Goal: Task Accomplishment & Management: Manage account settings

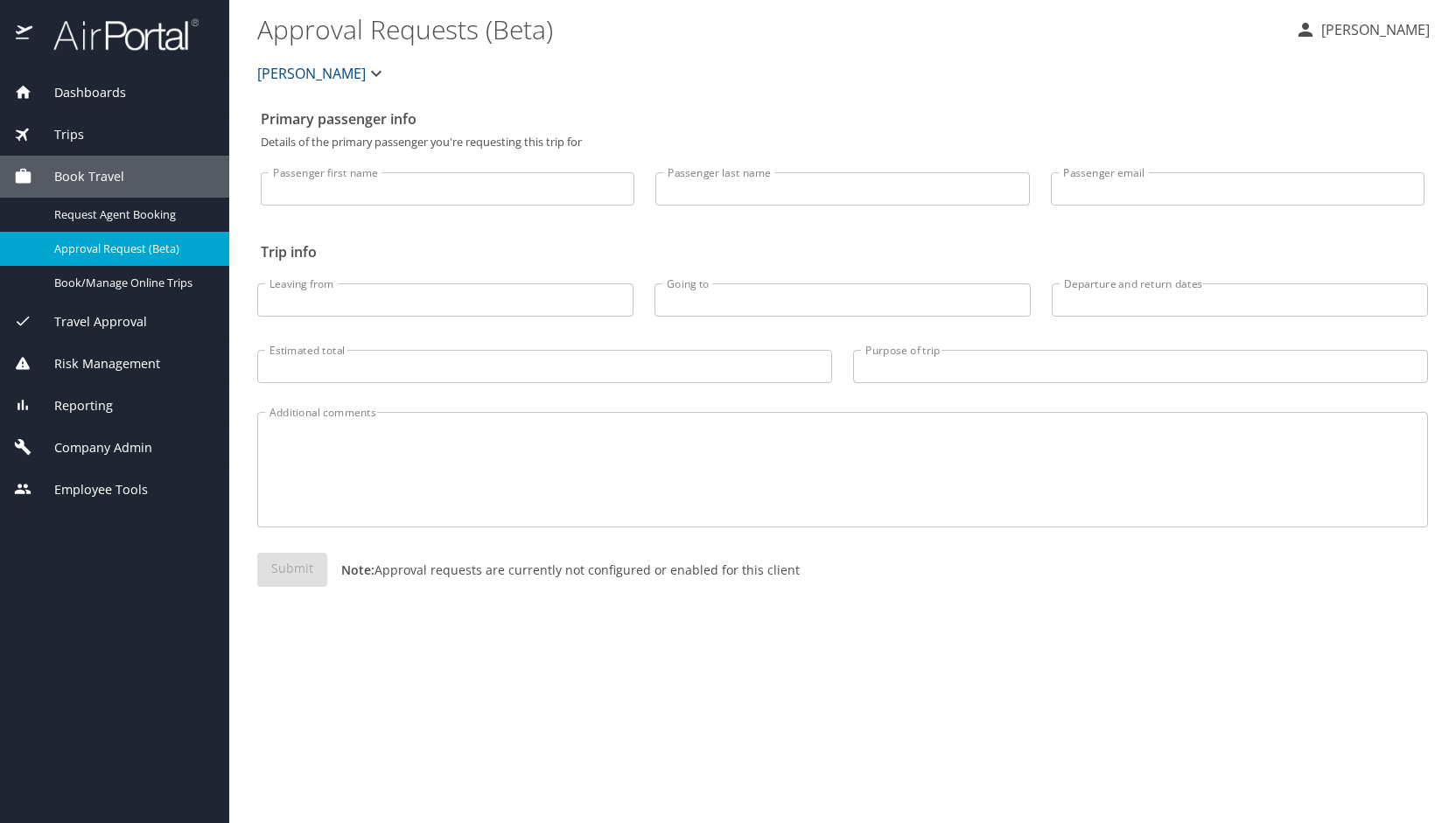
click at [148, 438] on span "Company Admin" at bounding box center [92, 447] width 119 height 19
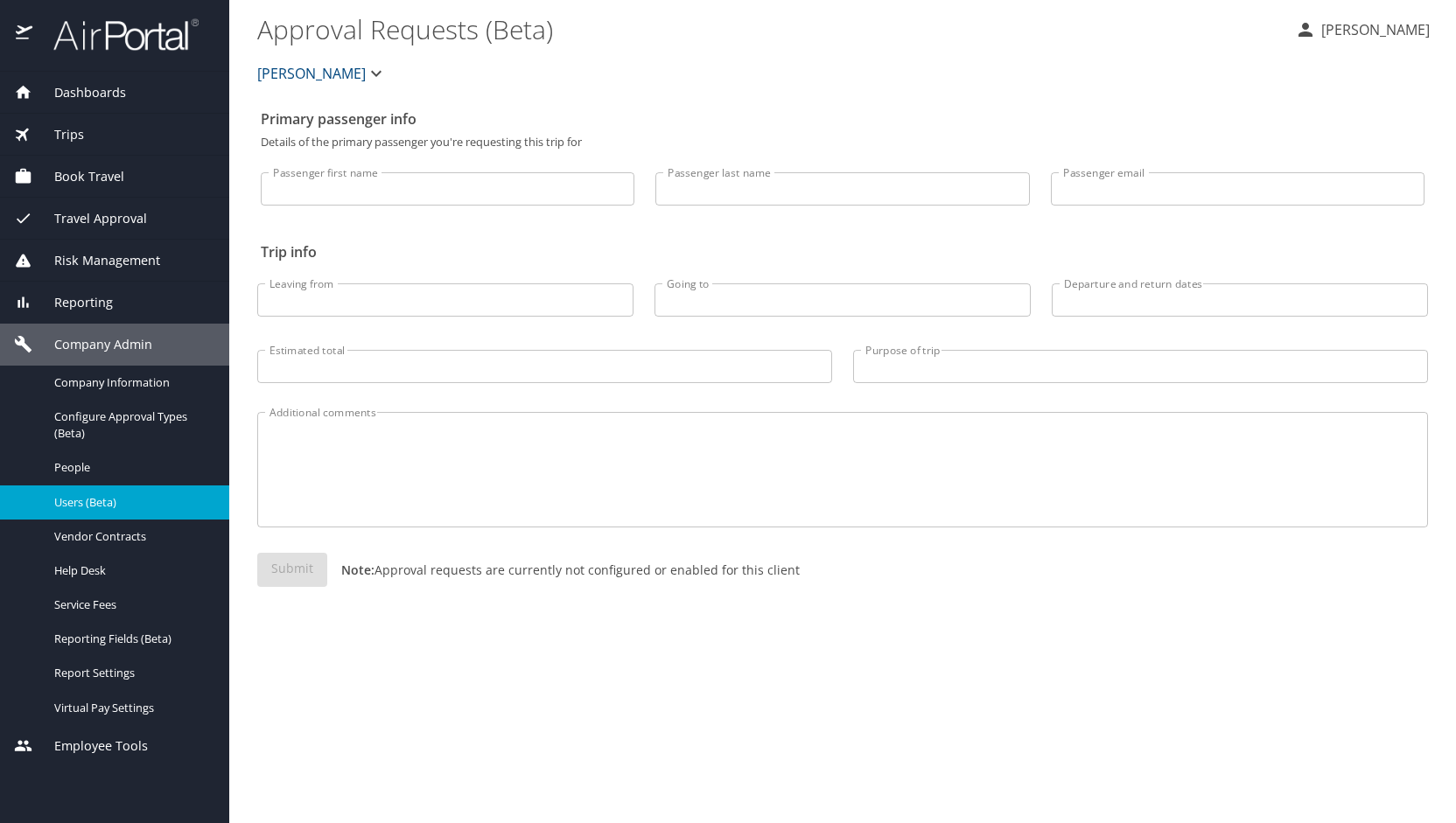
click at [122, 512] on div "Users (Beta)" at bounding box center [114, 502] width 201 height 20
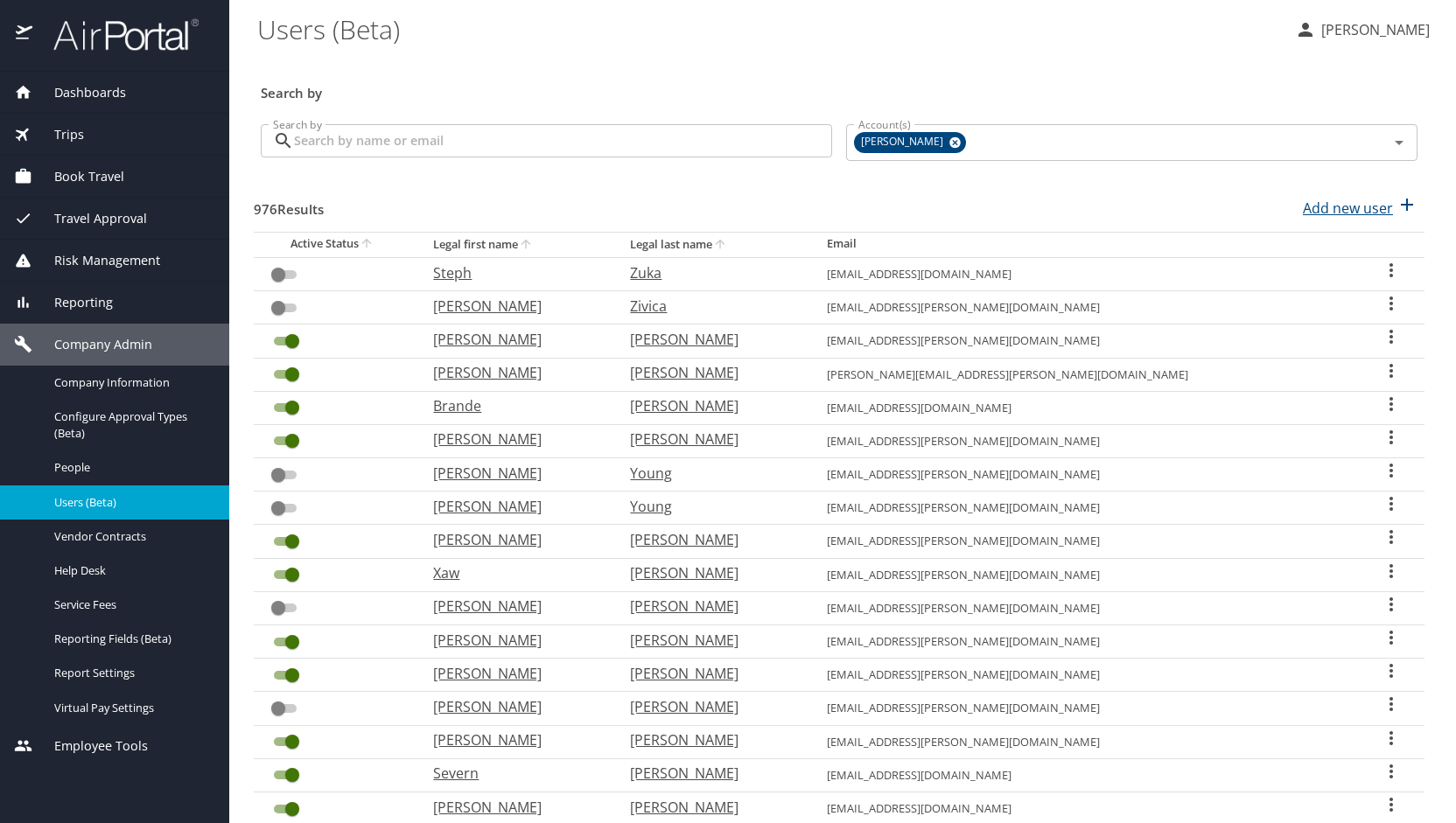
click at [1349, 203] on p "Add new user" at bounding box center [1348, 208] width 90 height 21
select select "US"
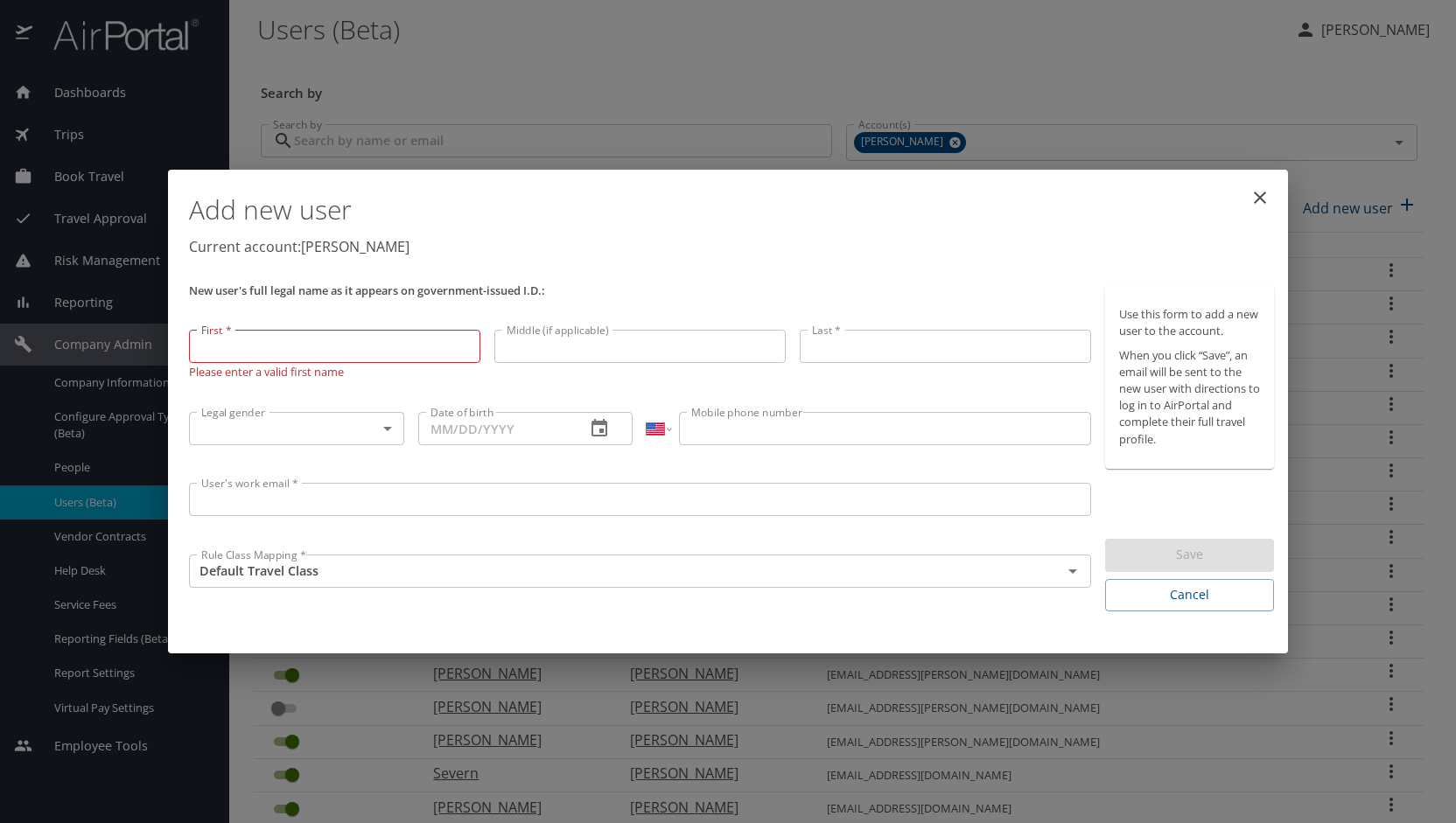
click at [654, 99] on div "Add new user Current account: Doner New user's full legal name as it appears on…" at bounding box center [728, 412] width 1456 height 823
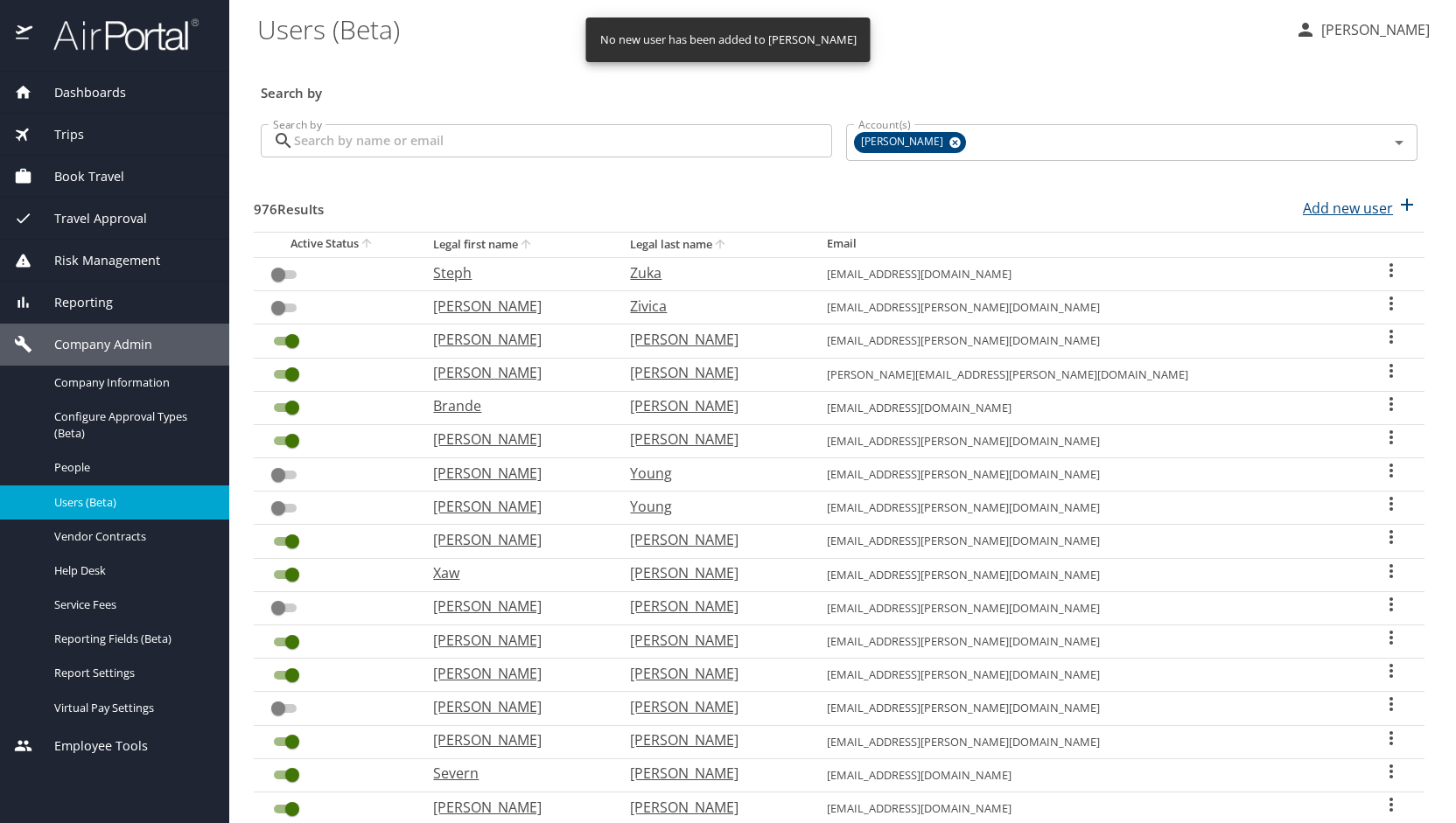
click at [1323, 197] on div "Add new user" at bounding box center [1360, 208] width 115 height 28
select select "US"
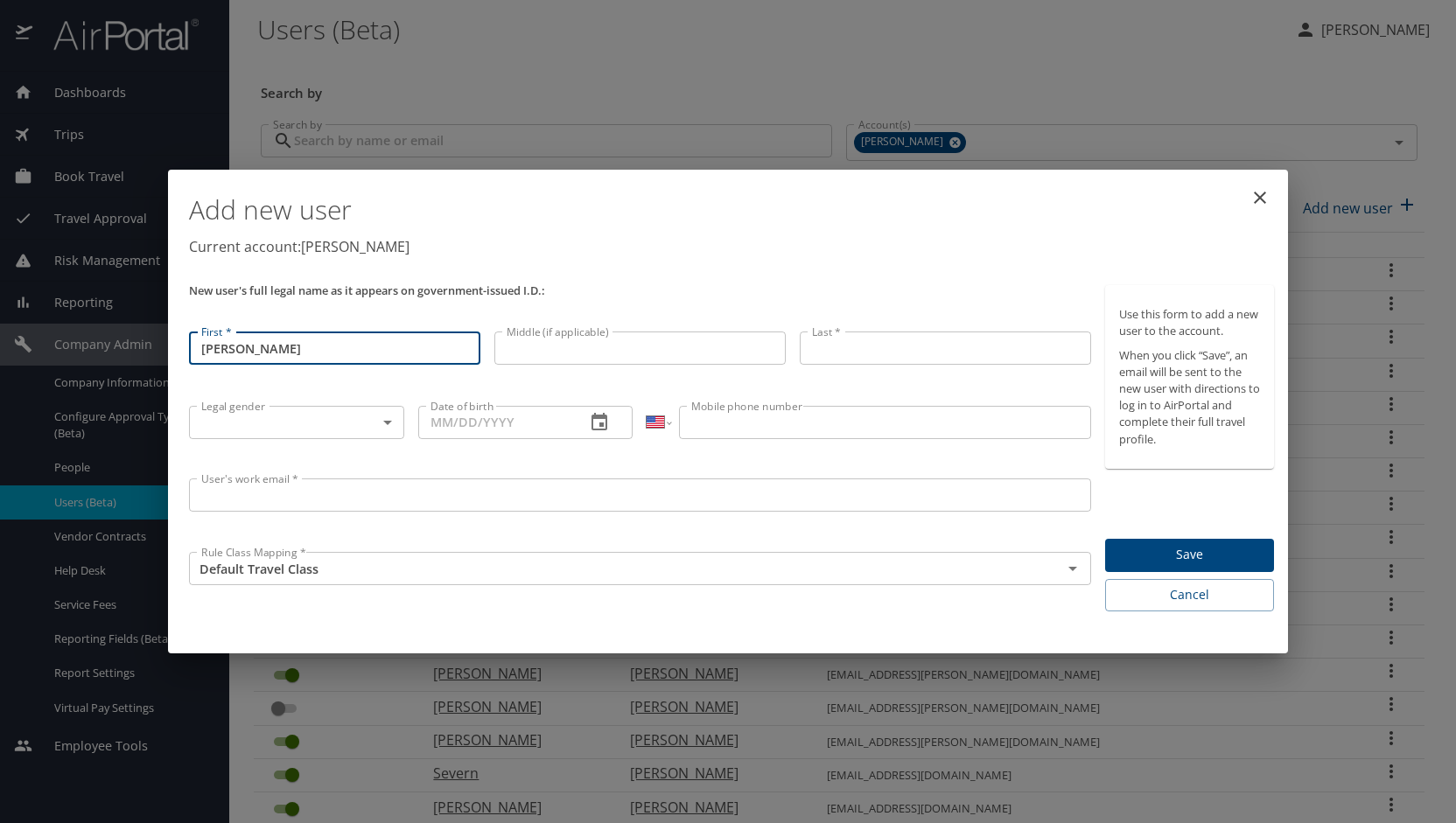
type input "Jennifer"
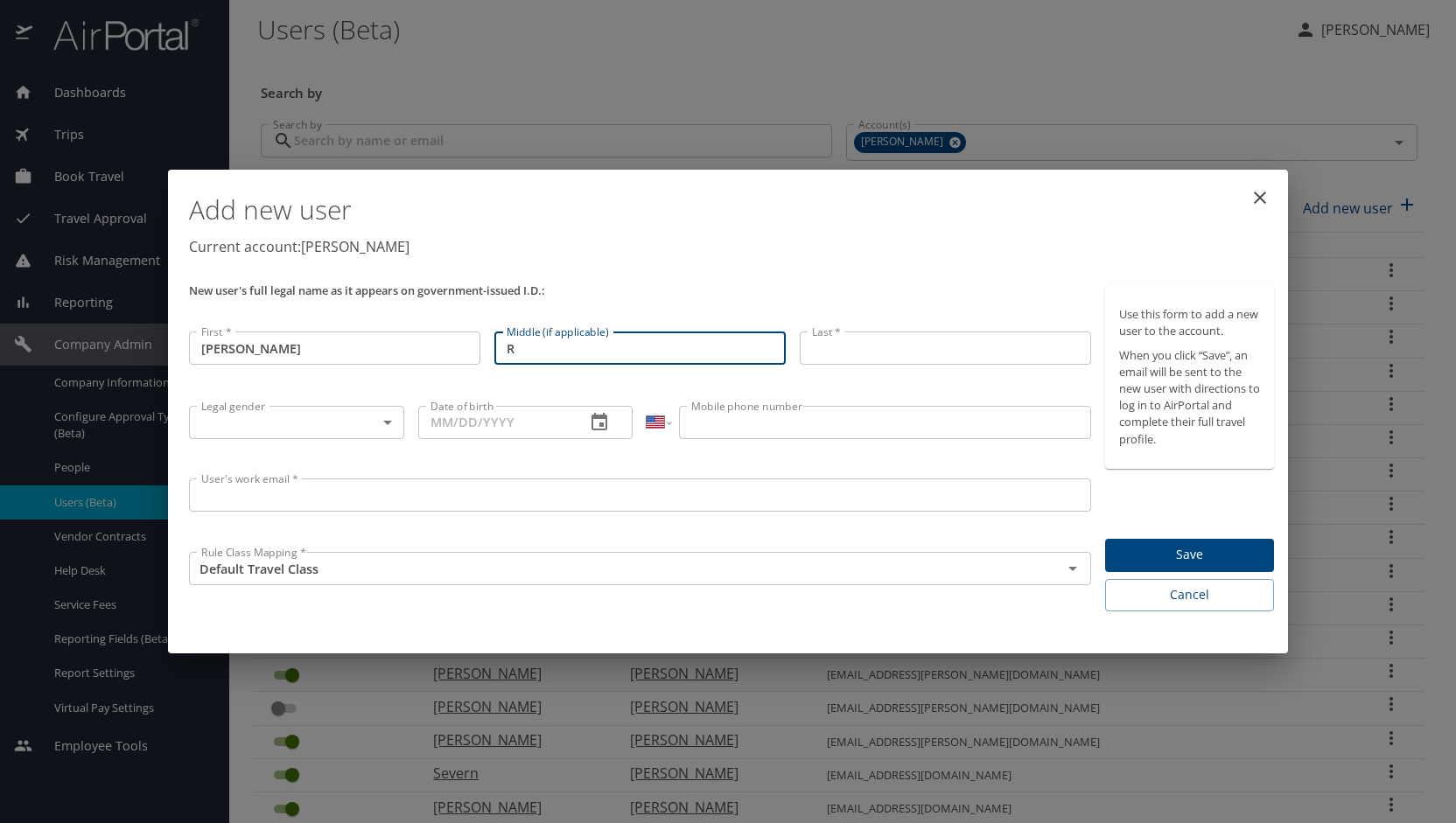
type input "R"
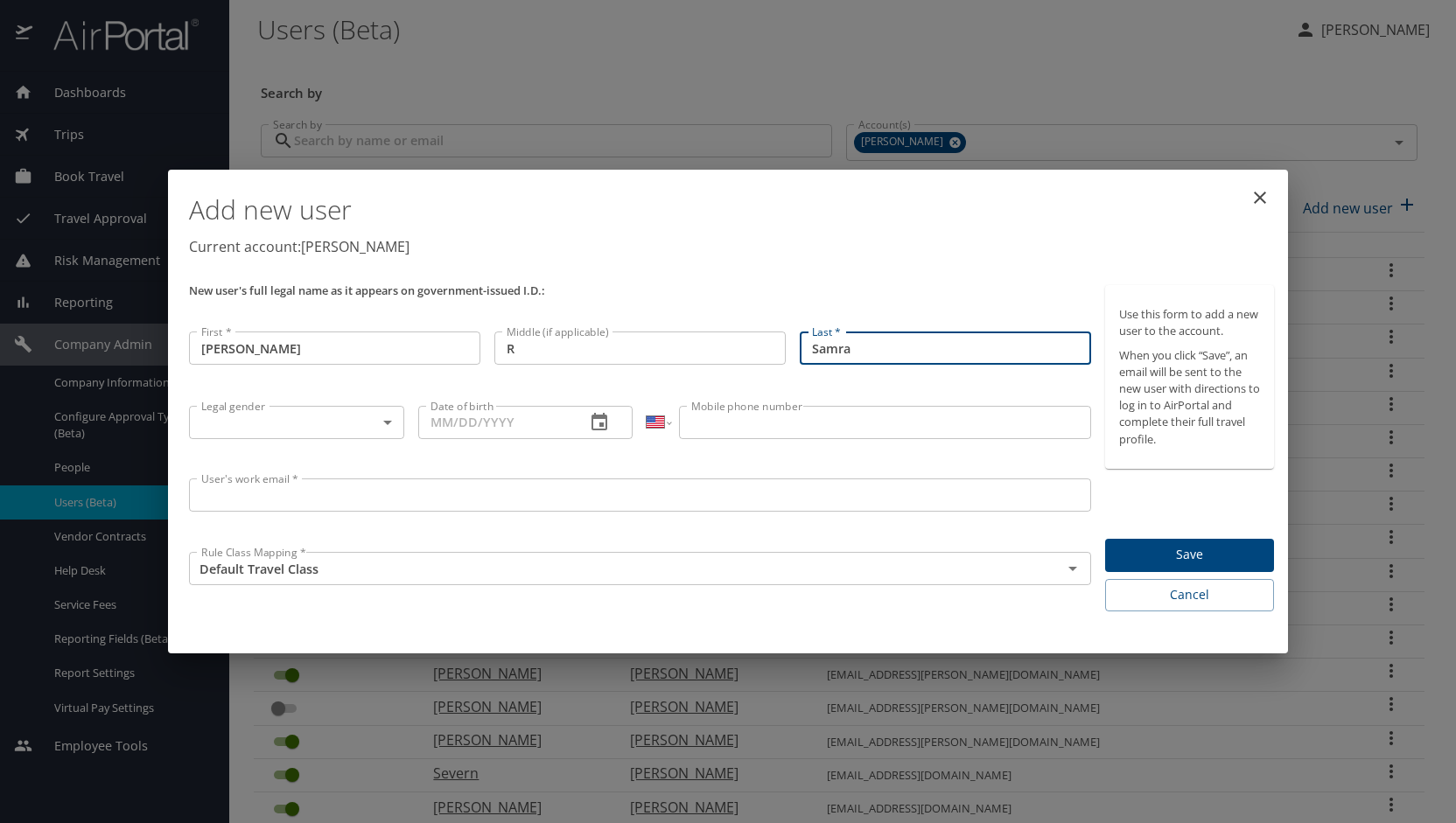
type input "Samra"
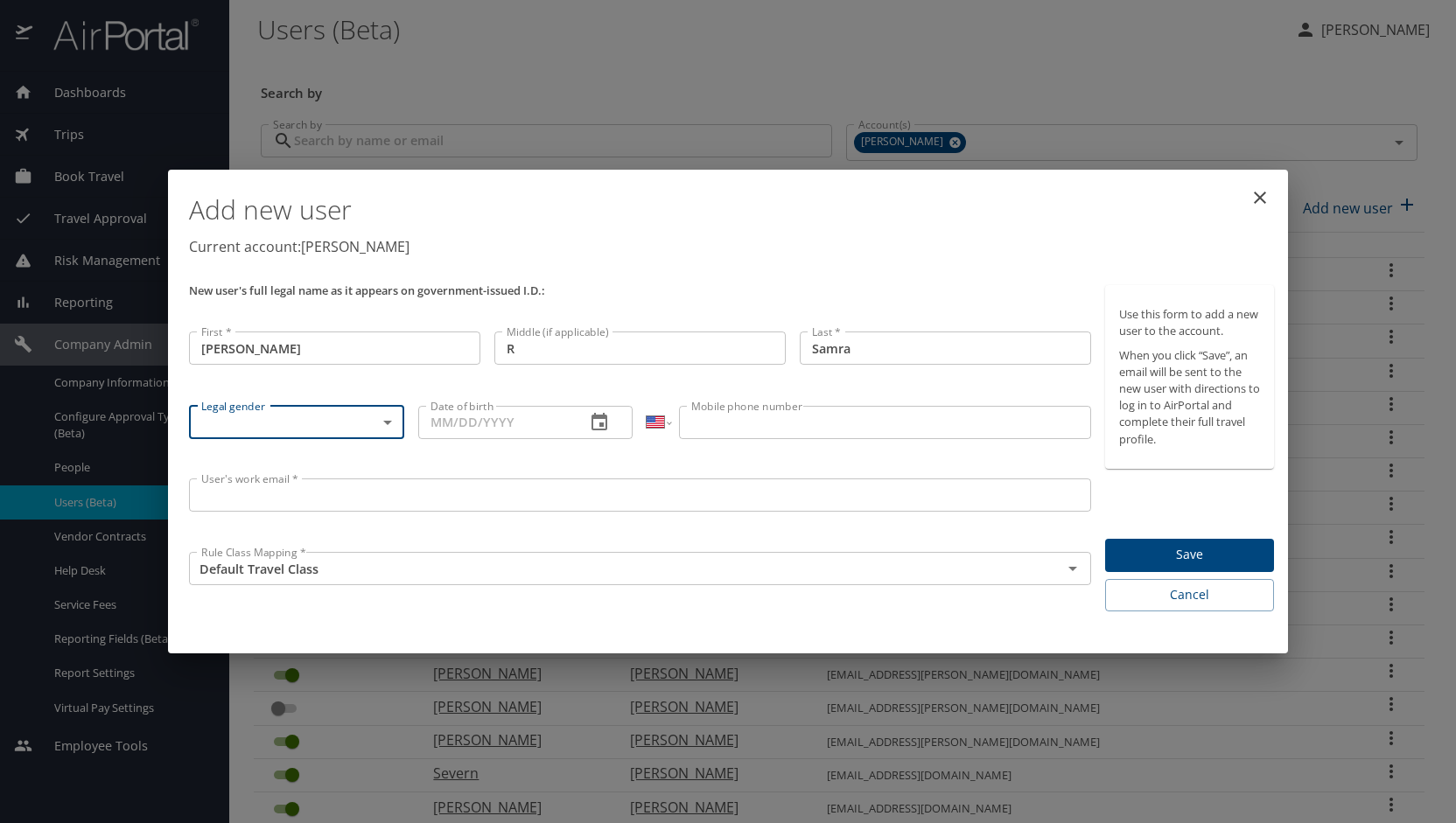
click at [386, 428] on body "Dashboards AirPortal 360™ Manager My Travel Dashboard Trips Airtinerary® Lookup…" at bounding box center [728, 412] width 1456 height 823
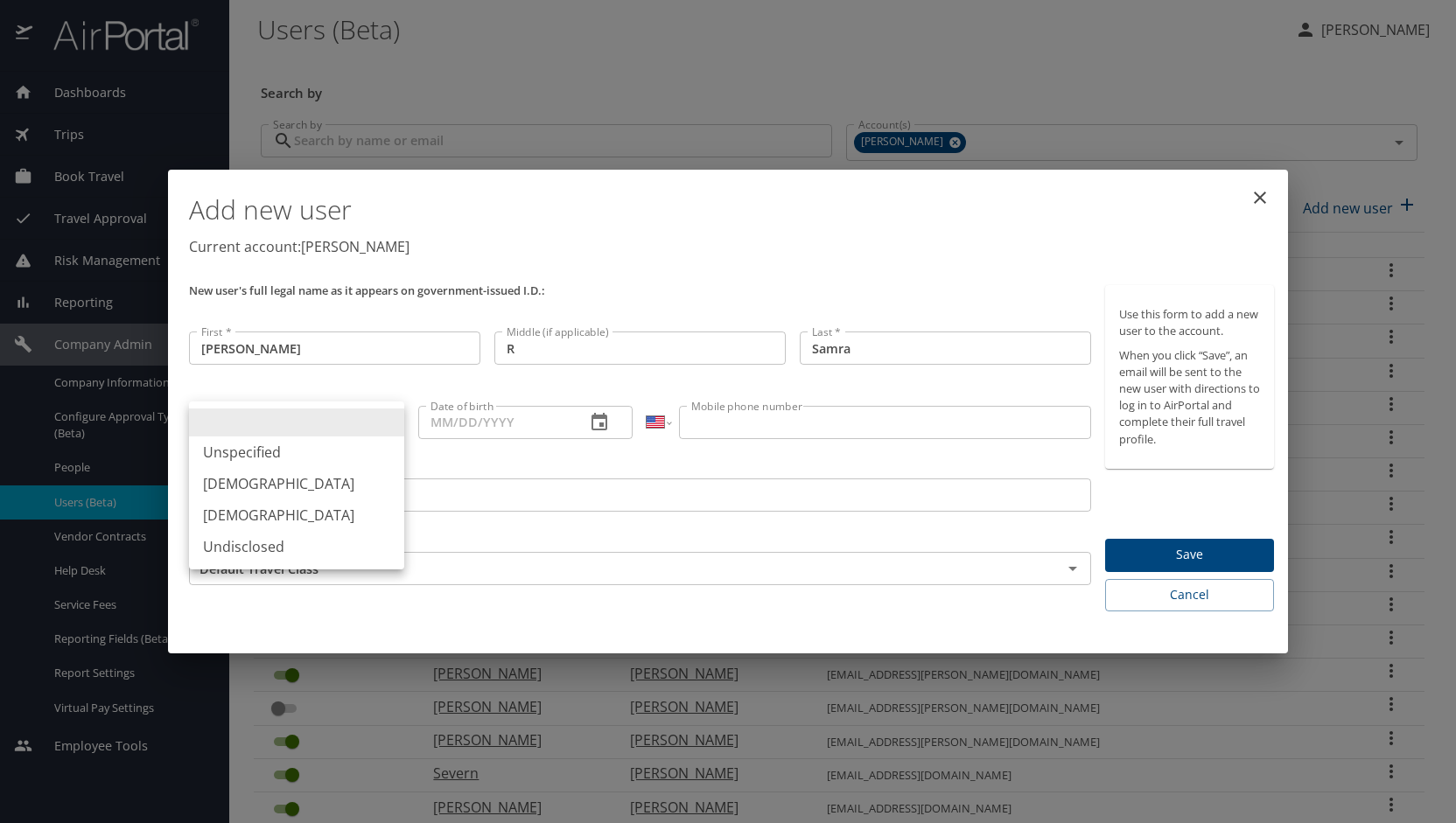
click at [310, 521] on li "Female" at bounding box center [297, 515] width 215 height 31
type input "Female"
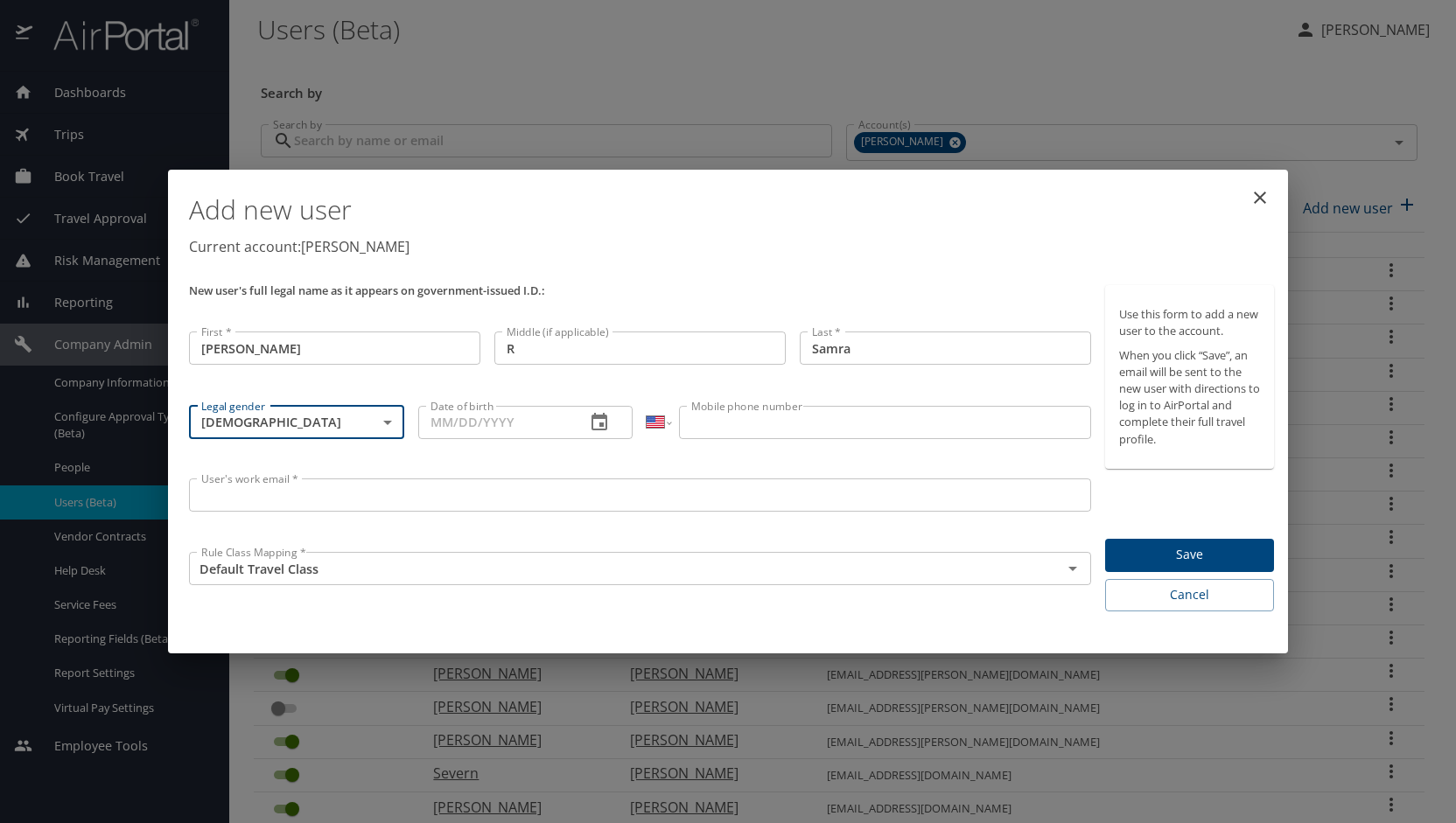
click at [530, 434] on input "Date of birth" at bounding box center [495, 423] width 154 height 33
type input "10/14/1977"
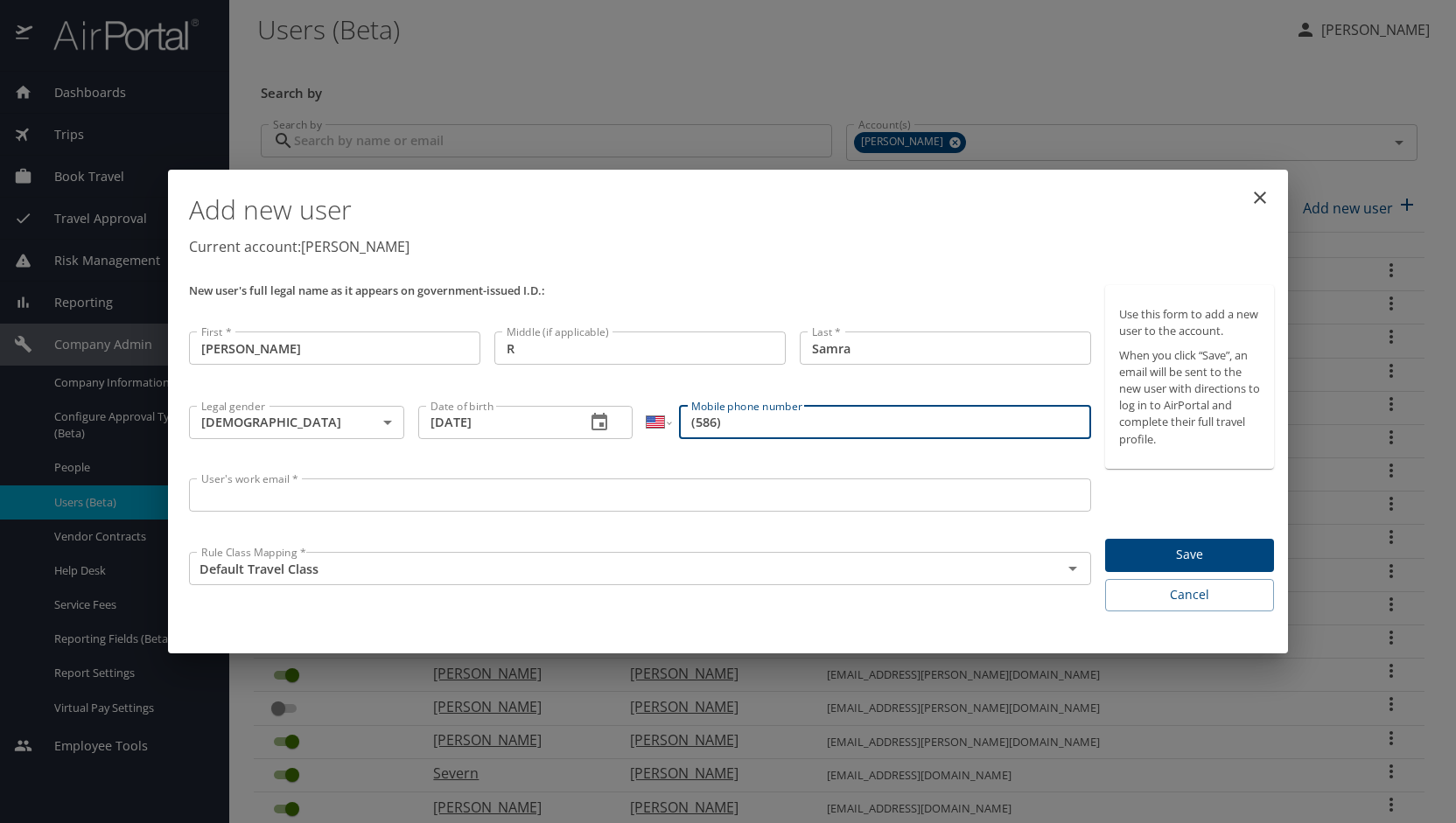
type input "(586)"
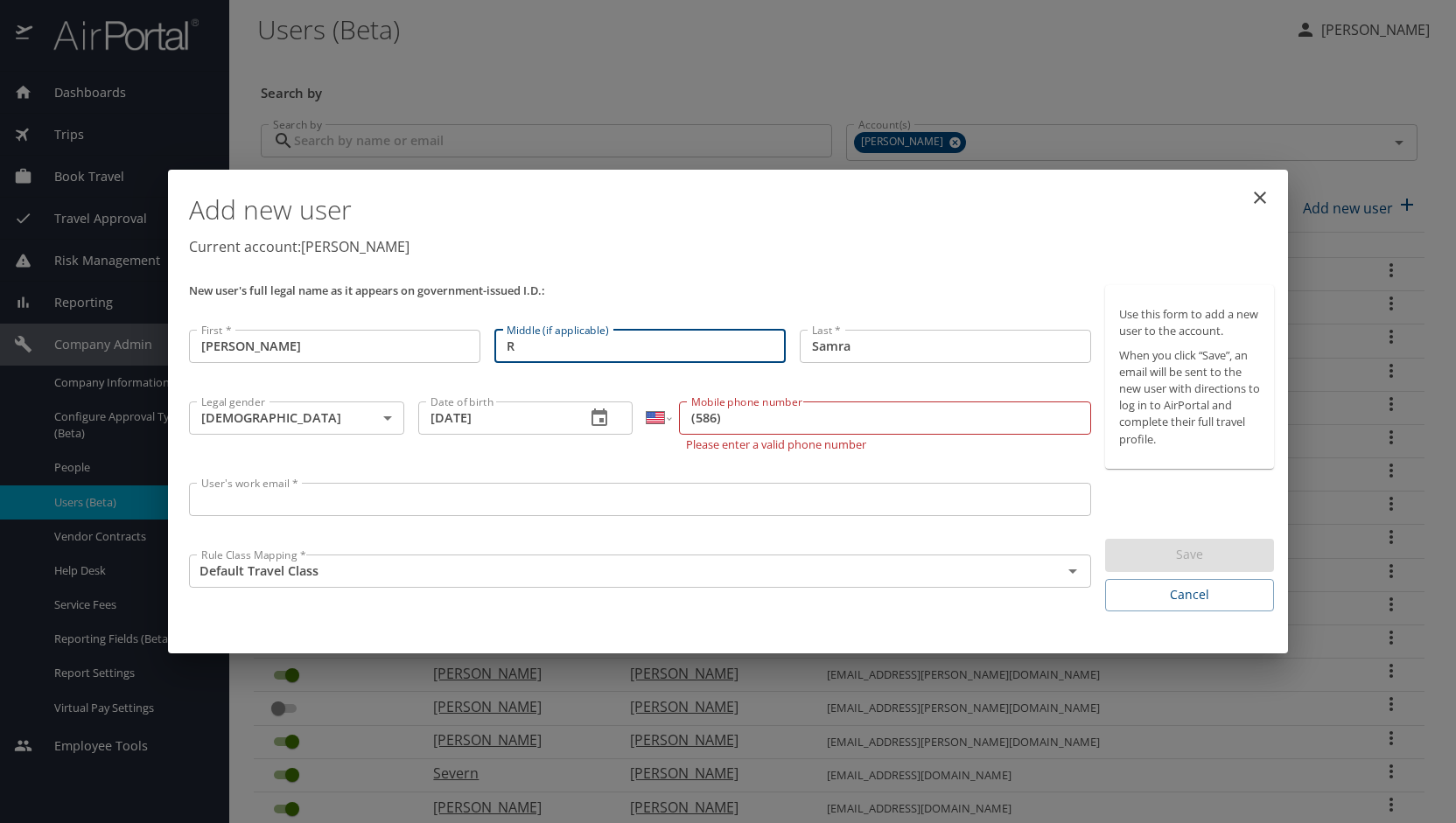
click at [528, 354] on input "R" at bounding box center [639, 346] width 291 height 33
type input "Ruth Ann"
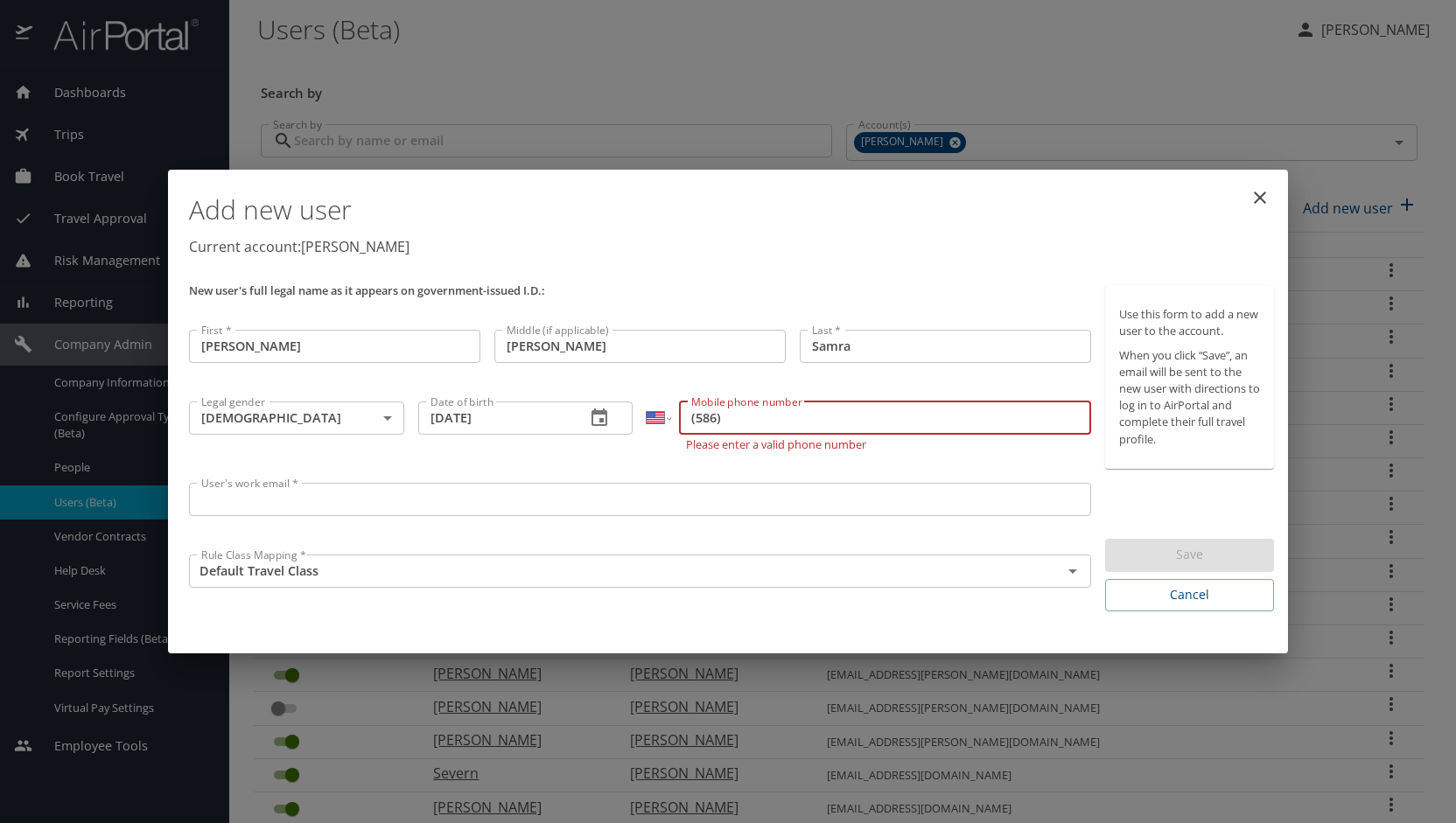
click at [757, 424] on input "(586)" at bounding box center [885, 418] width 412 height 33
type input "(586) 489-1349"
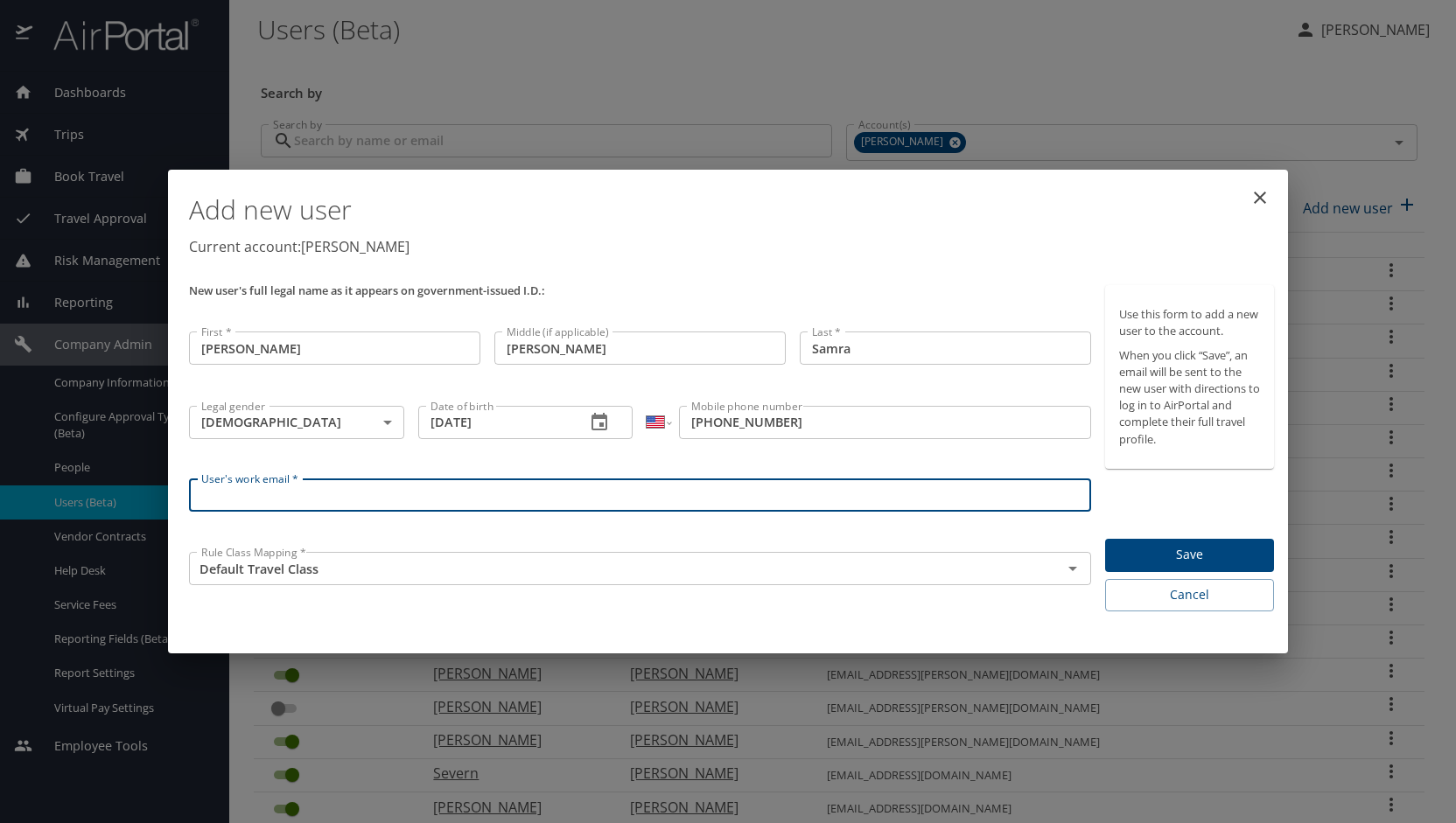
click at [329, 508] on input "User's work email *" at bounding box center [640, 495] width 902 height 33
type input "jsamra@doner.com"
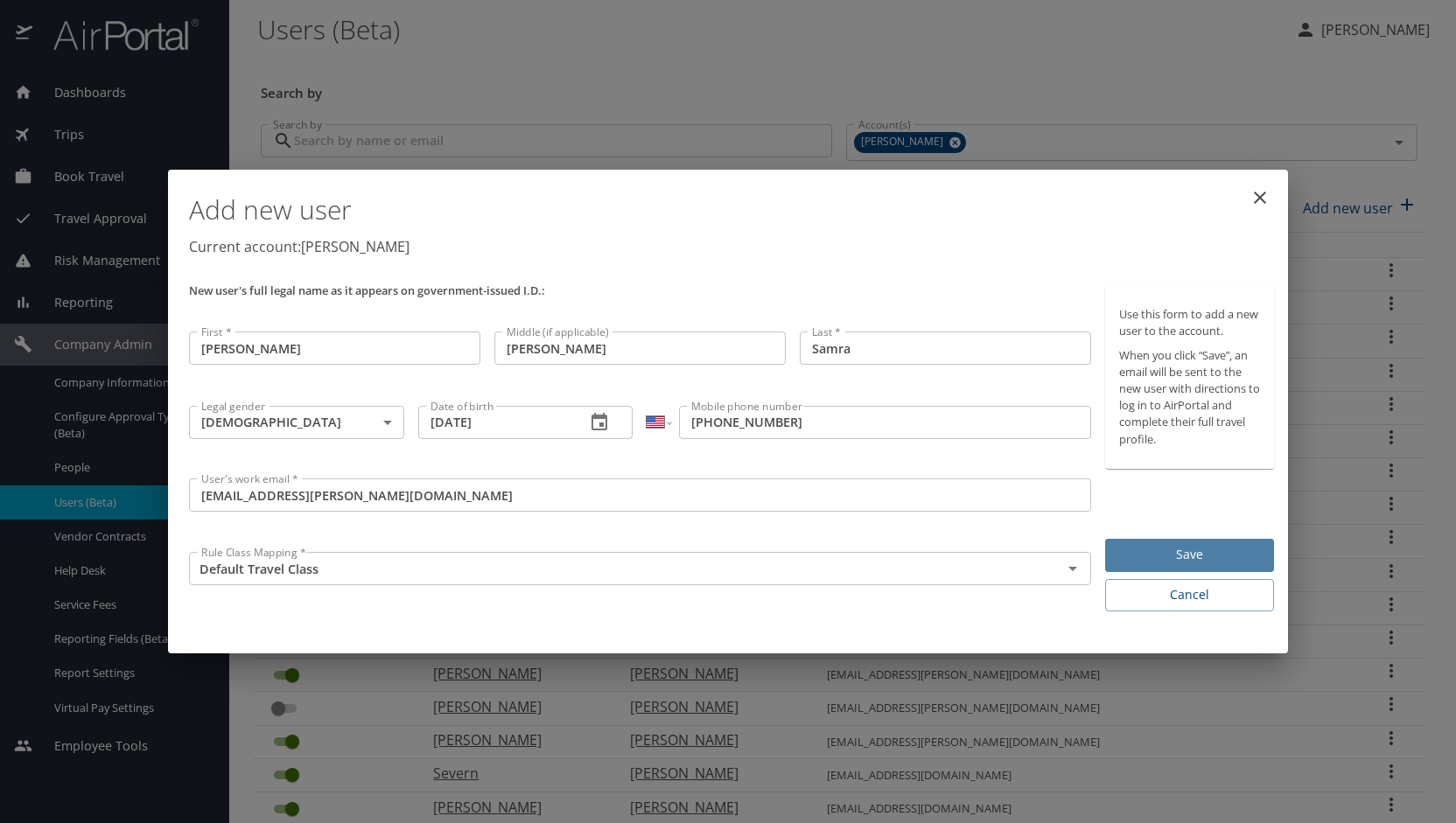
click at [1139, 564] on span "Save" at bounding box center [1189, 555] width 141 height 22
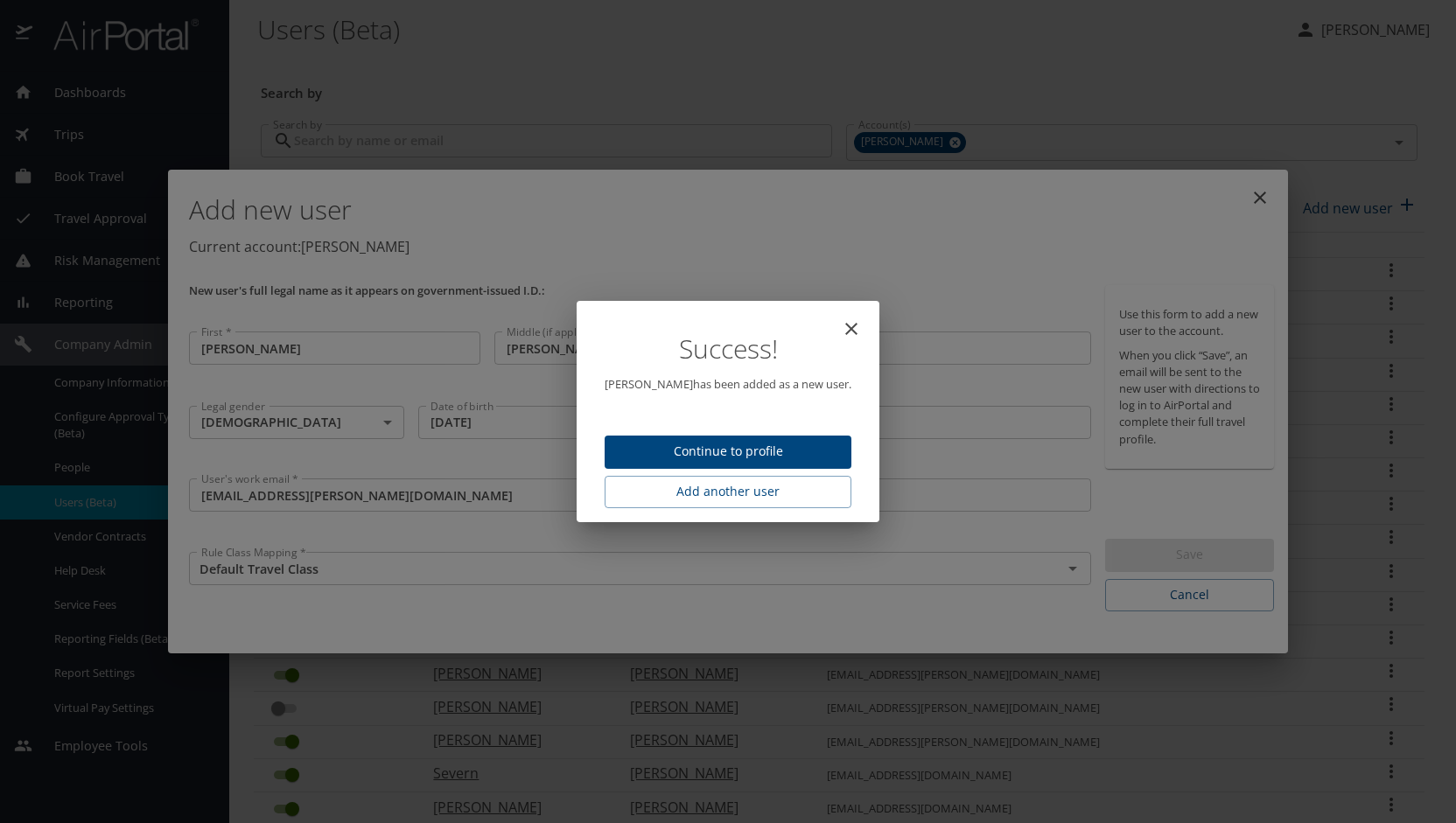
click at [760, 457] on span "Continue to profile" at bounding box center [728, 452] width 219 height 22
select select "US"
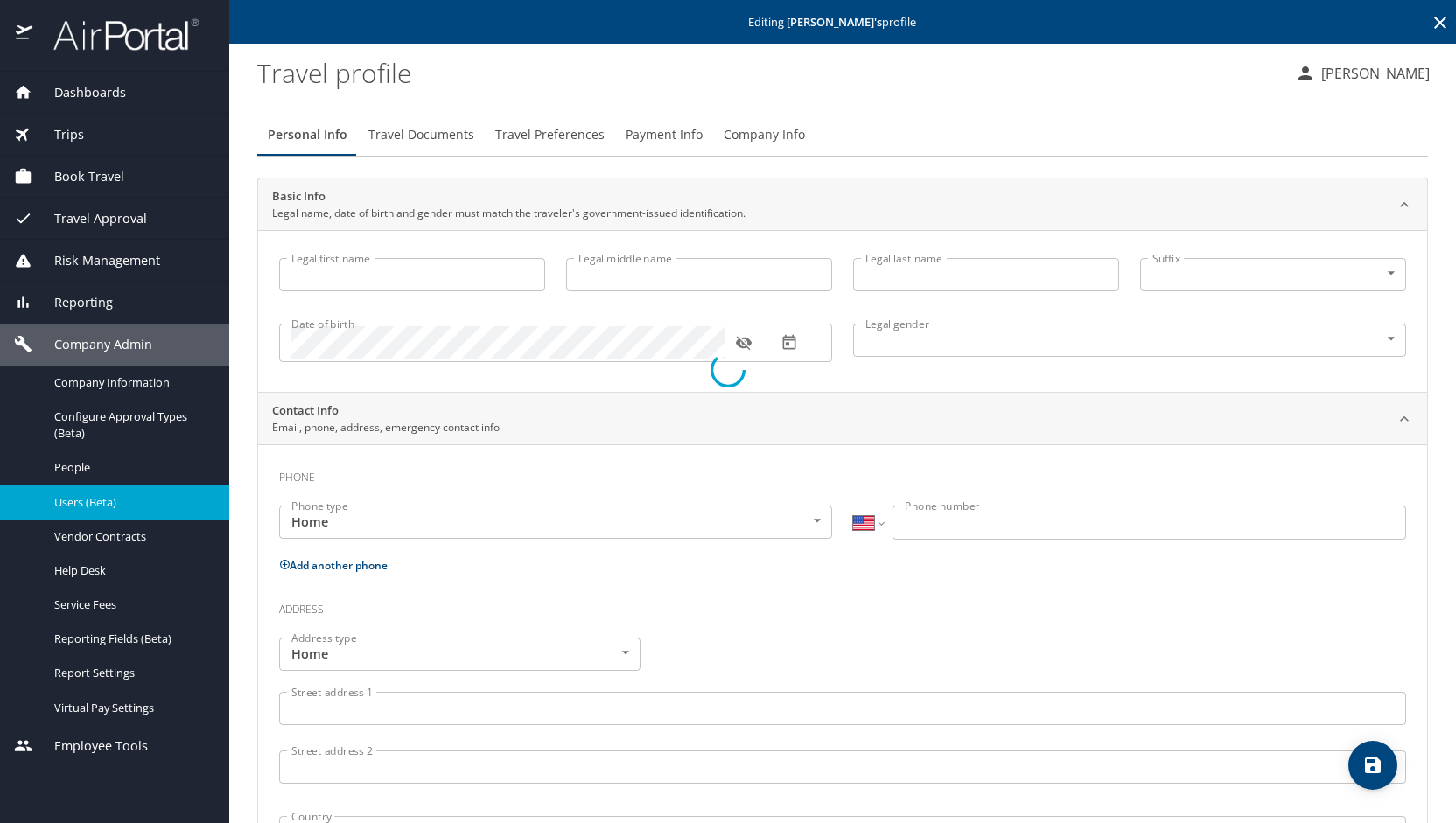
type input "Jennifer"
type input "Ruth Ann"
type input "Samra"
type input "Female"
select select "US"
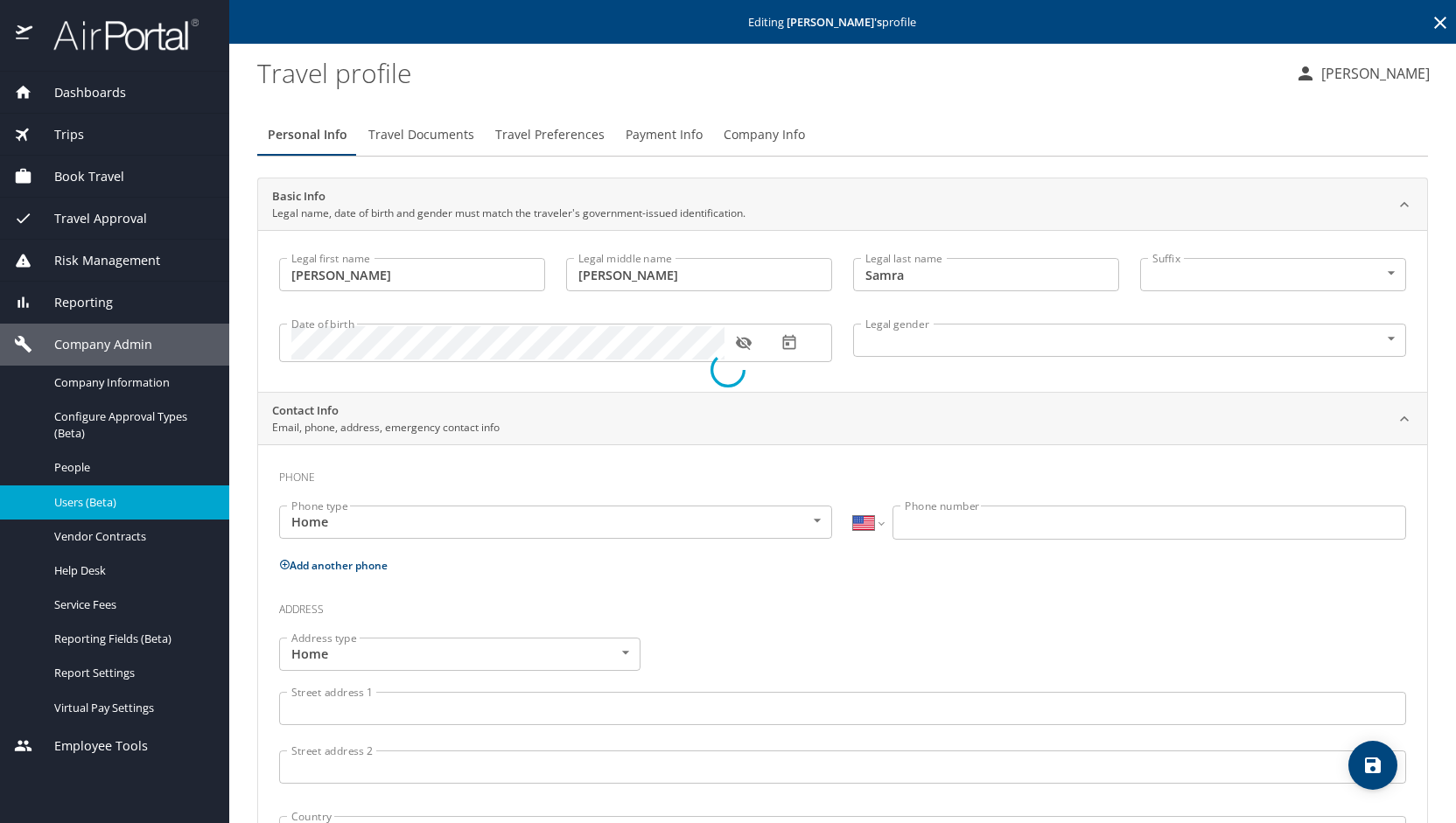
select select "US"
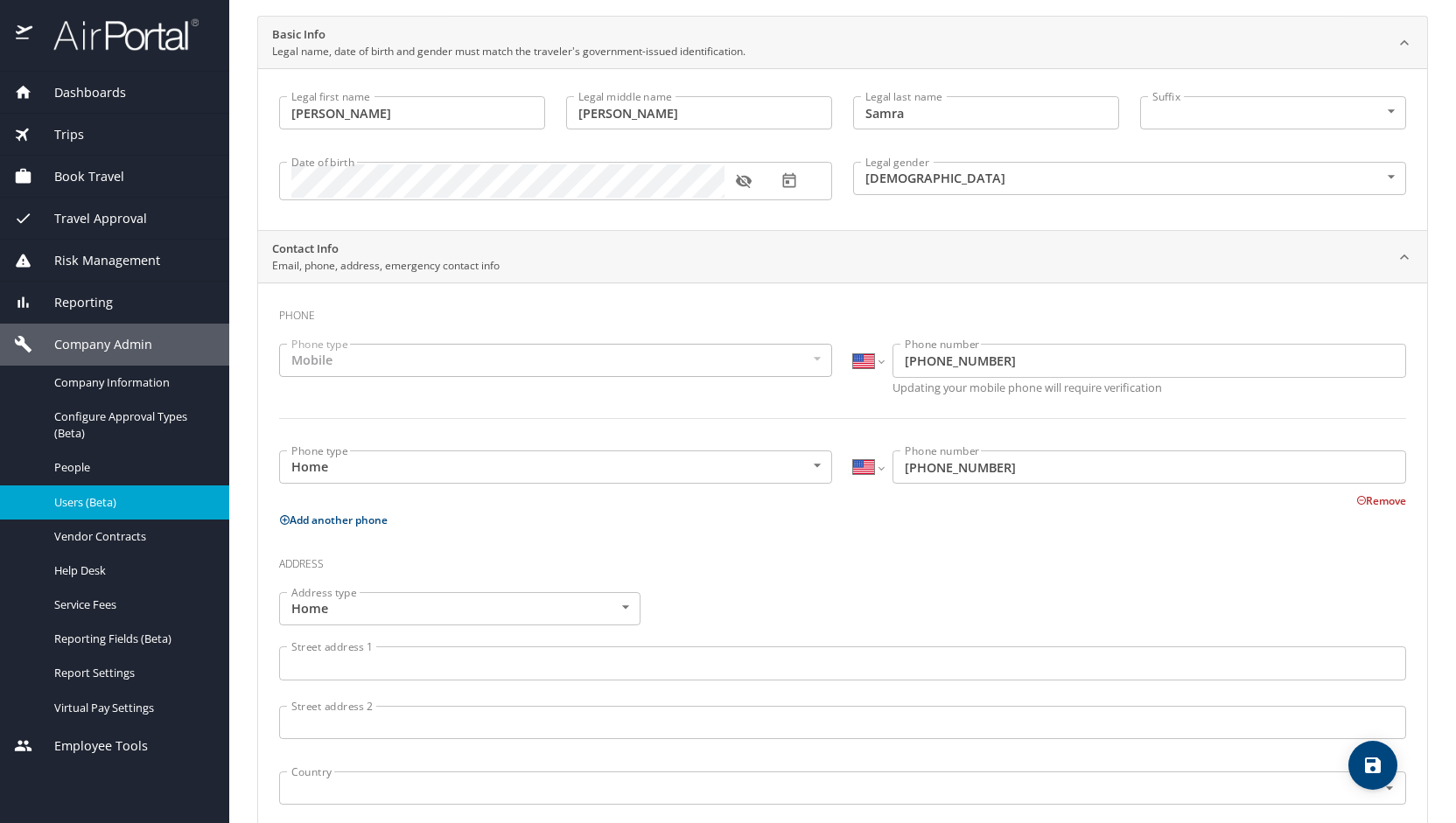
scroll to position [166, 0]
click at [588, 657] on input "Street address 1" at bounding box center [842, 659] width 1127 height 33
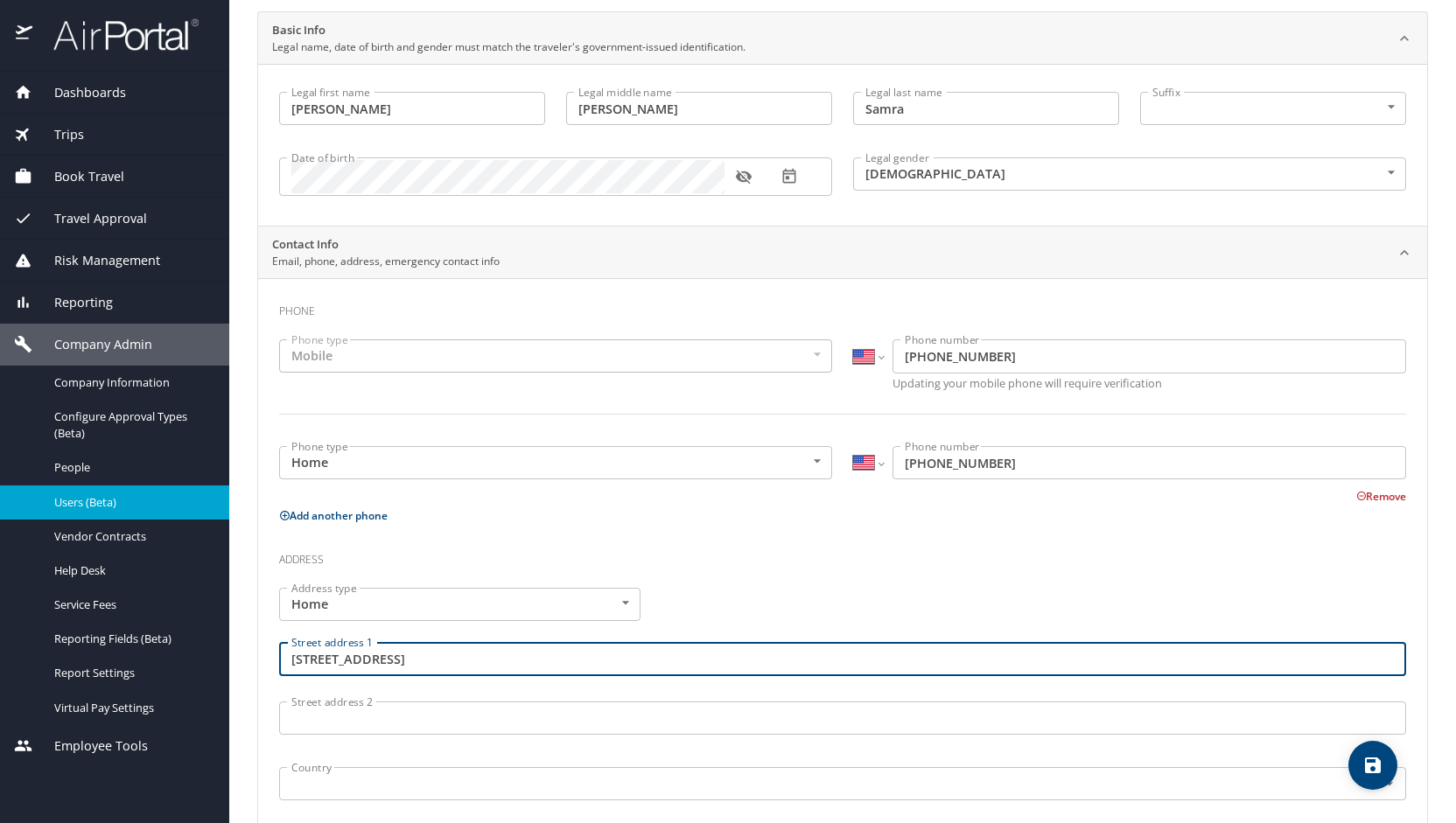
type input "53737 Traditional Drive"
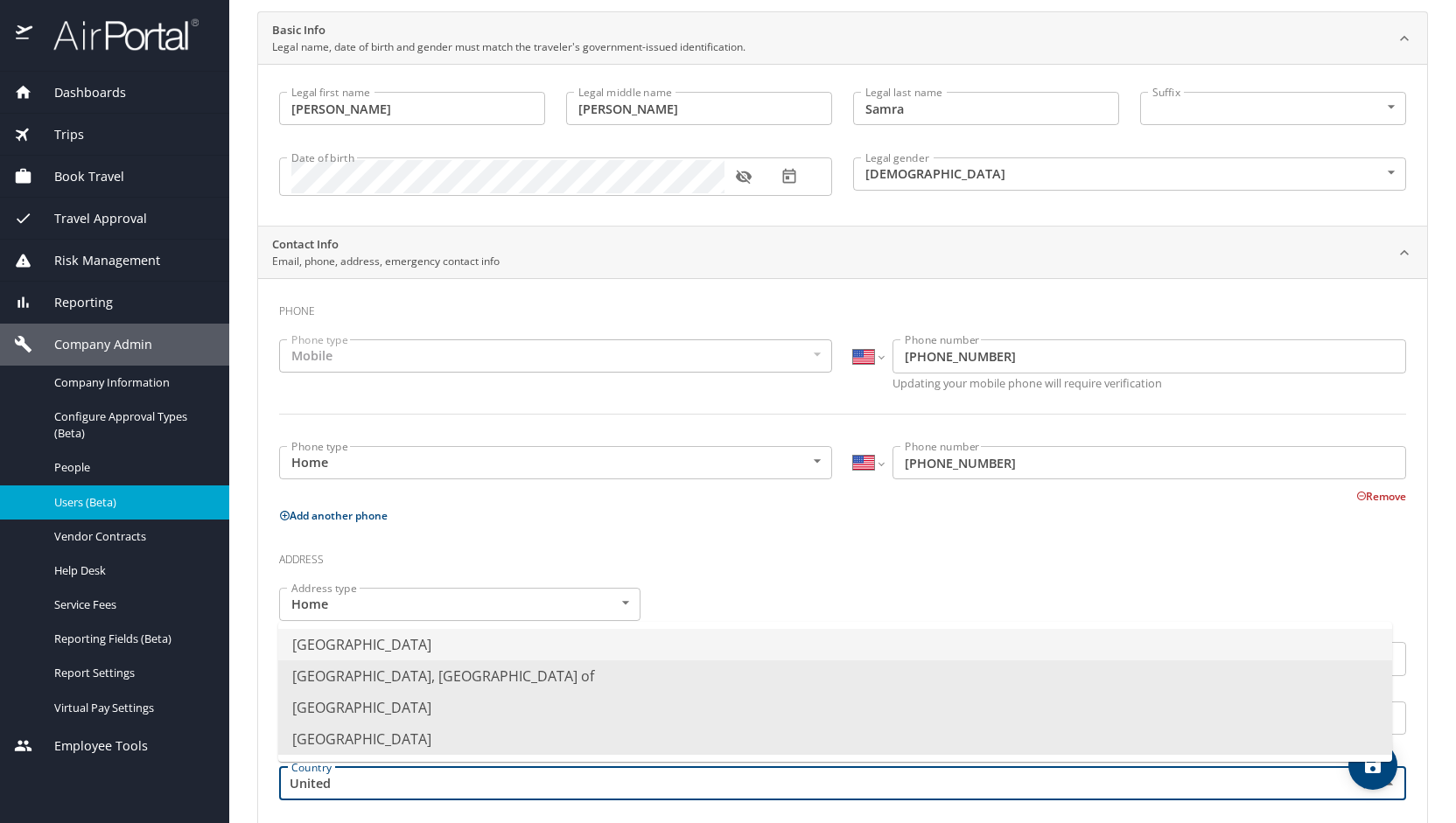
click at [580, 637] on li "United States of America" at bounding box center [835, 645] width 1113 height 31
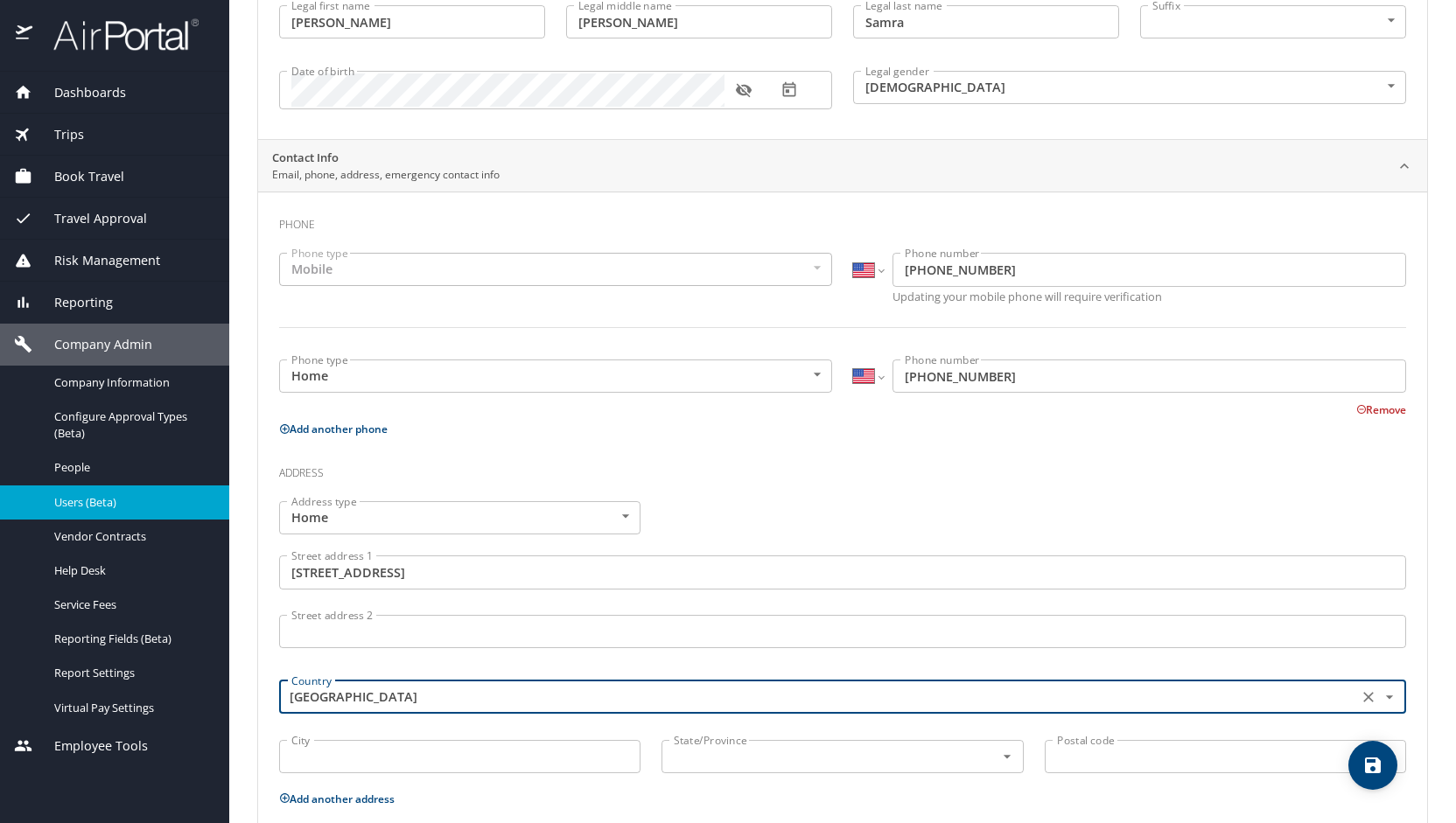
scroll to position [319, 0]
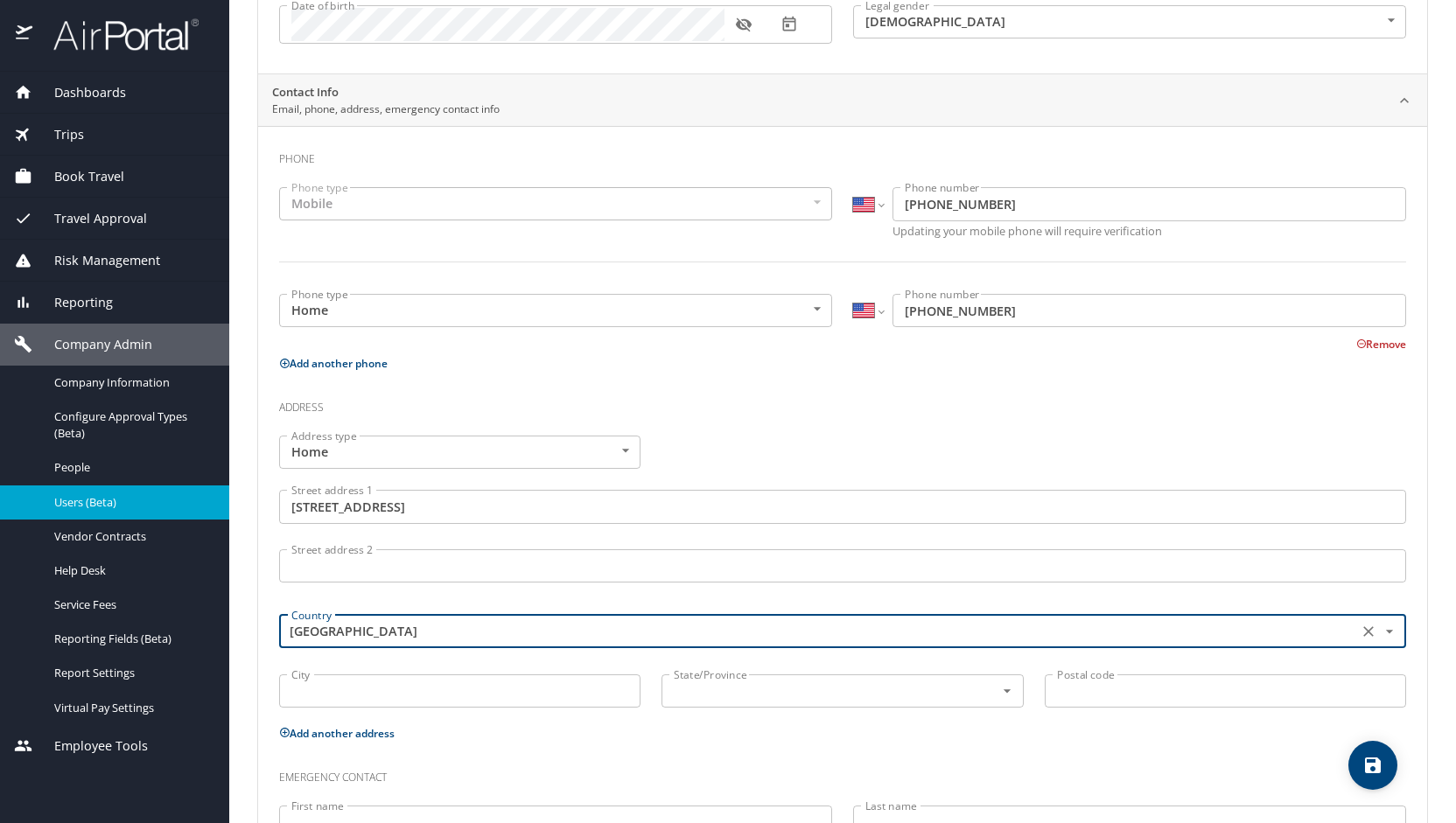
type input "United States of America"
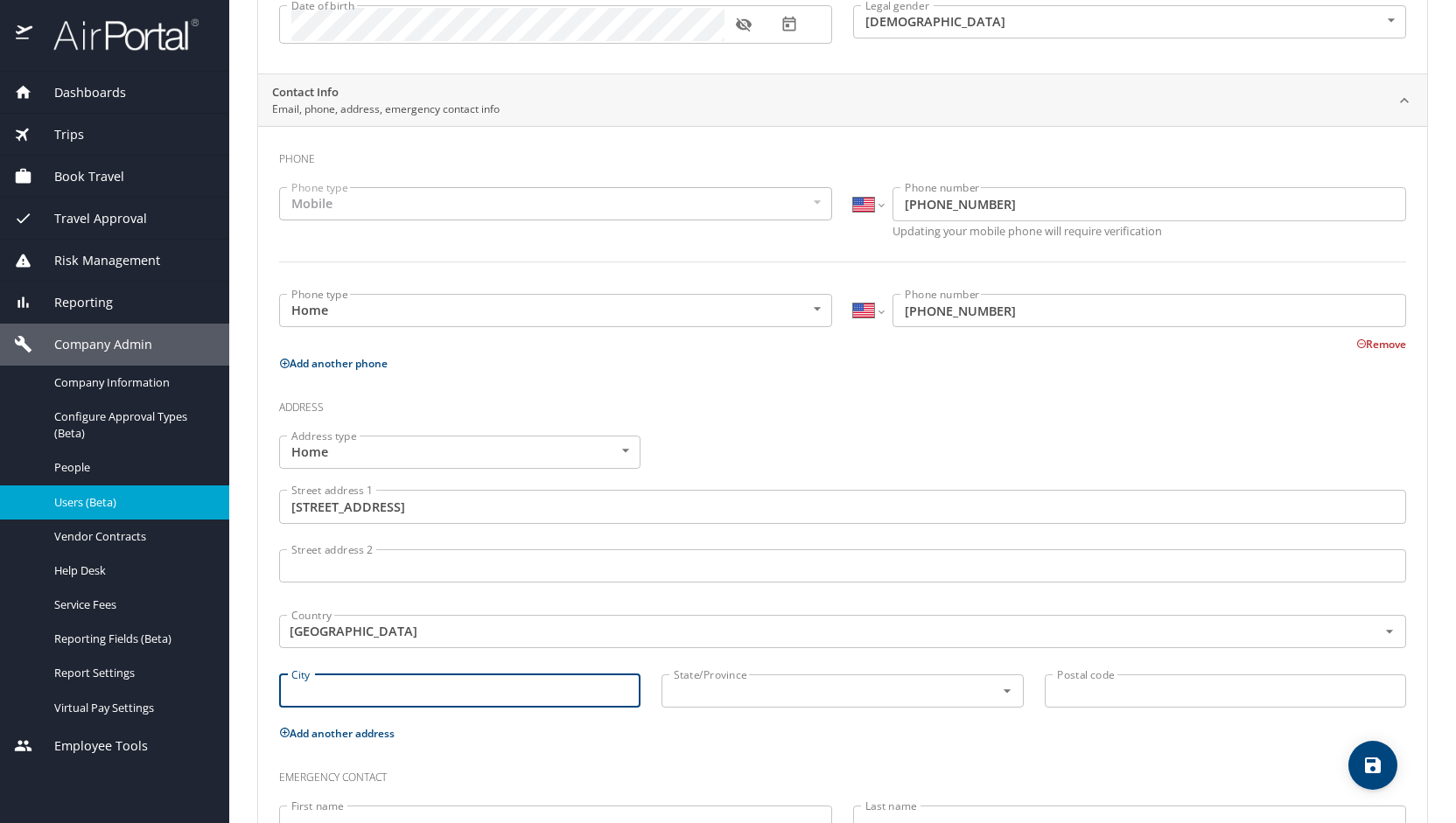
click at [525, 682] on input "City" at bounding box center [459, 691] width 361 height 33
type input "Chesterfield"
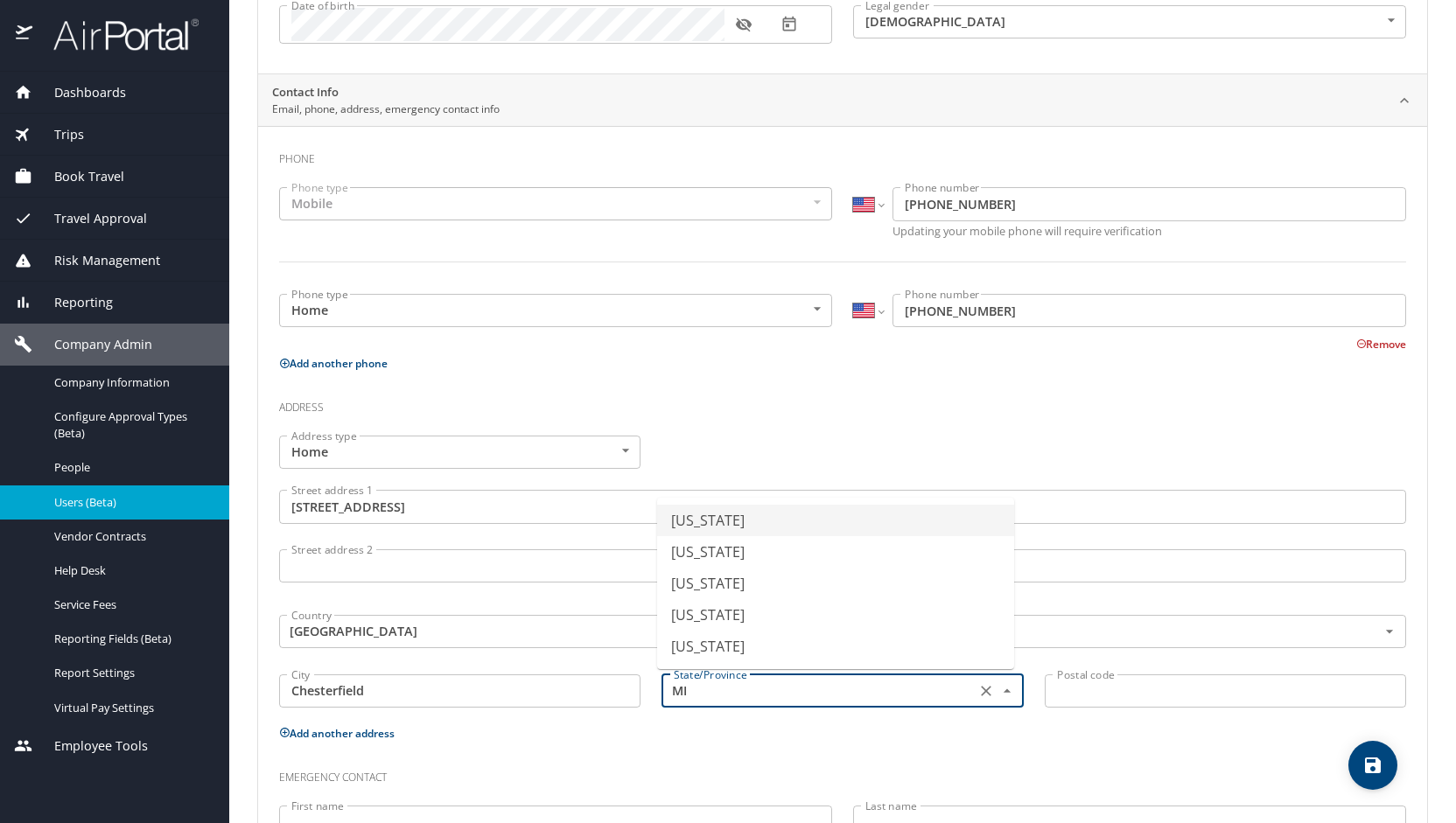
click at [686, 529] on li "Michigan" at bounding box center [835, 521] width 357 height 31
type input "Michigan"
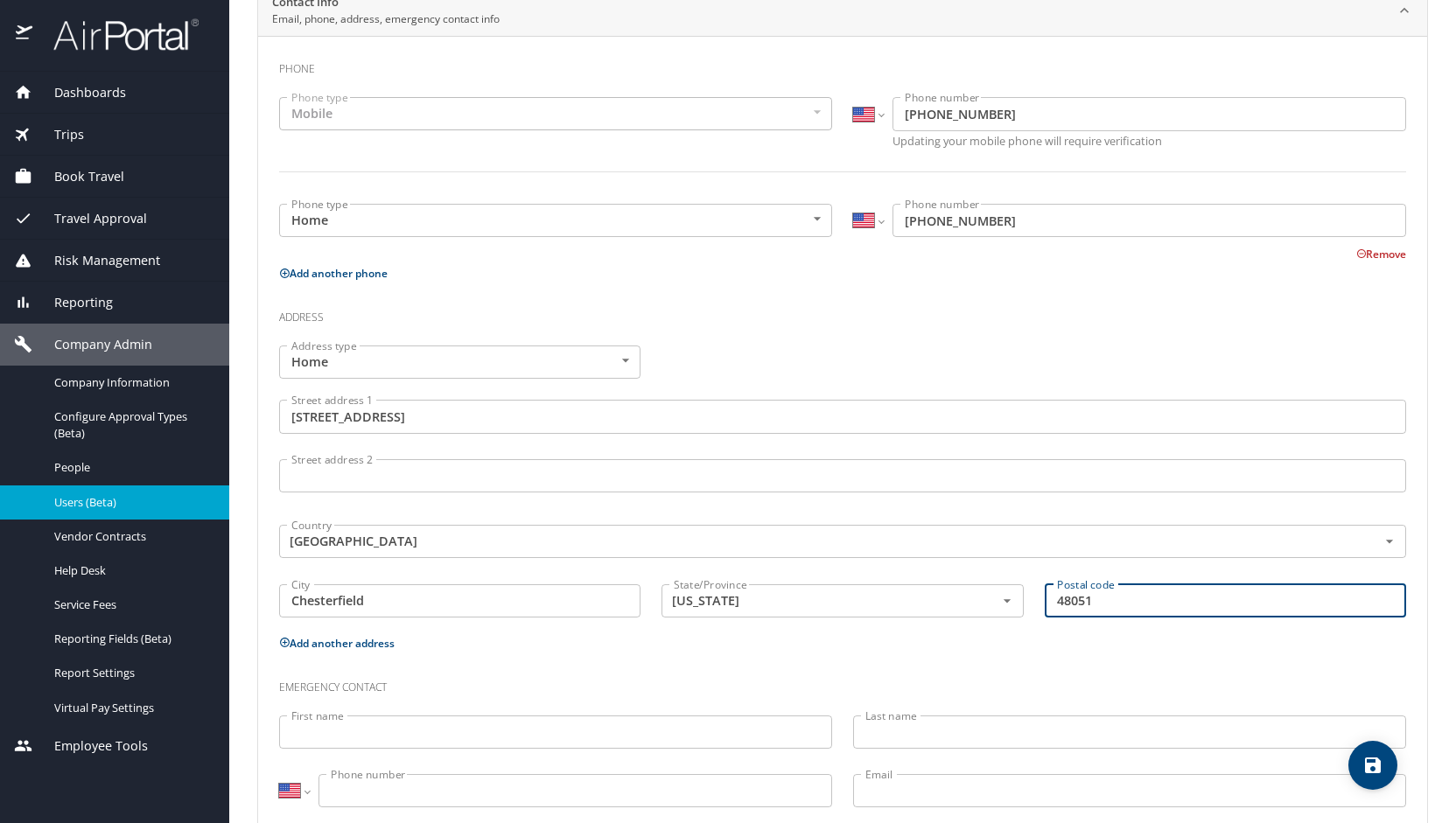
scroll to position [410, 0]
type input "48051"
click at [343, 736] on input "First name" at bounding box center [556, 731] width 553 height 33
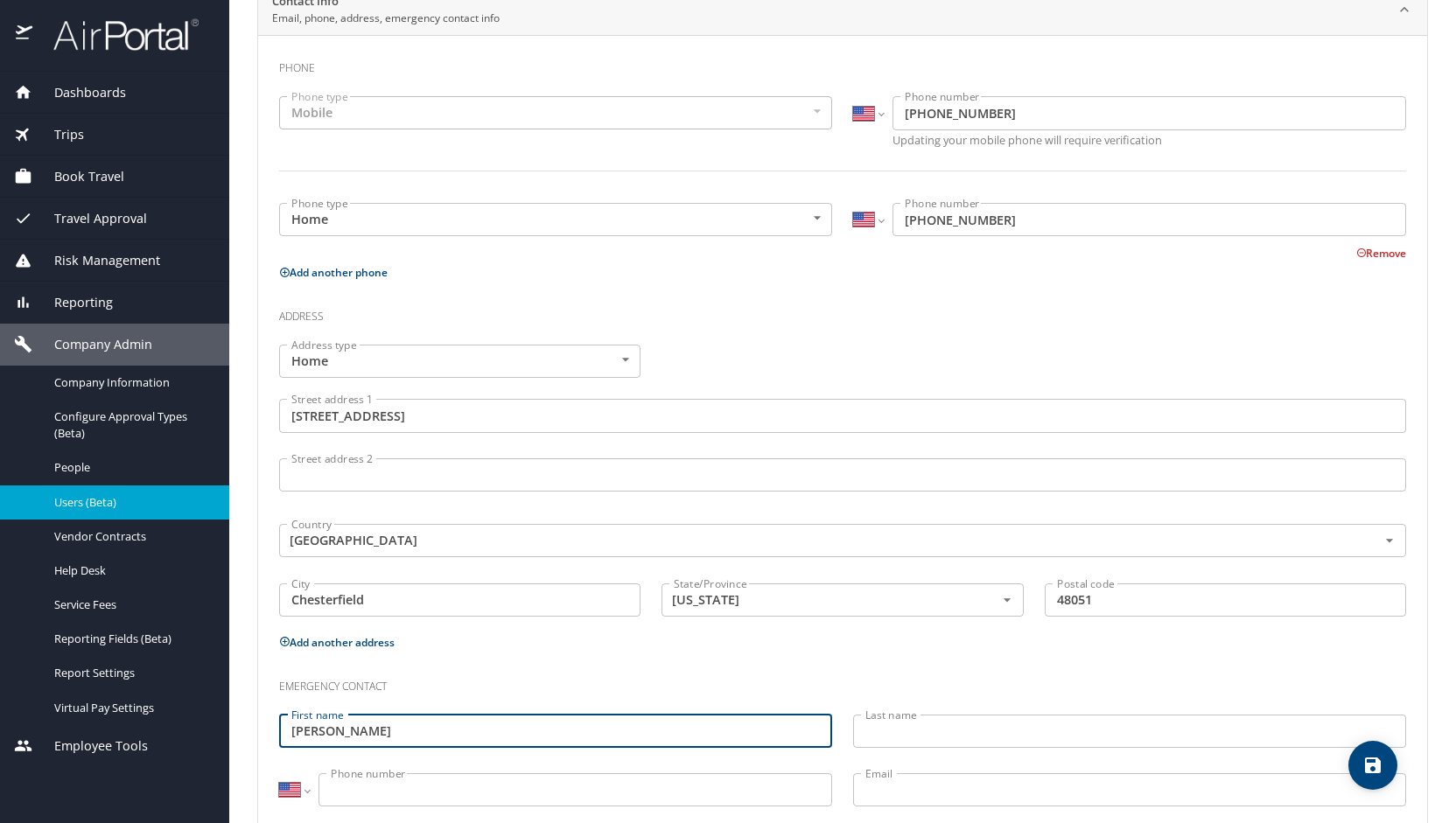
type input "Rick"
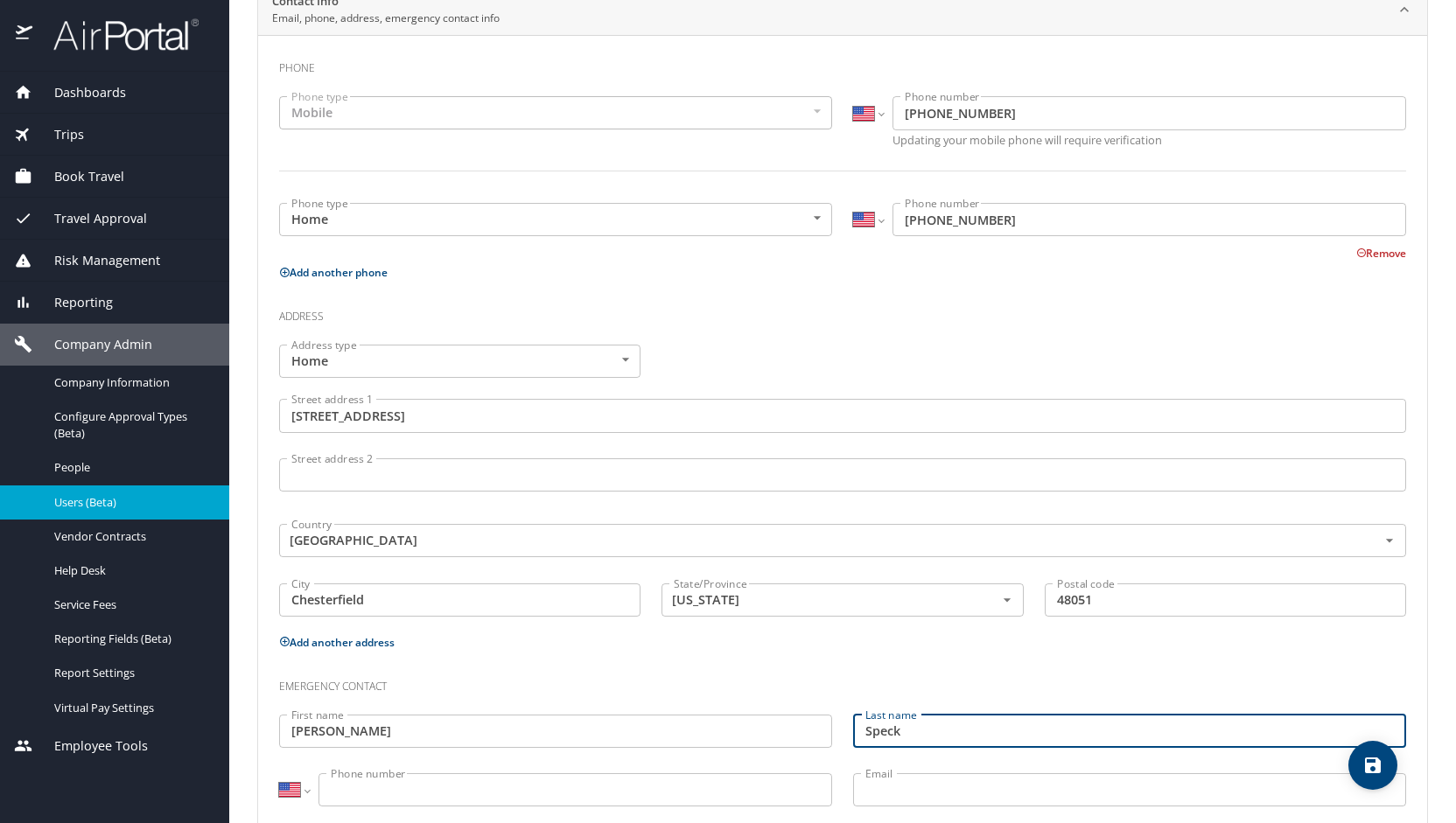
type input "Speck"
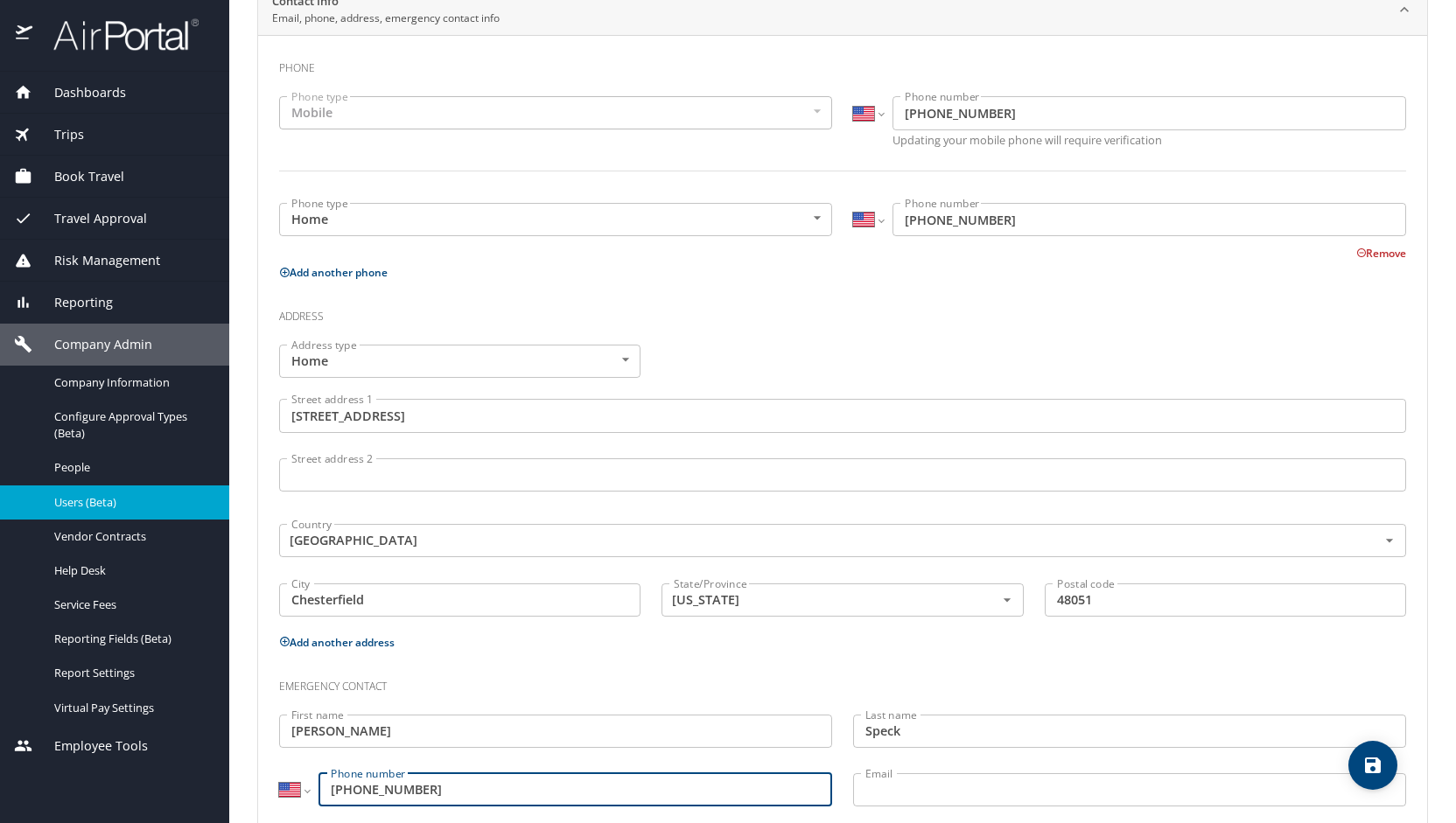
type input "(586) 388-0054"
click at [1381, 766] on icon "save" at bounding box center [1372, 765] width 21 height 21
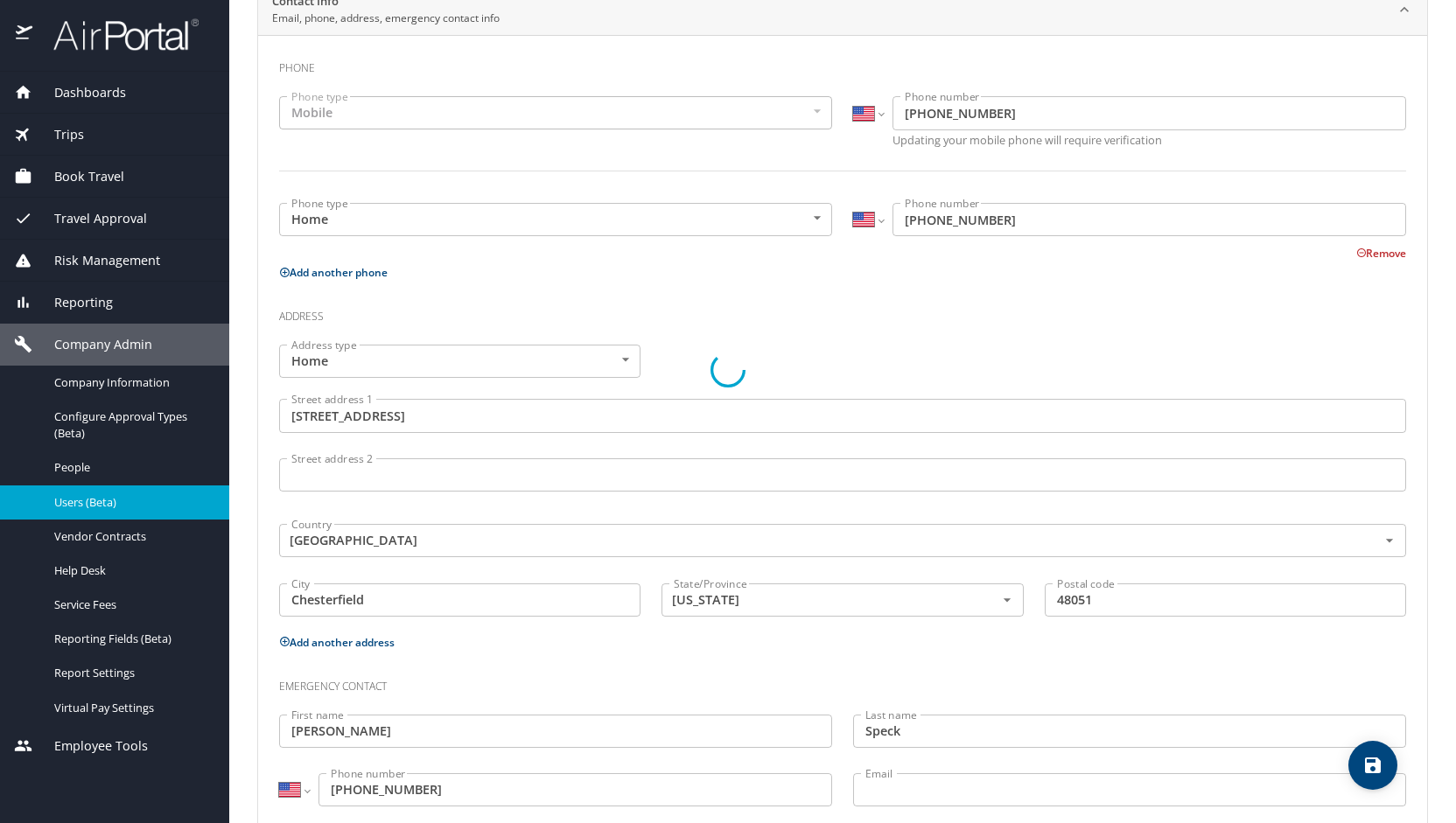
select select "US"
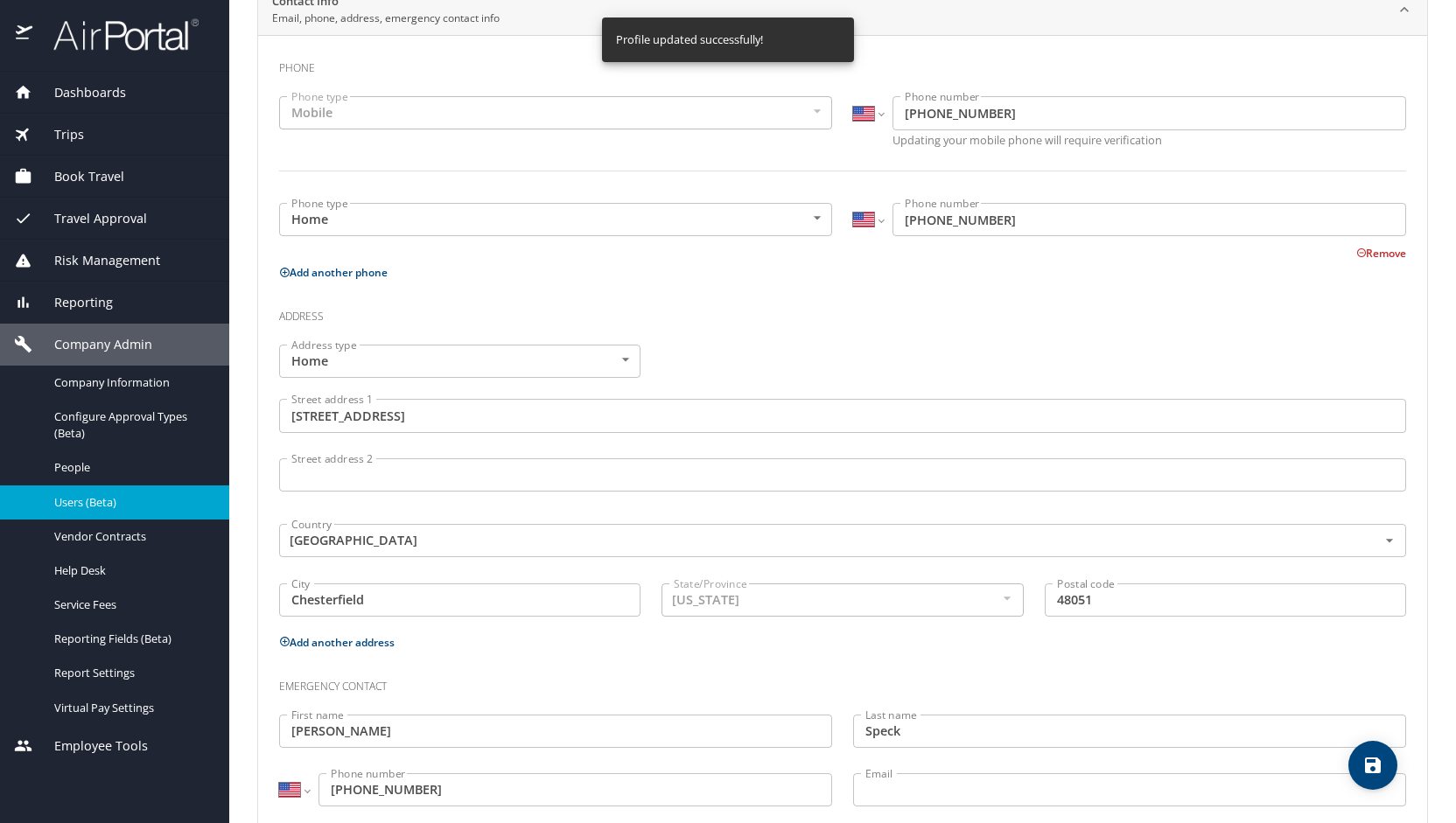
select select "US"
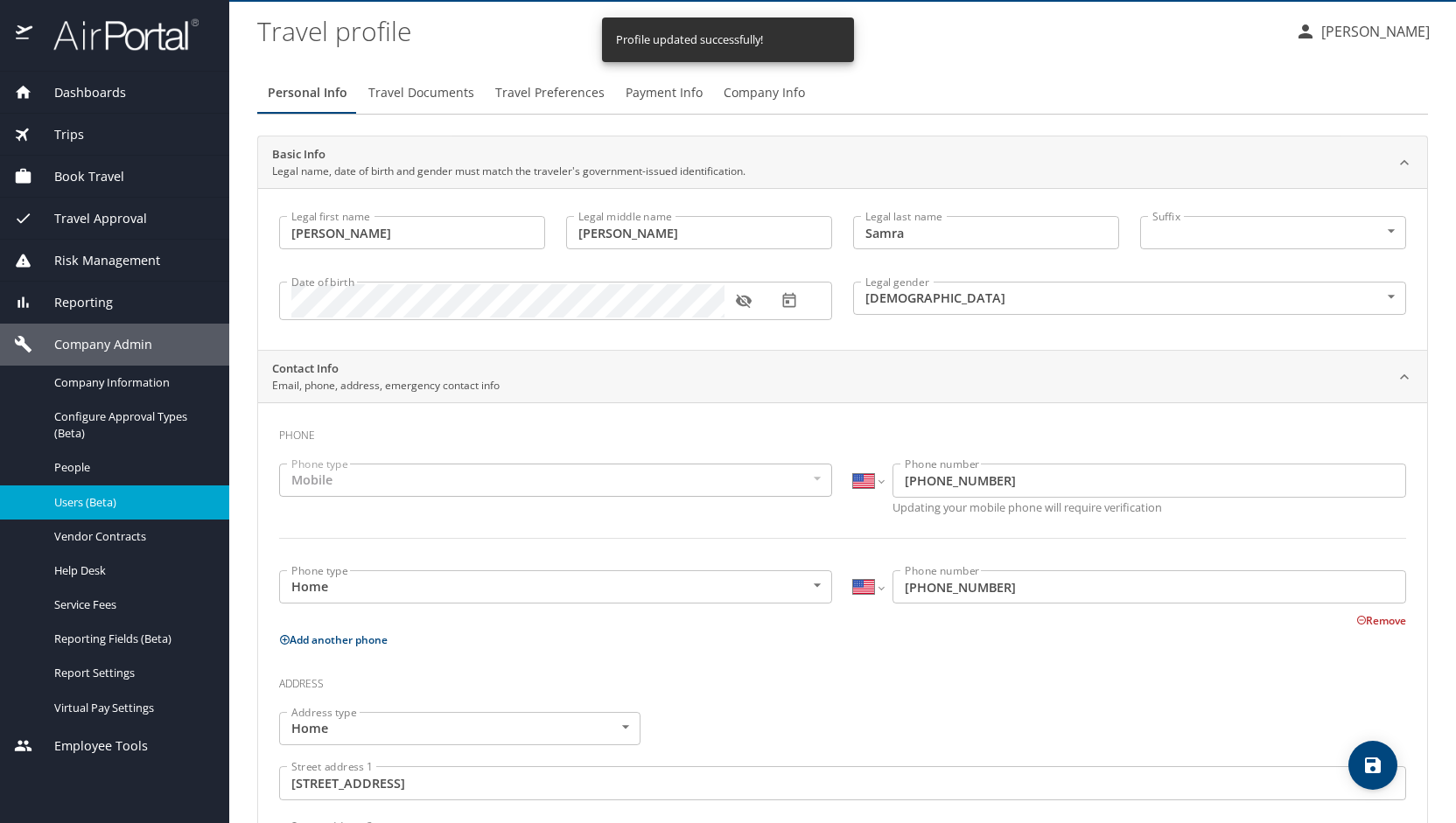
scroll to position [0, 0]
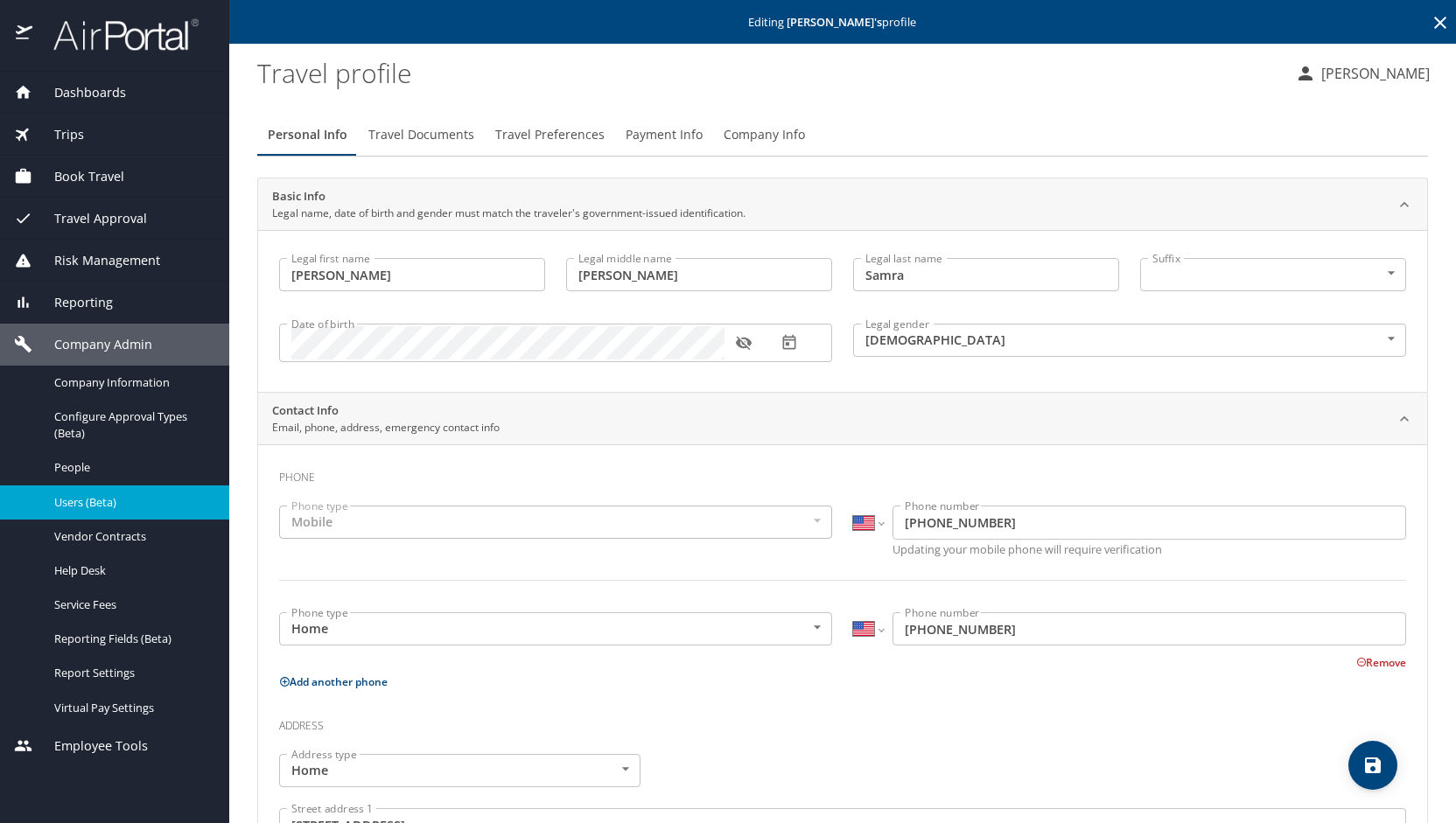
click at [649, 142] on span "Payment Info" at bounding box center [664, 135] width 77 height 22
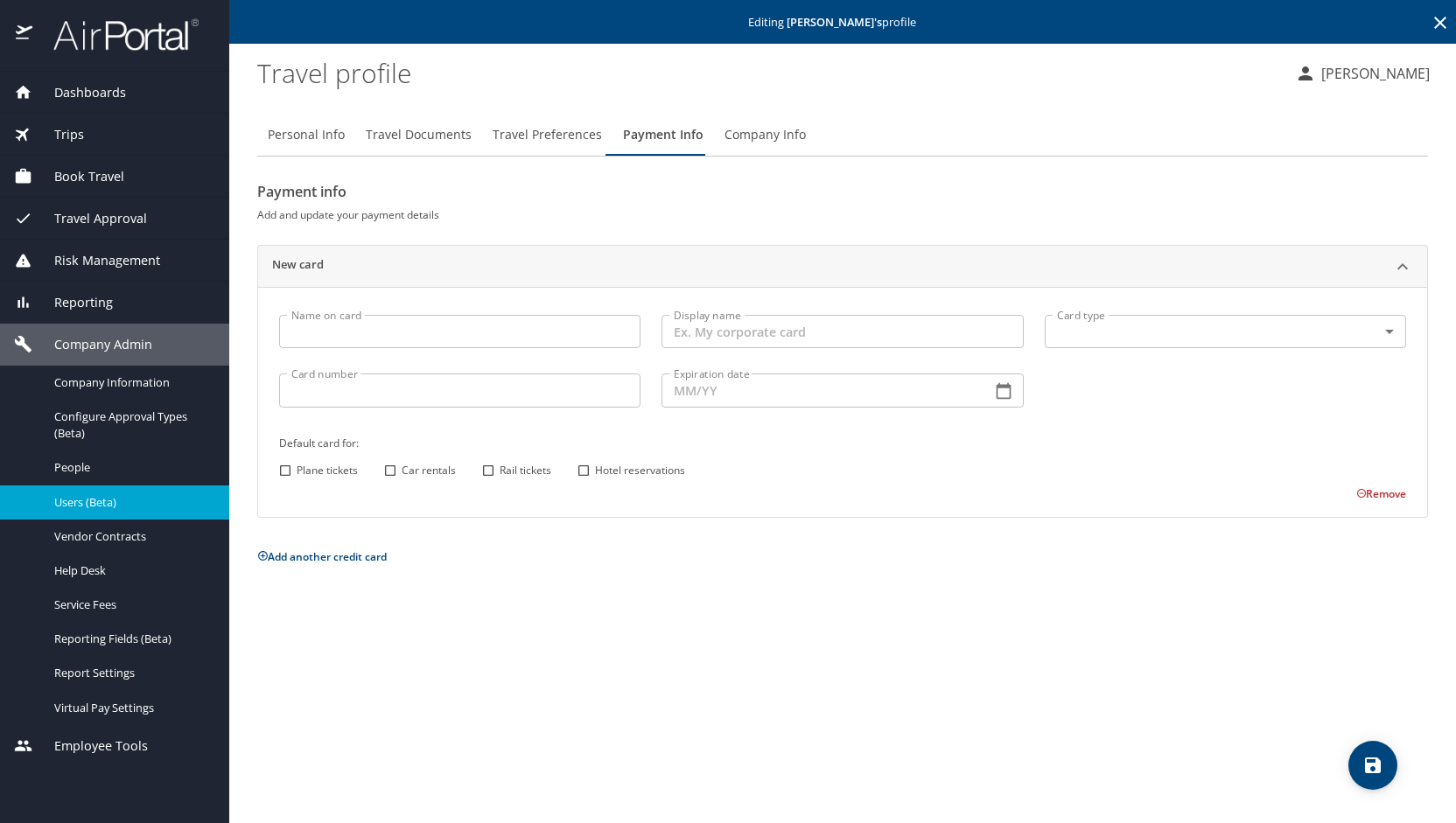
click at [415, 331] on input "Name on card" at bounding box center [459, 332] width 361 height 33
click at [341, 346] on input "Name on card" at bounding box center [459, 332] width 361 height 33
type input "Jennifer R Samra"
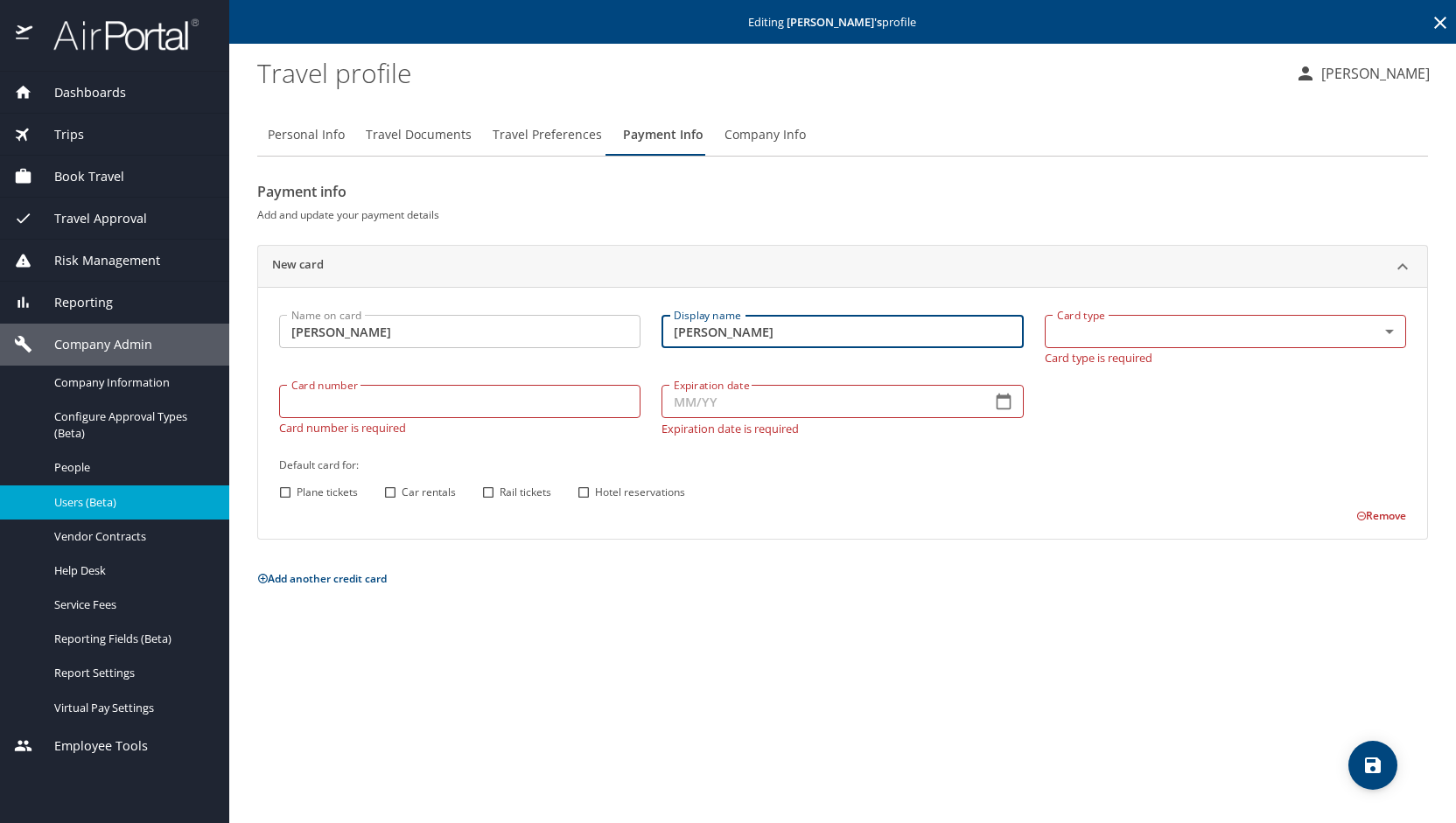
type input "Jennifer R Samra"
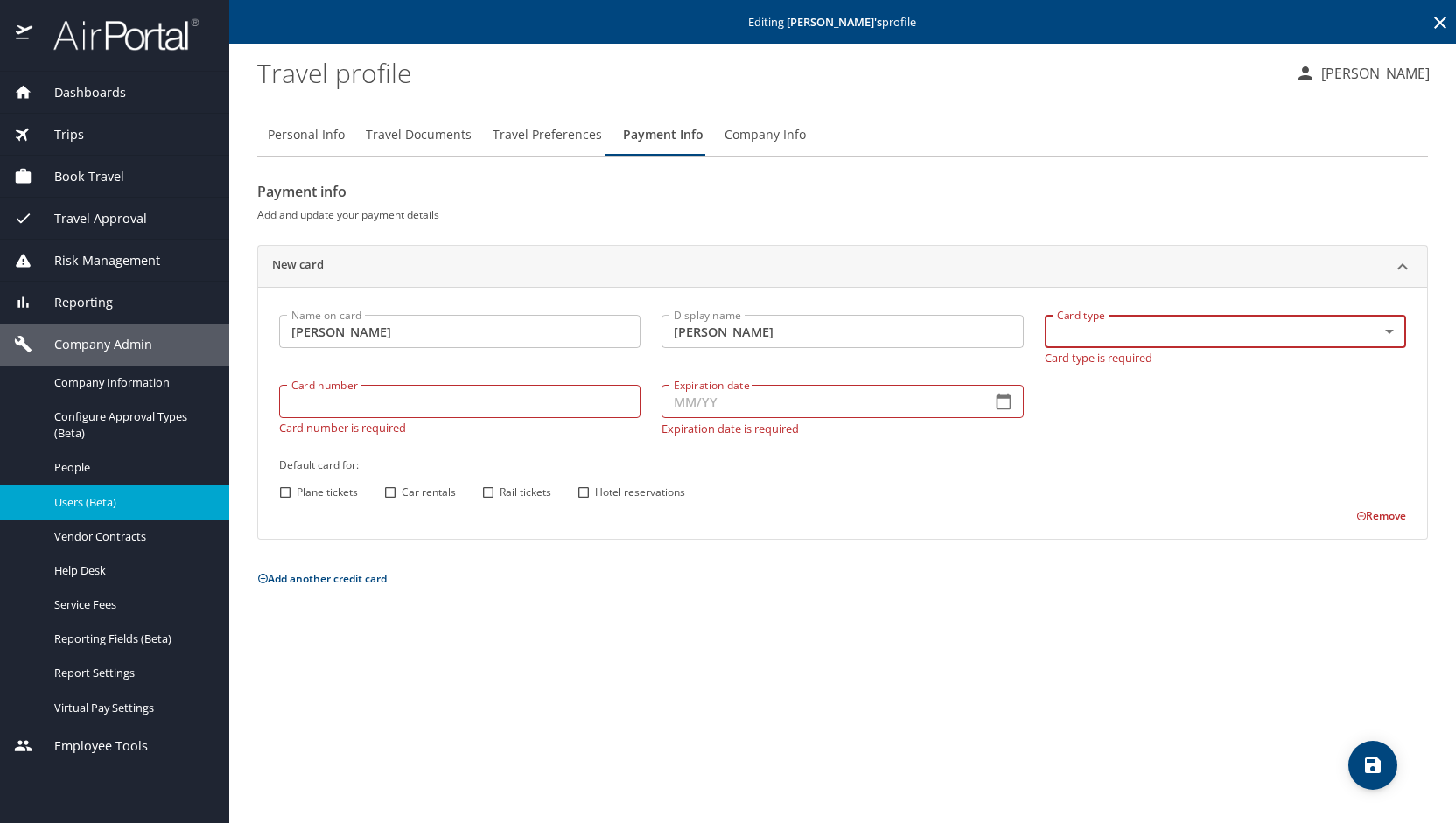
click at [1383, 329] on body "Dashboards AirPortal 360™ Manager My Travel Dashboard Trips Airtinerary® Lookup…" at bounding box center [728, 412] width 1456 height 823
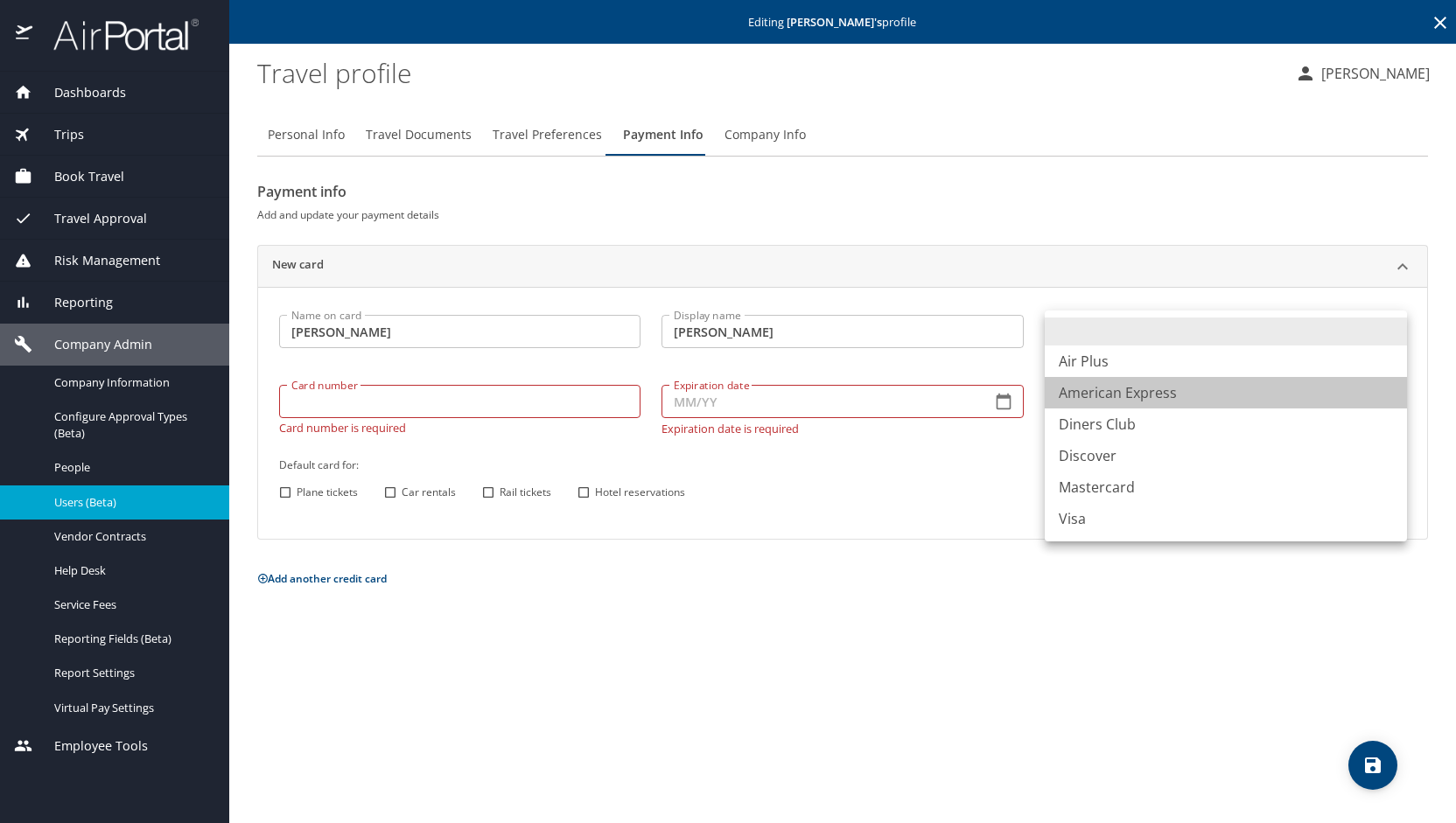
click at [1216, 389] on li "American Express" at bounding box center [1225, 393] width 362 height 31
type input "AX"
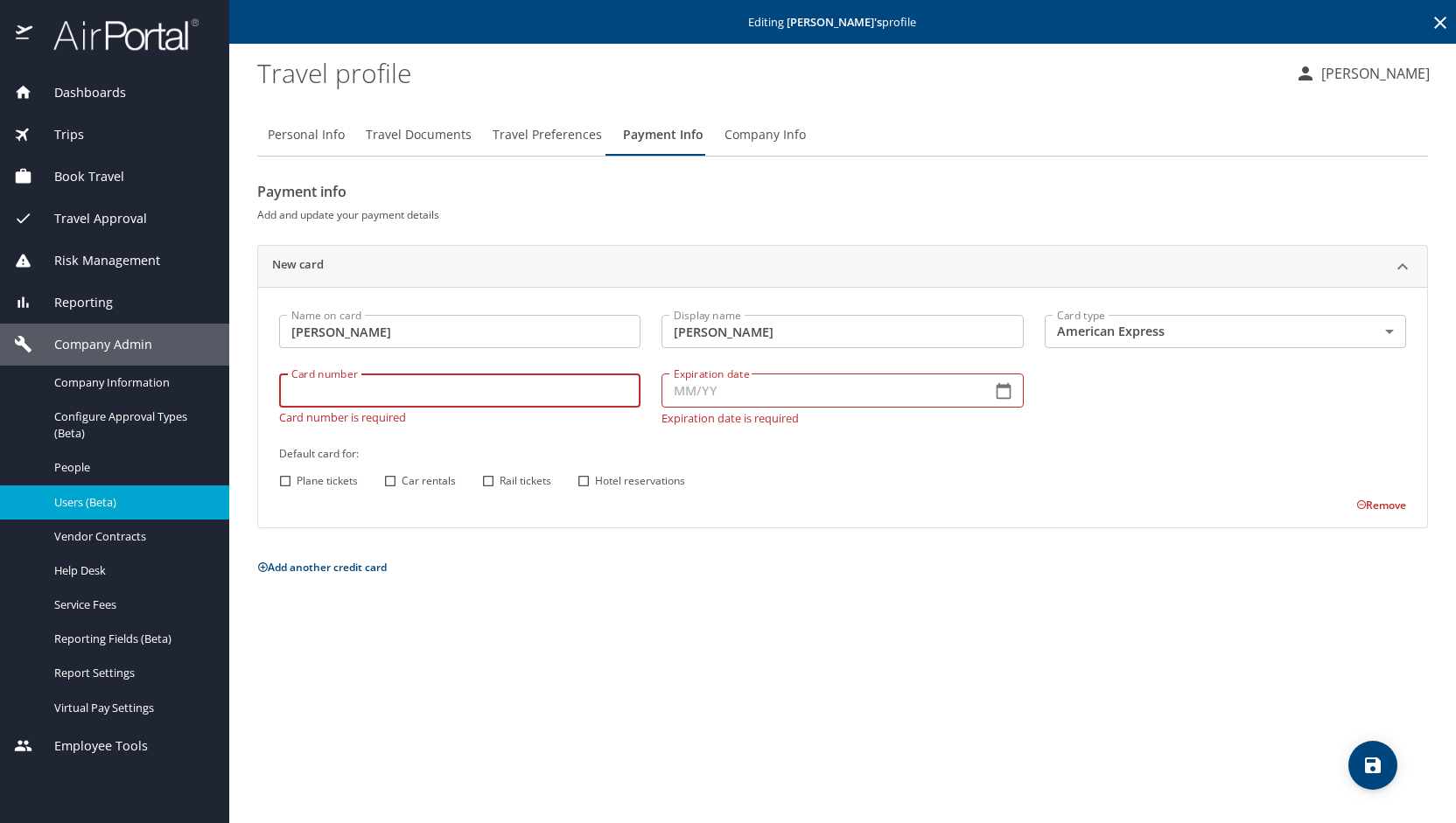
click at [565, 391] on input "Card number" at bounding box center [459, 390] width 361 height 33
type input "379270211411006"
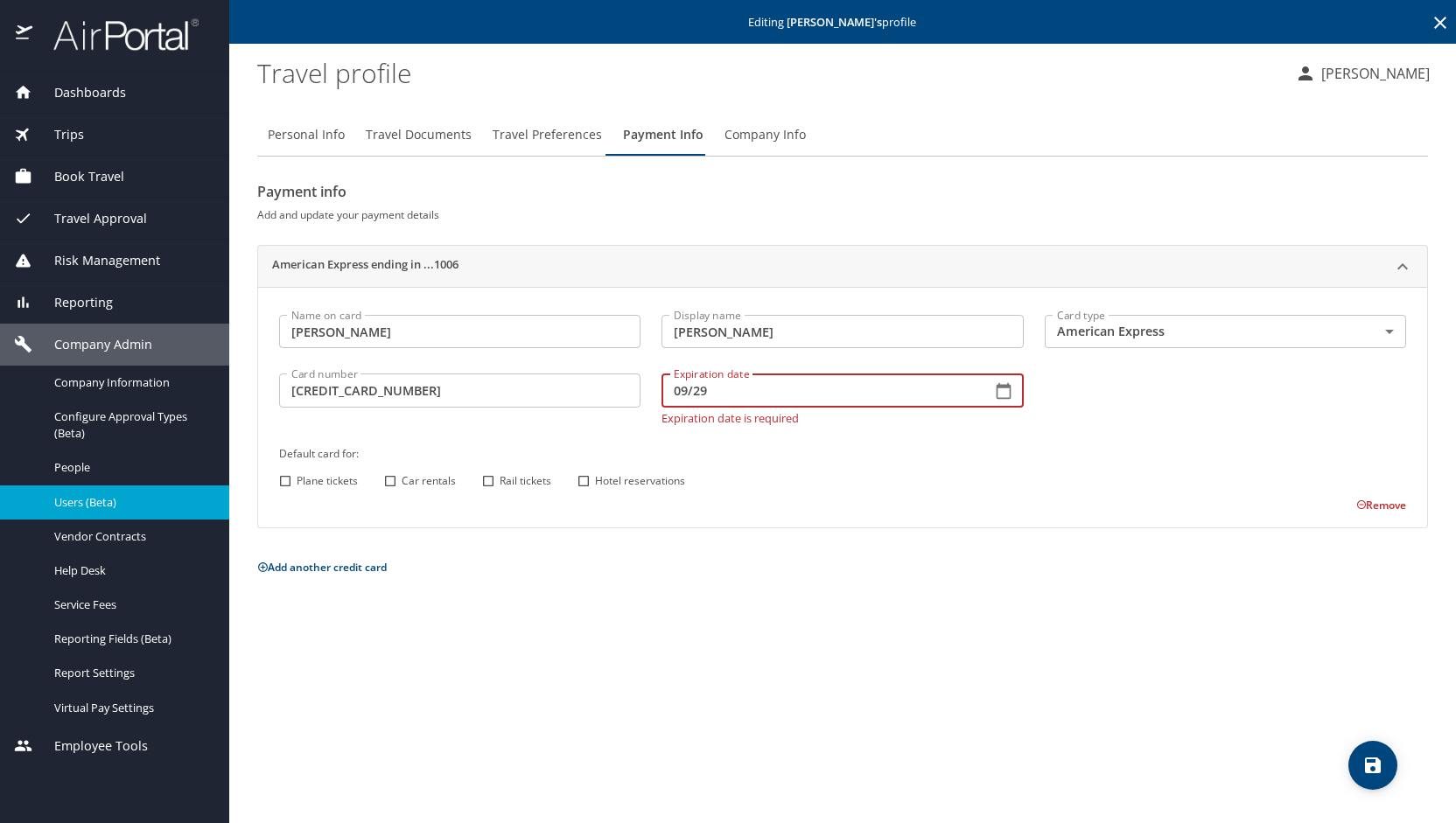
type input "09/29"
click at [389, 482] on div "Name on card Jennifer R Samra Name on card Display name Jennifer R Samra Displa…" at bounding box center [842, 409] width 1148 height 209
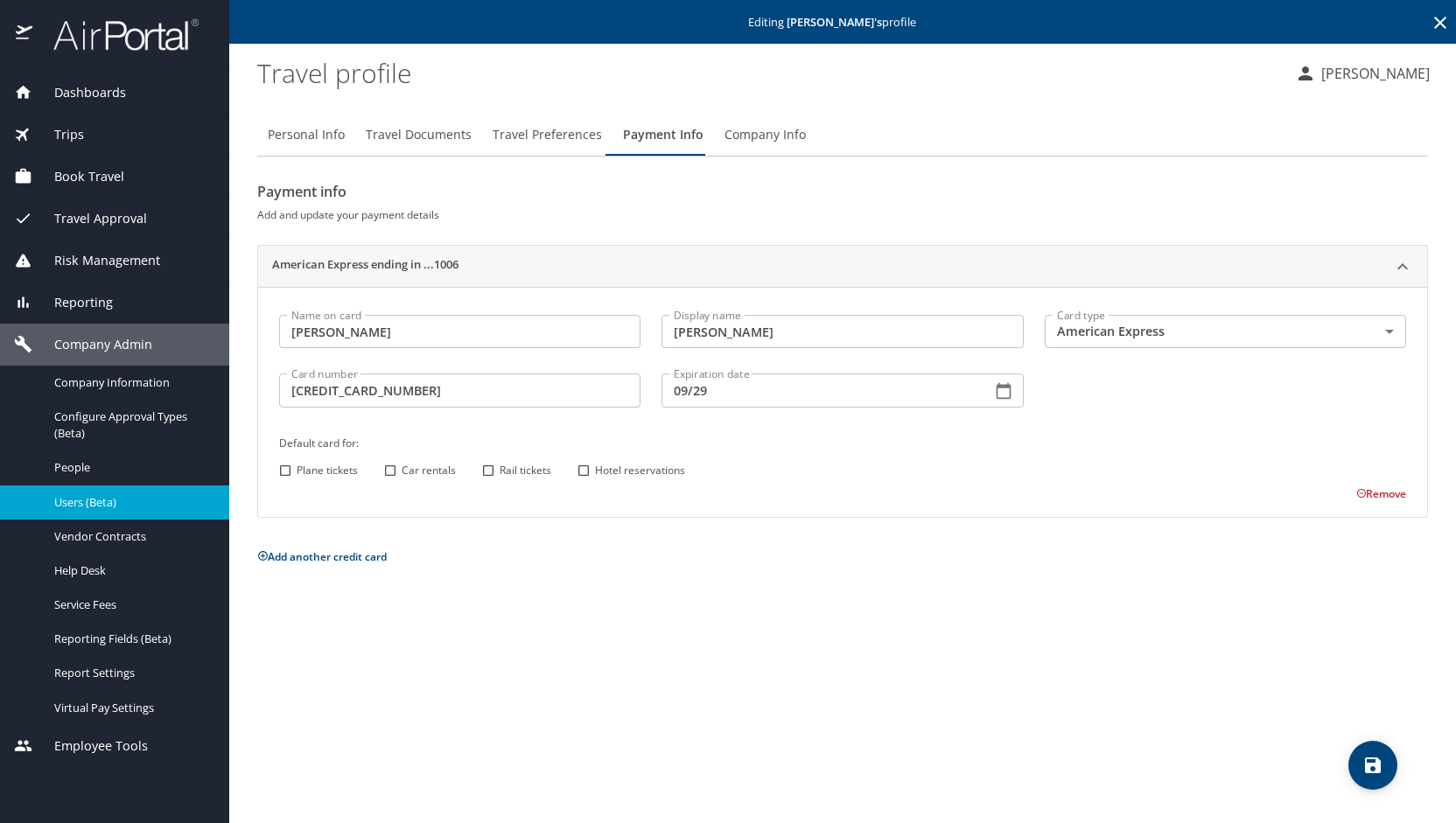
click at [392, 469] on input "Car rentals" at bounding box center [389, 470] width 23 height 23
checkbox input "true"
click at [583, 469] on input "Hotel reservations" at bounding box center [583, 470] width 23 height 23
checkbox input "true"
click at [1373, 750] on button "save" at bounding box center [1372, 765] width 49 height 49
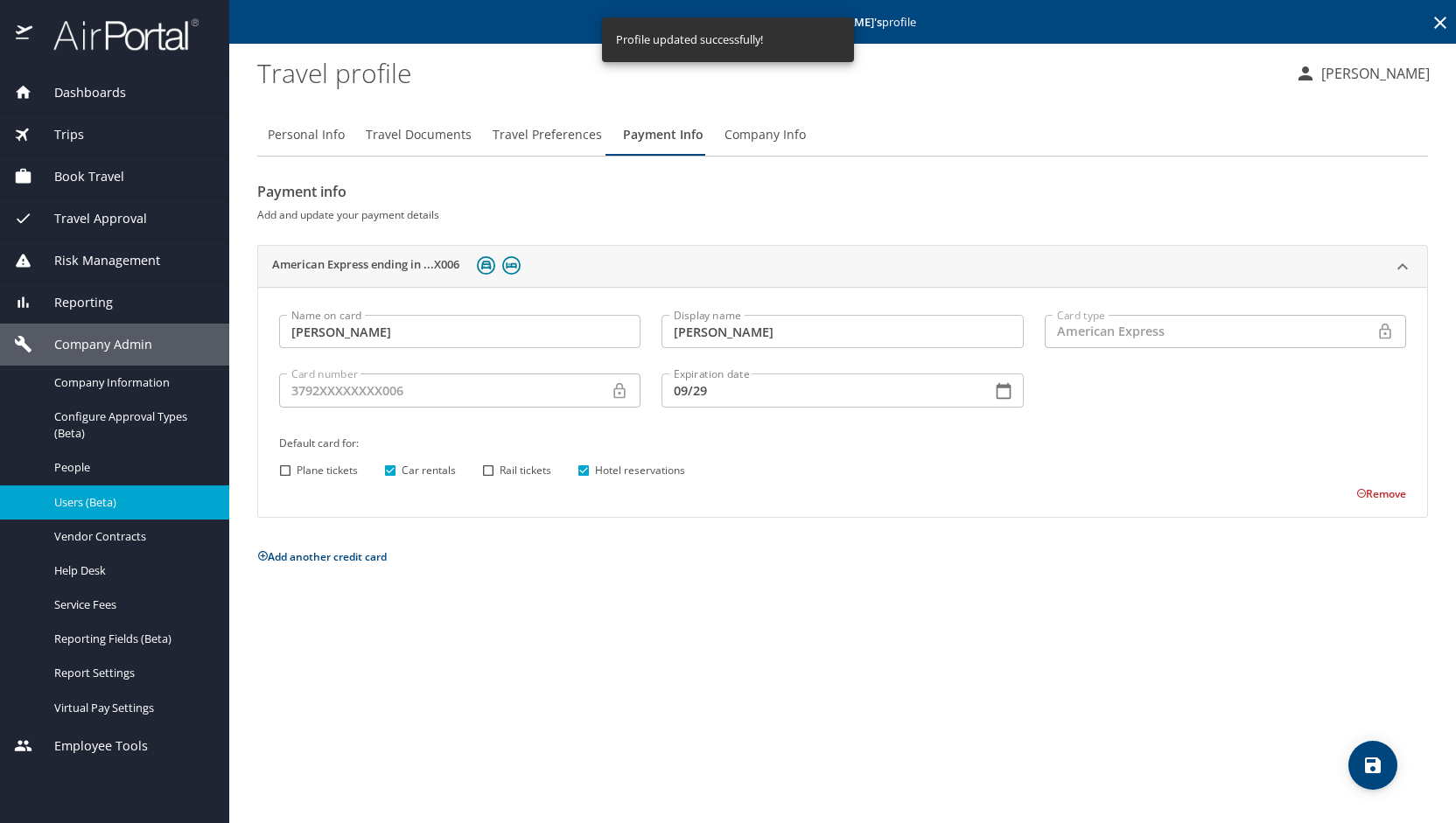
click at [308, 724] on div "Personal Info Travel Documents Travel Preferences Payment Info Company Info Pay…" at bounding box center [842, 462] width 1170 height 724
click at [1407, 63] on p "Jennifer Malloy" at bounding box center [1372, 73] width 114 height 21
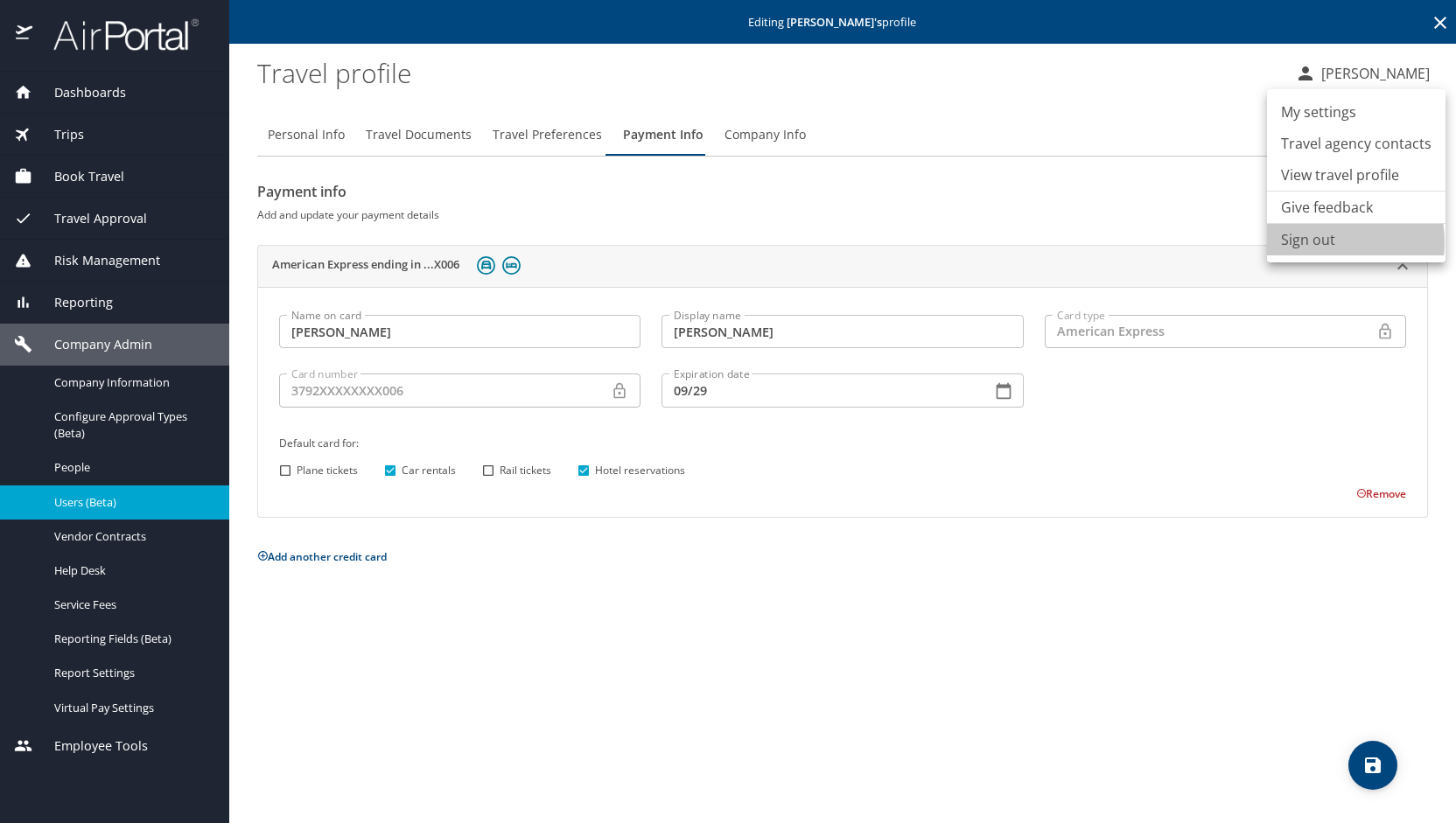
click at [1320, 242] on li "Sign out" at bounding box center [1356, 240] width 178 height 31
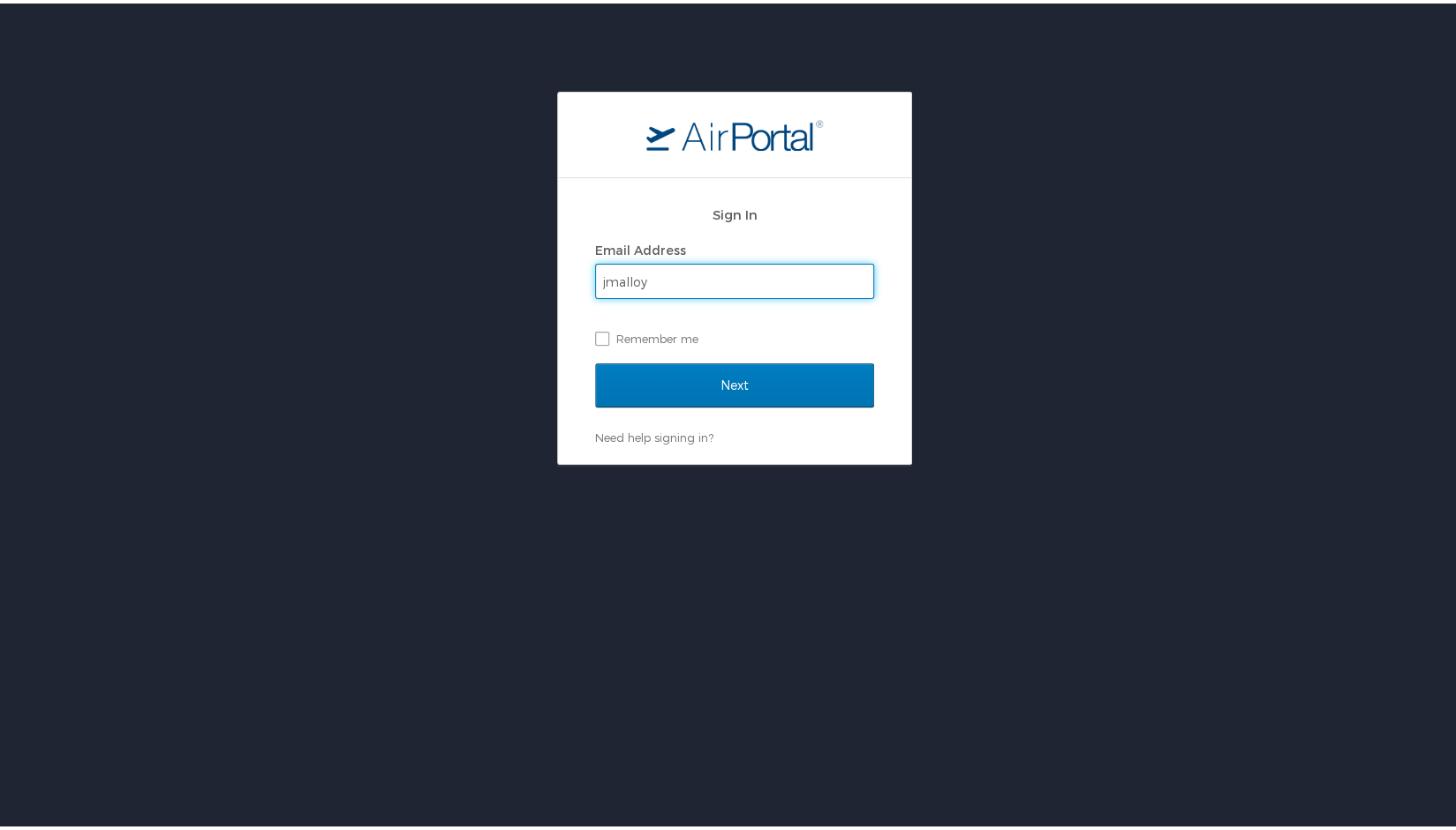
type input "[EMAIL_ADDRESS][PERSON_NAME][DOMAIN_NAME]"
click at [595, 330] on label "Remember me" at bounding box center [734, 335] width 279 height 27
click at [595, 330] on input "Remember me" at bounding box center [601, 333] width 11 height 11
checkbox input "true"
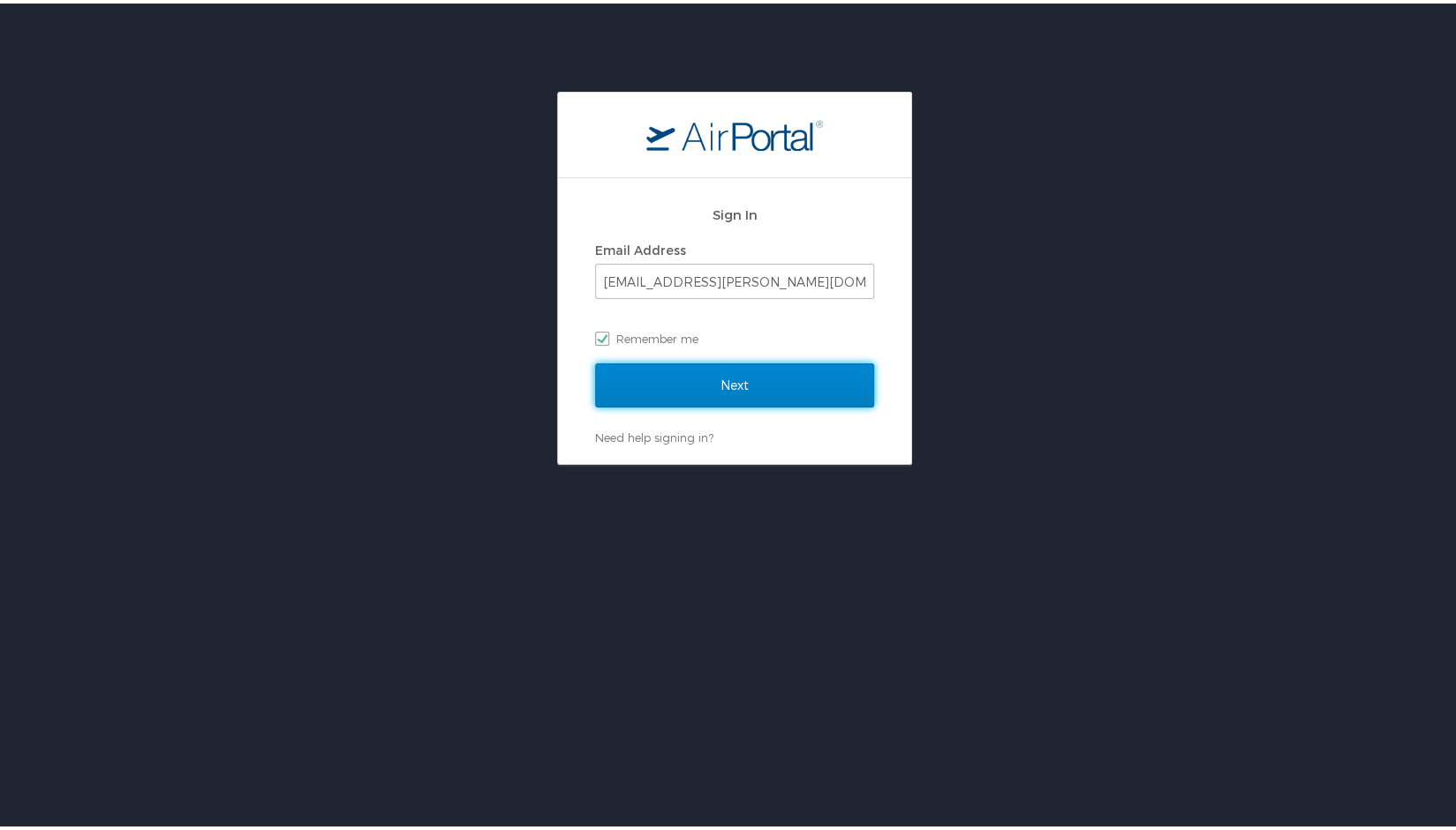
click at [643, 385] on input "Next" at bounding box center [734, 383] width 279 height 44
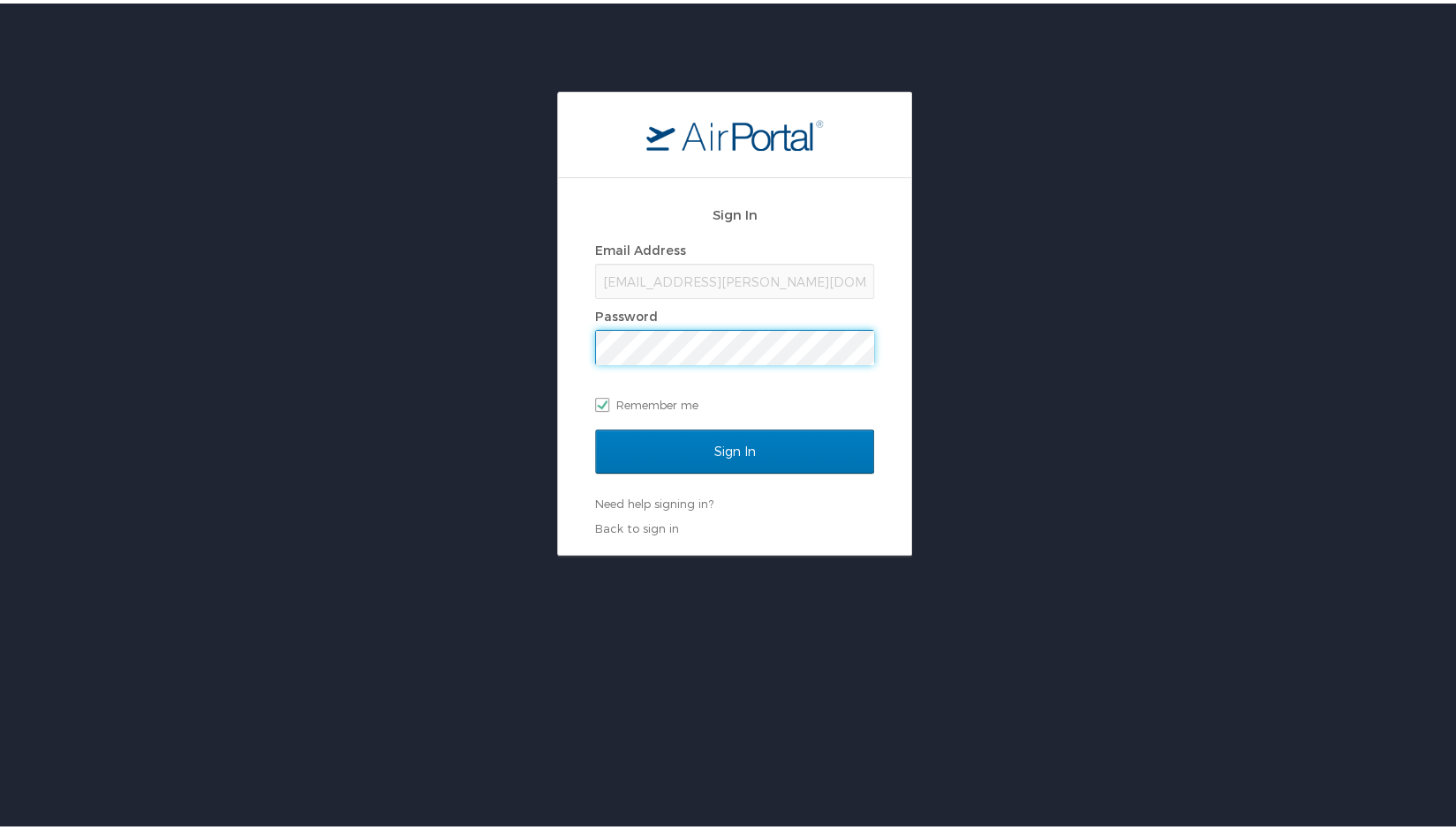
click at [595, 426] on input "Sign In" at bounding box center [734, 448] width 279 height 44
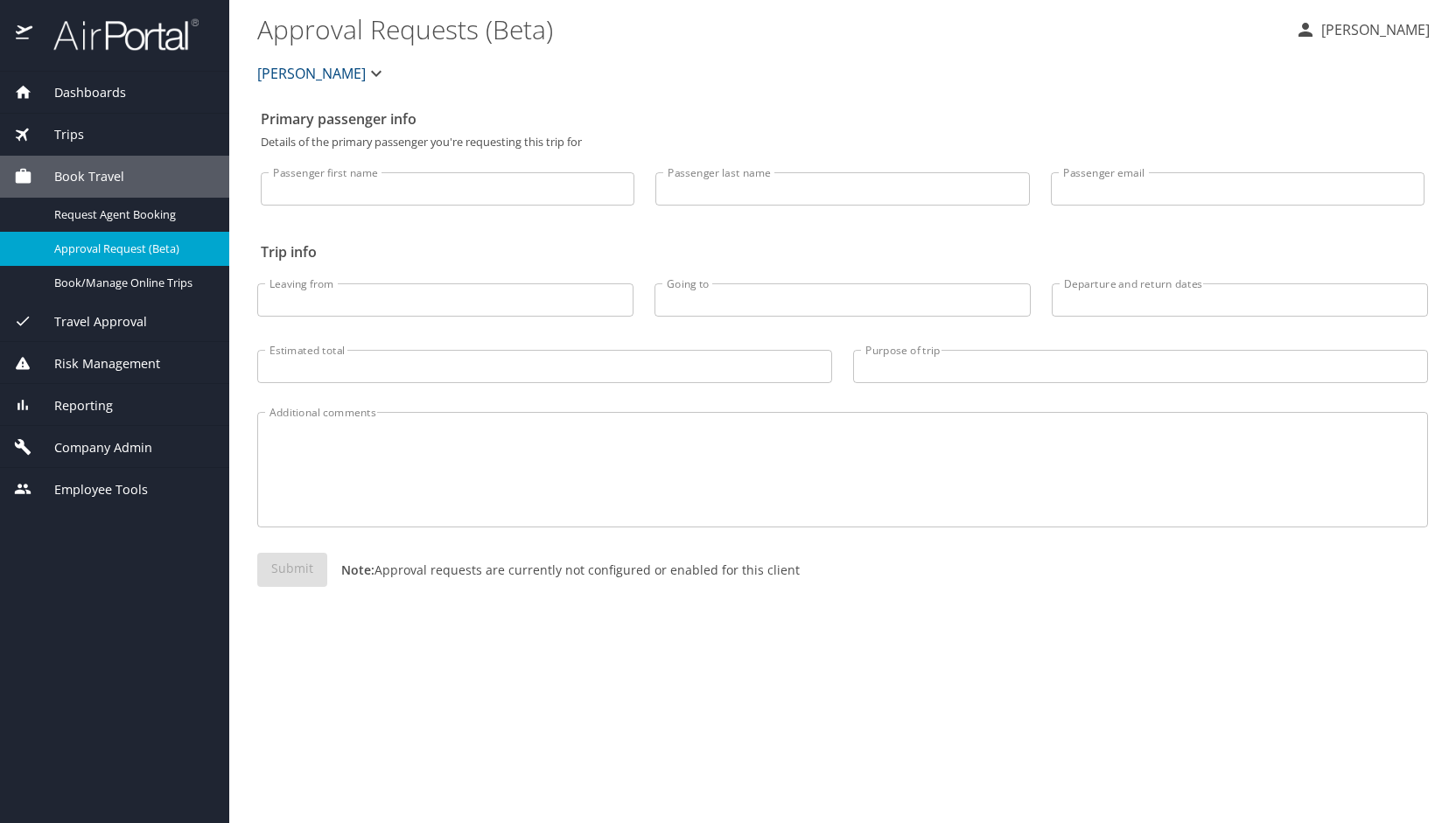
click at [125, 457] on div "Company Admin" at bounding box center [115, 447] width 230 height 42
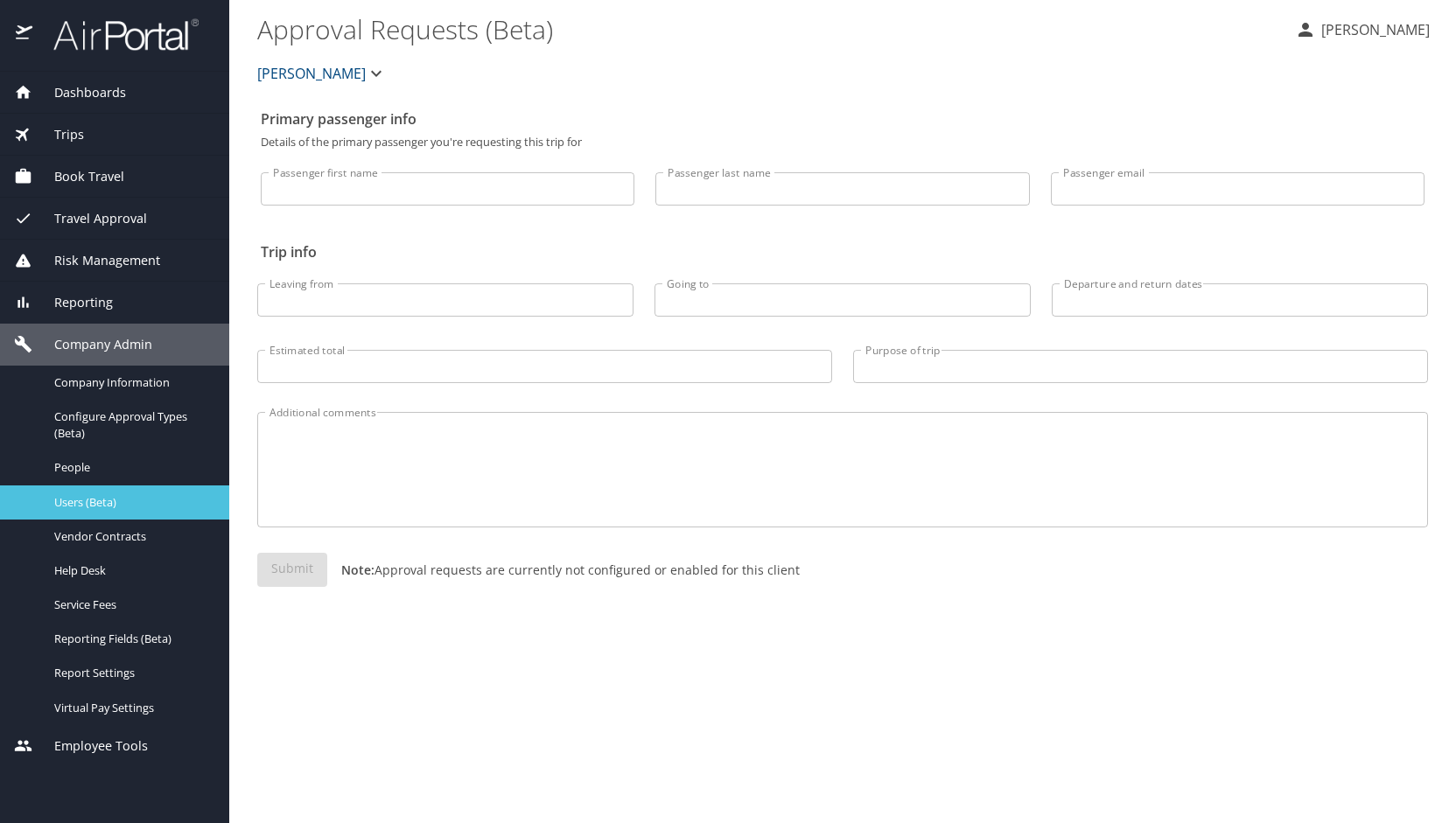
click at [135, 494] on span "Users (Beta)" at bounding box center [131, 502] width 154 height 17
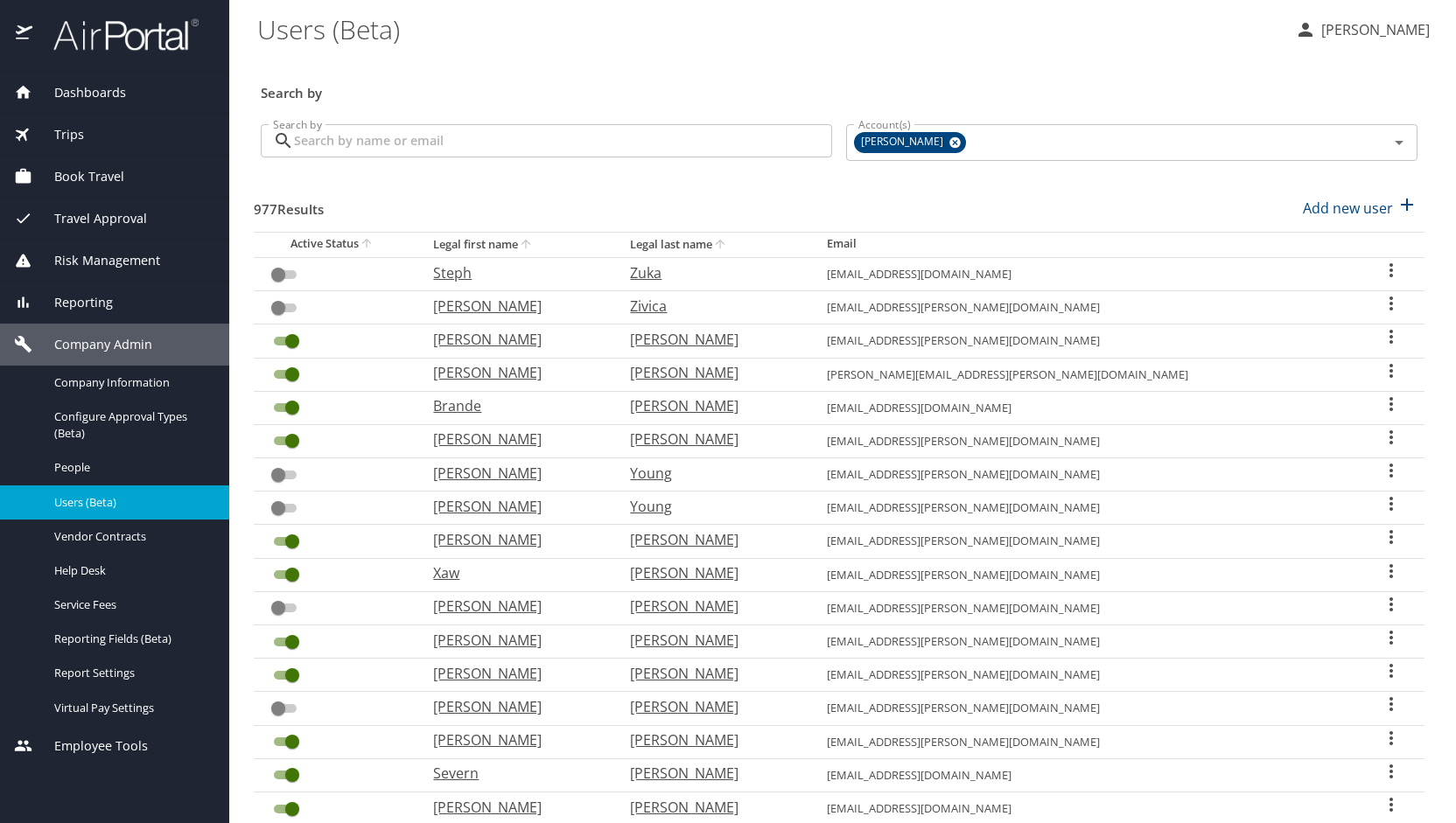
click at [442, 142] on input "Search by" at bounding box center [563, 141] width 538 height 33
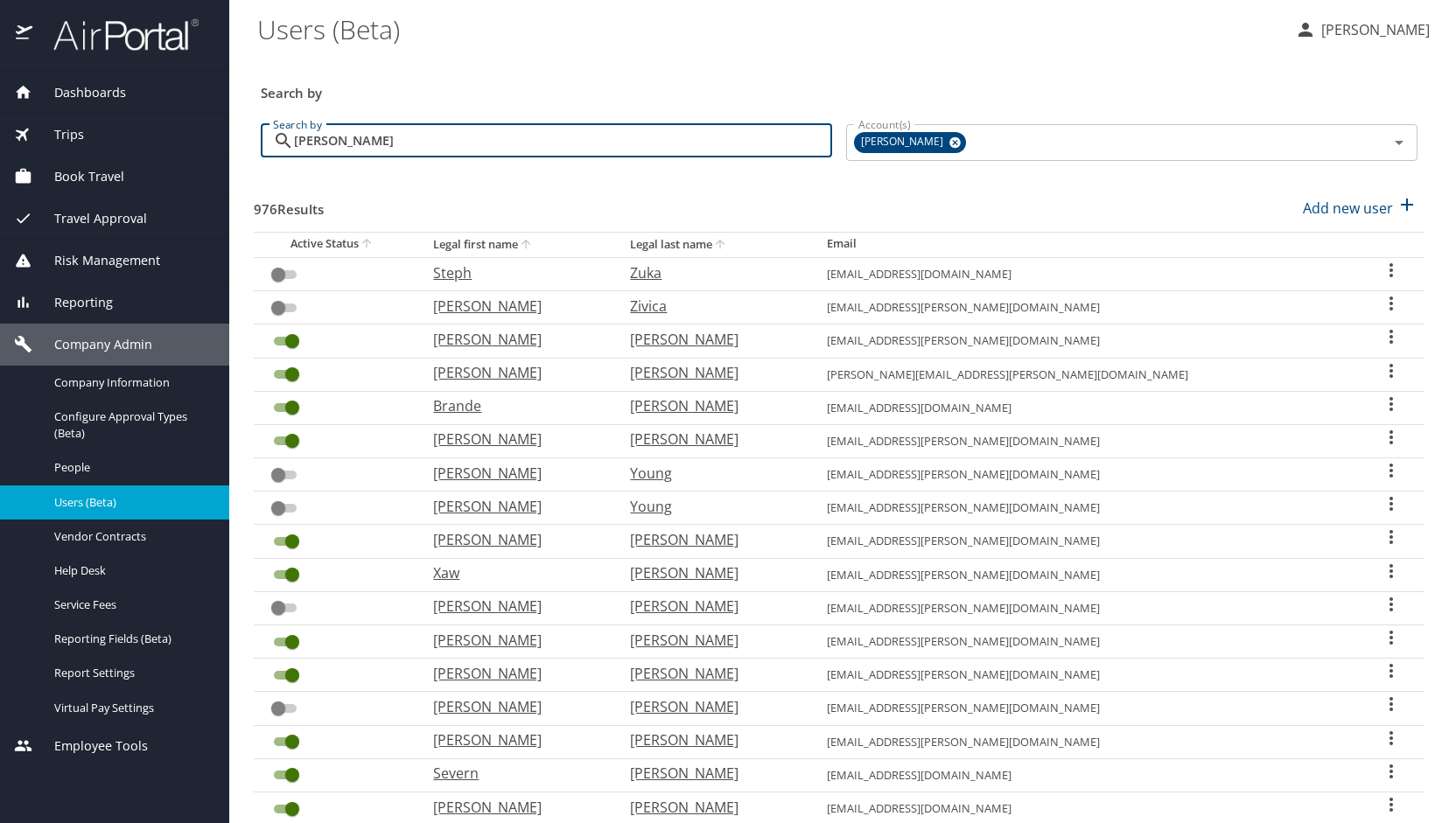
type input "jennifer"
checkbox input "true"
checkbox input "false"
checkbox input "true"
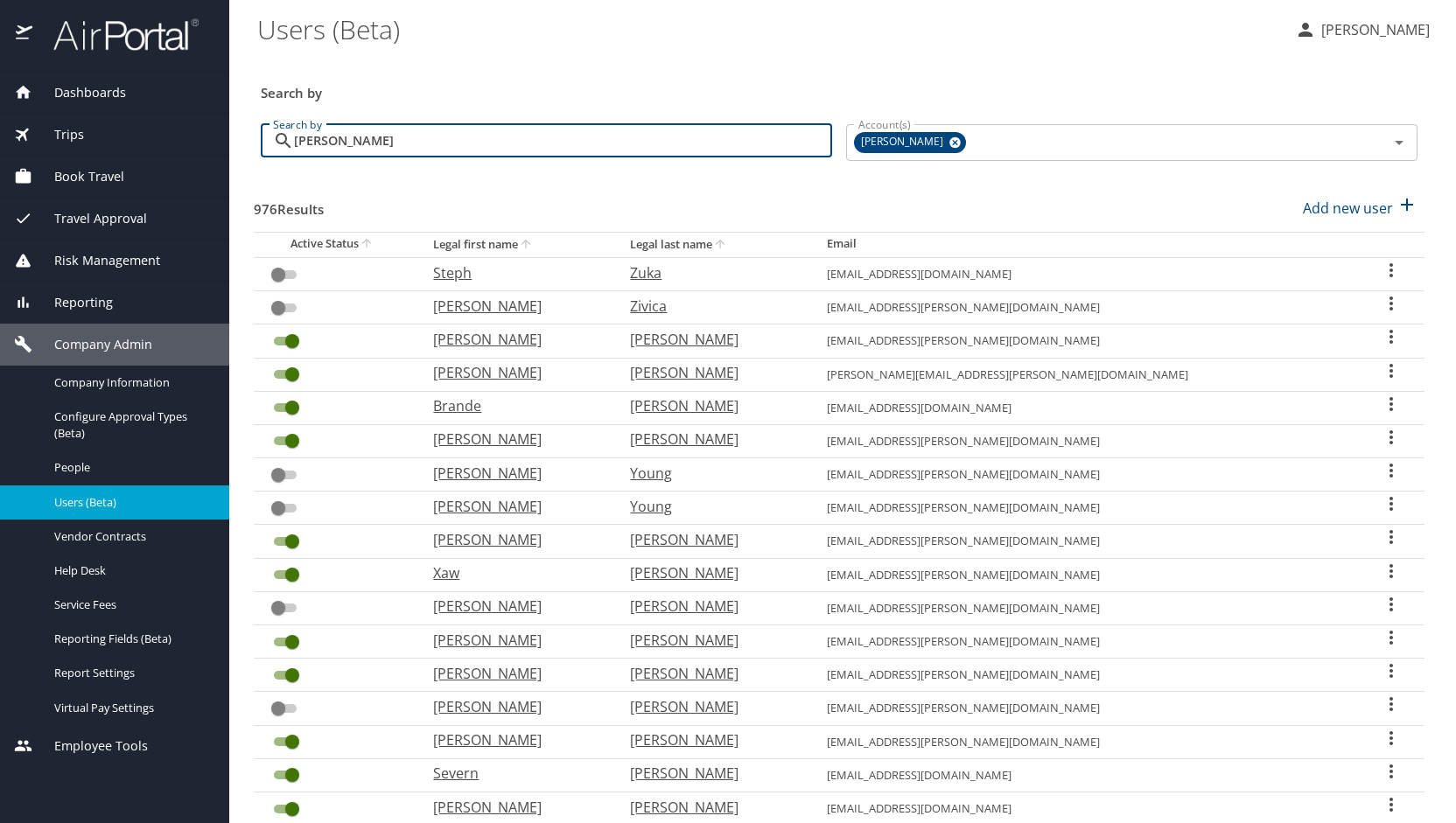
checkbox input "true"
checkbox input "false"
checkbox input "true"
checkbox input "false"
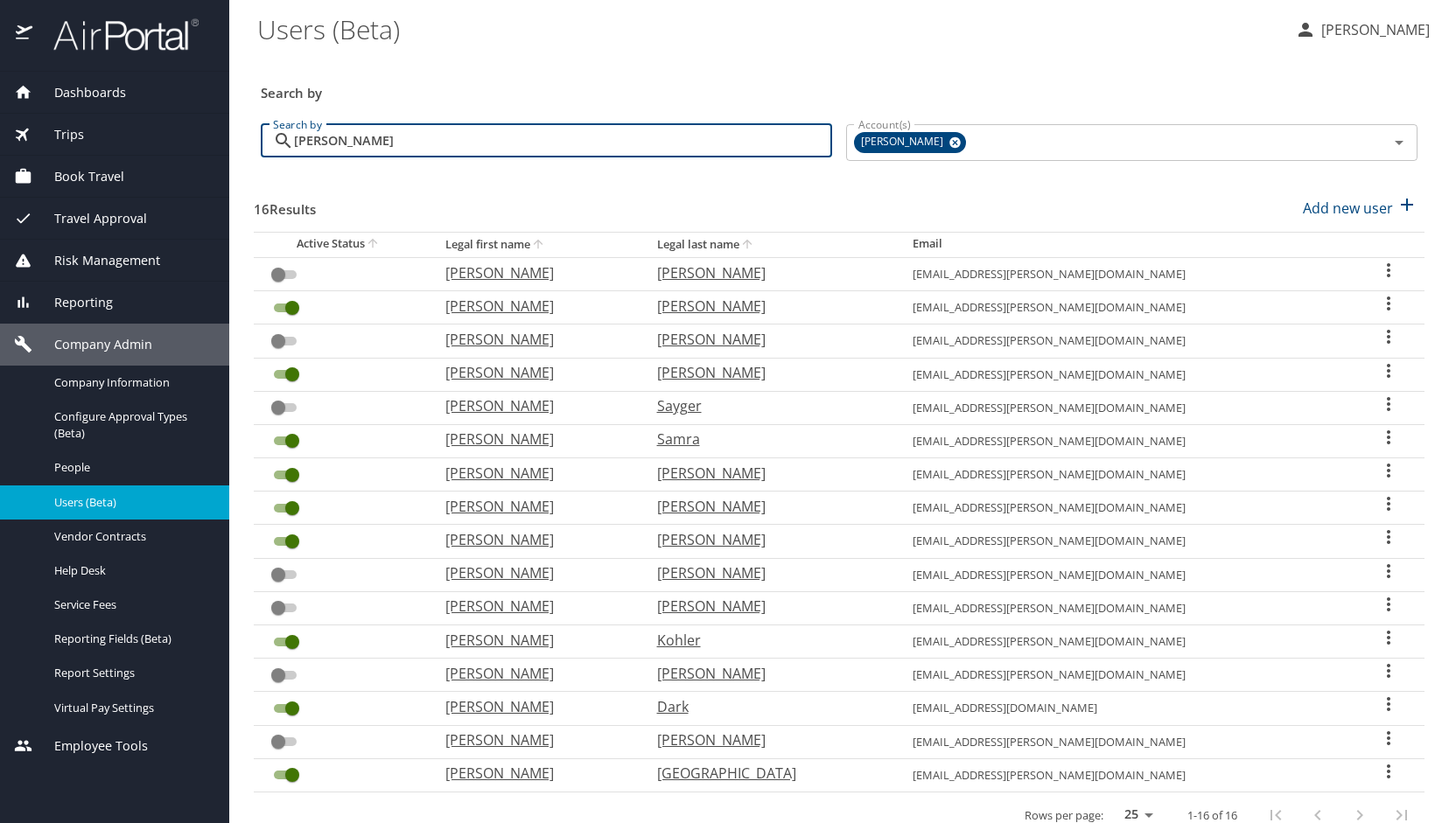
scroll to position [53, 0]
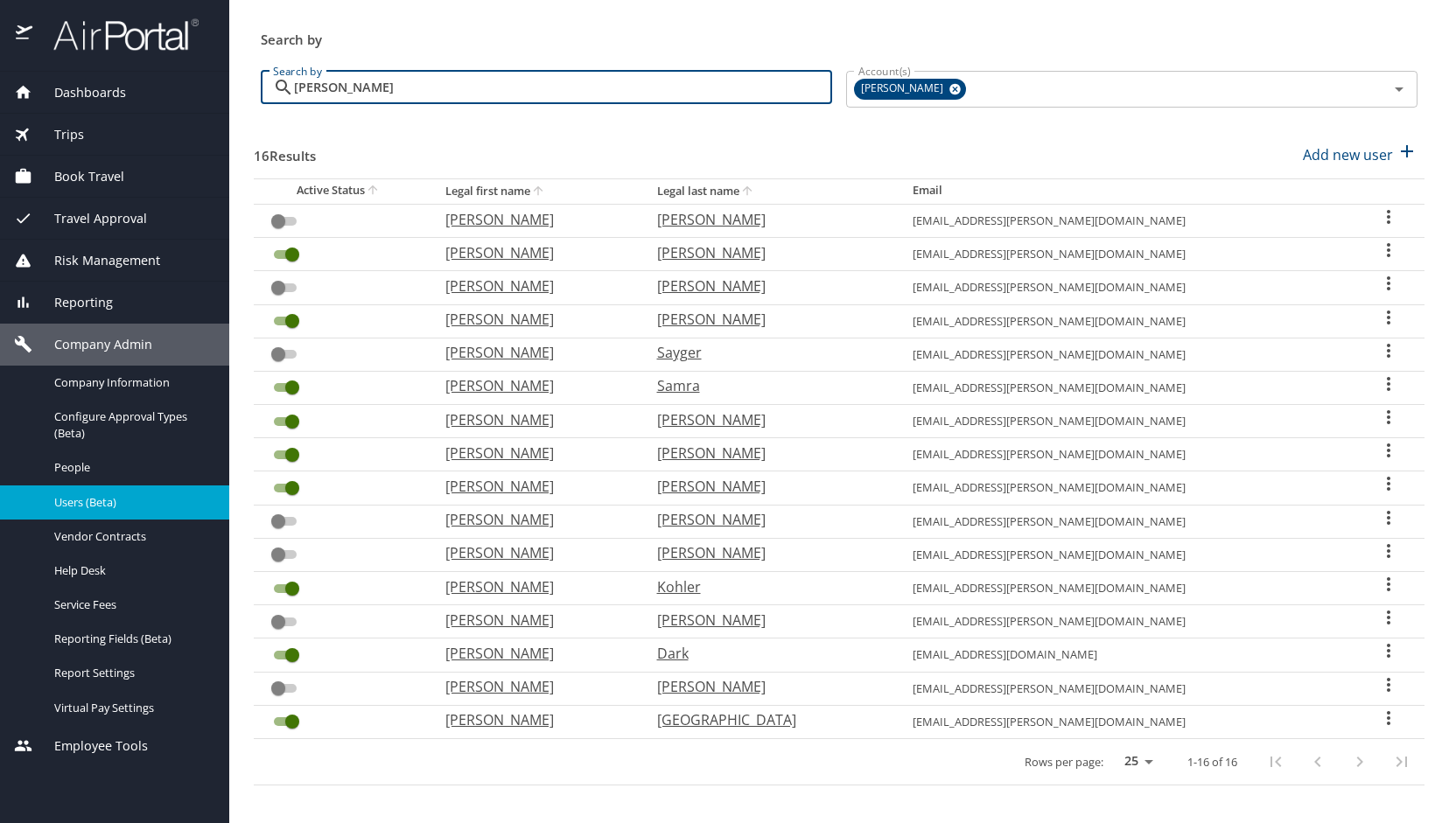
click at [541, 379] on p "Jennifer" at bounding box center [533, 386] width 175 height 21
select select "US"
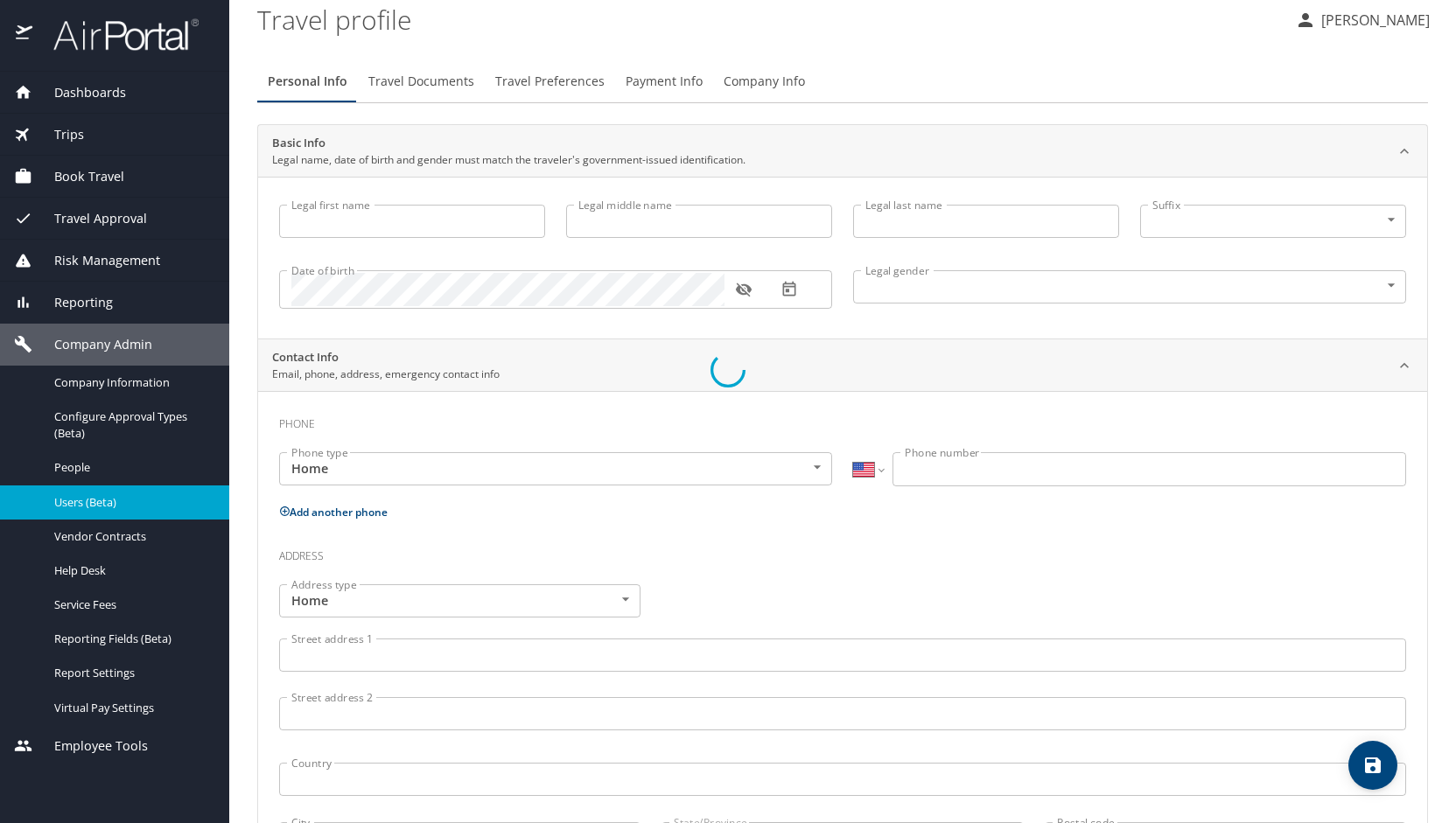
scroll to position [98, 0]
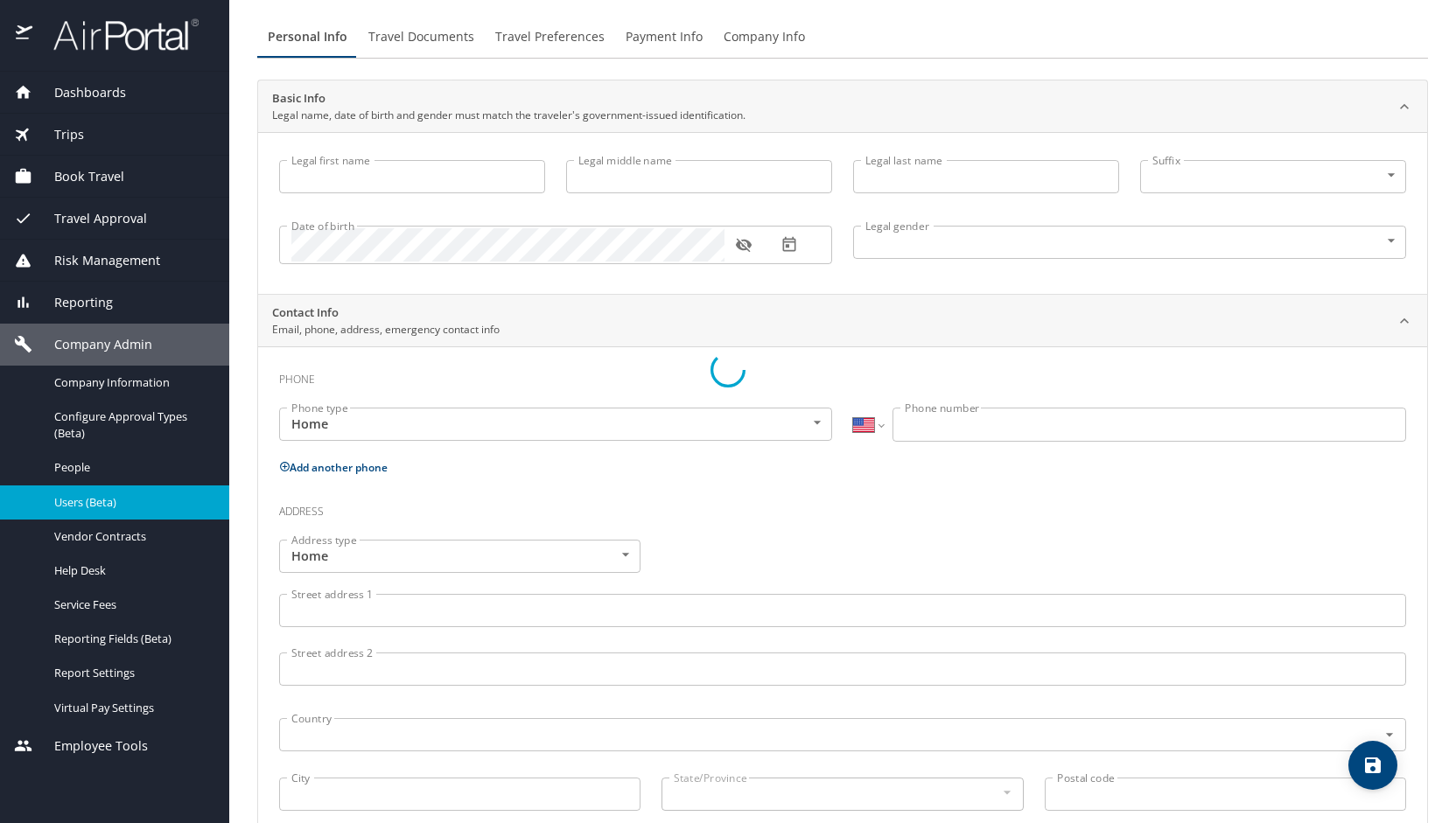
type input "Jennifer"
type input "Ruth Ann"
type input "Samra"
type input "Female"
type input "Rick"
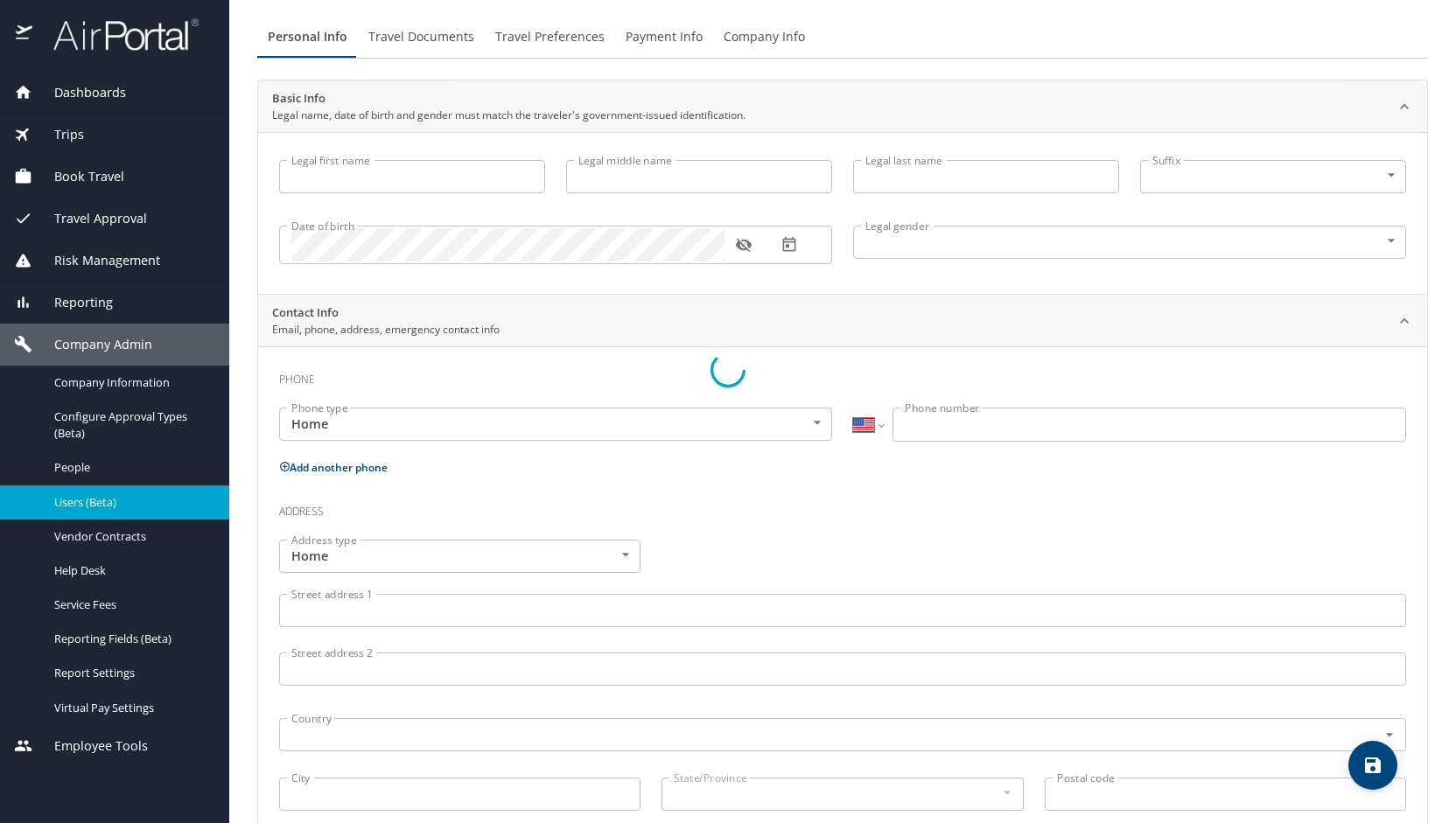
type input "Speck"
type input "(586) 388-0054"
select select "US"
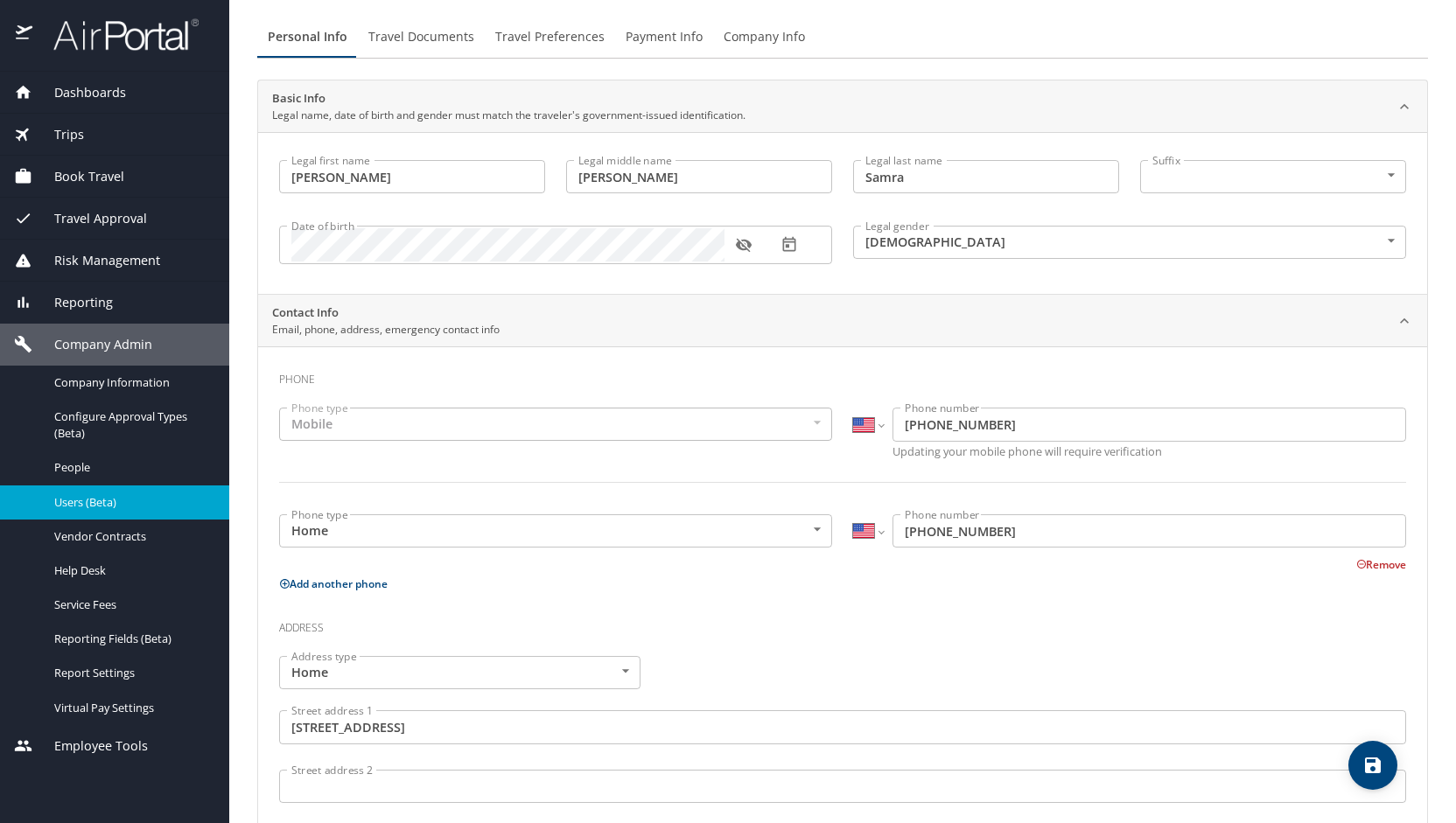
click at [671, 33] on span "Payment Info" at bounding box center [664, 38] width 77 height 22
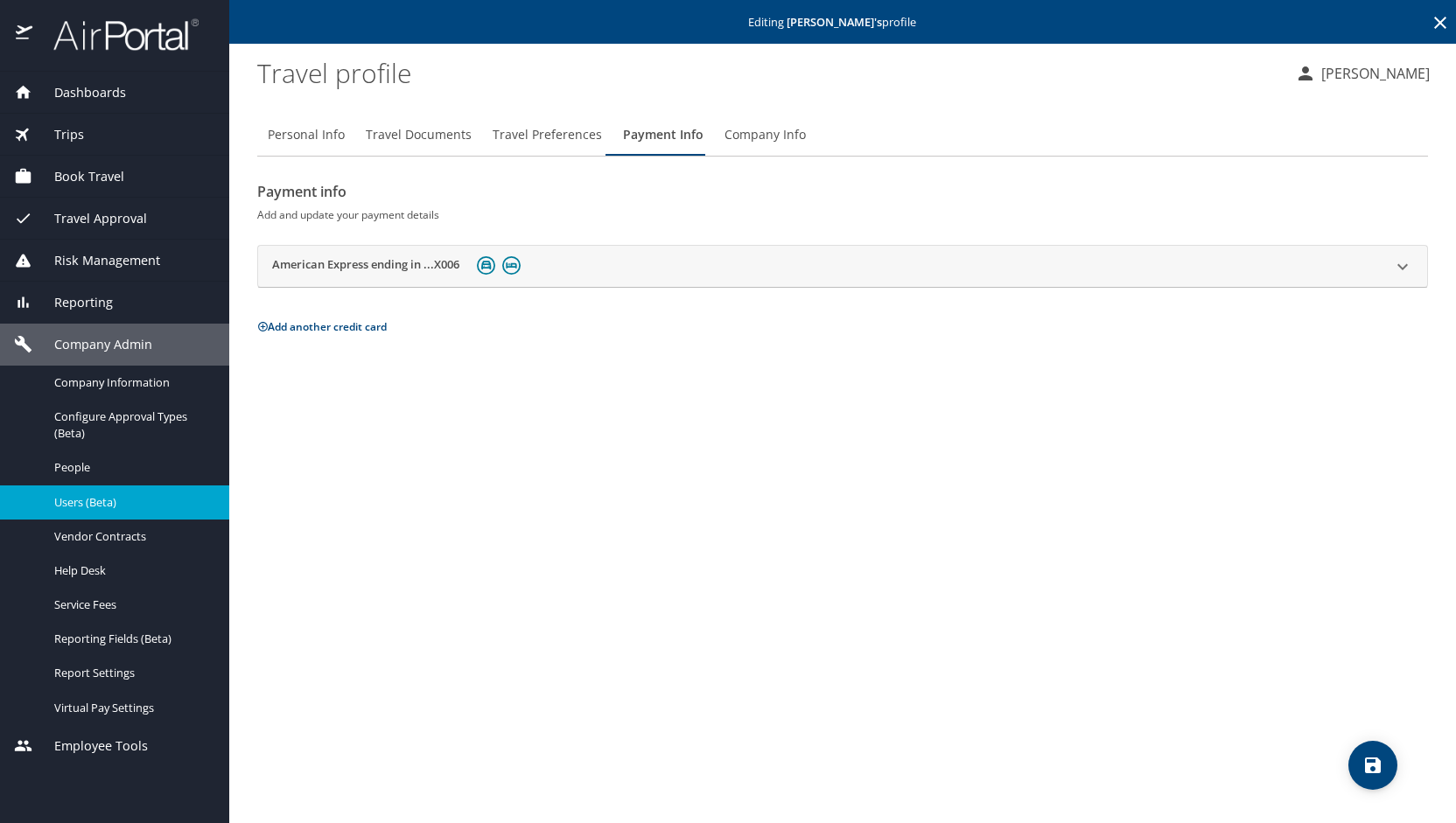
scroll to position [0, 0]
click at [353, 267] on h2 "American Express ending in ...X006" at bounding box center [366, 266] width 187 height 21
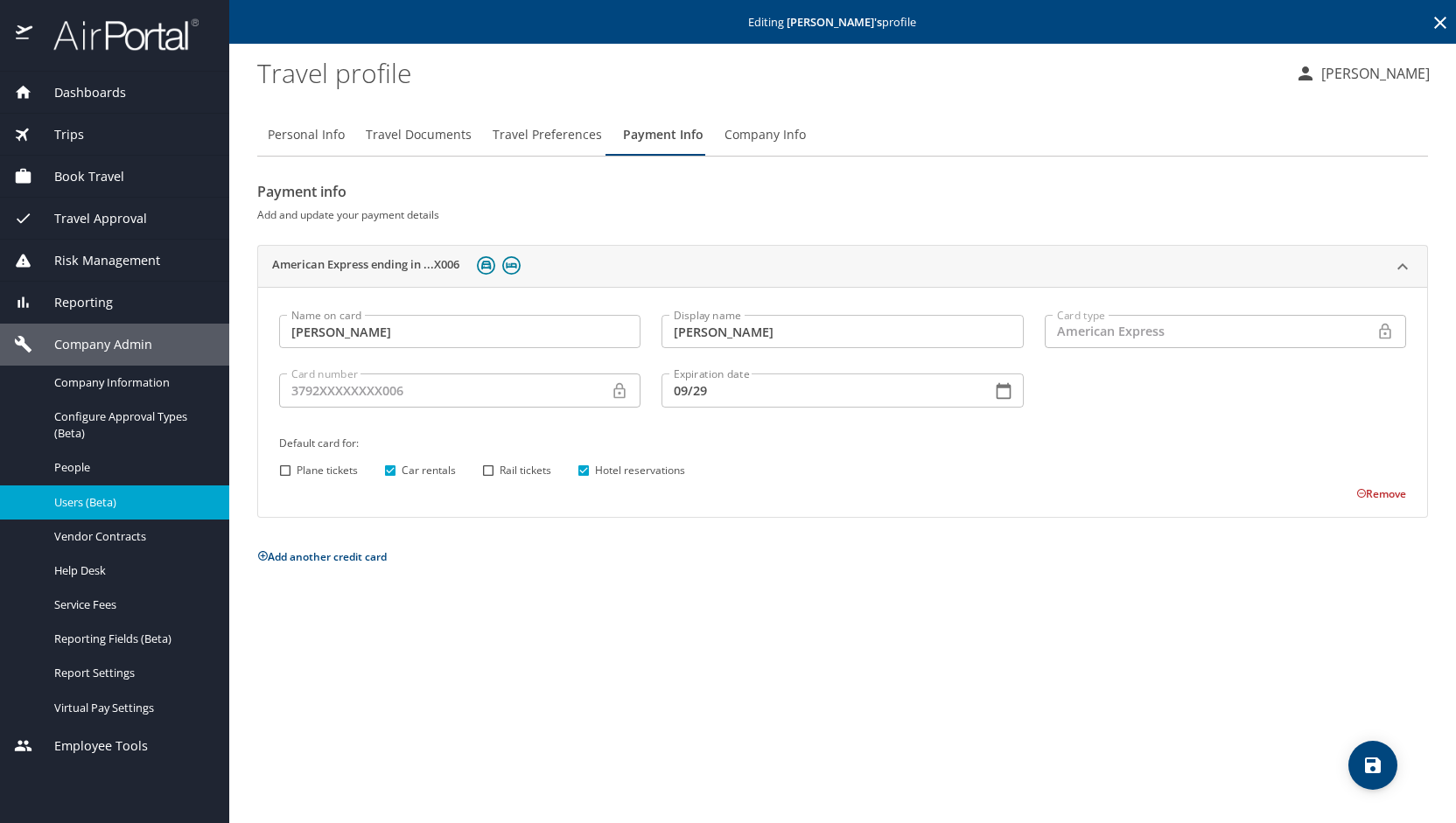
click at [955, 708] on div "Personal Info Travel Documents Travel Preferences Payment Info Company Info Pay…" at bounding box center [842, 462] width 1170 height 724
click at [1383, 74] on p "Jennifer Malloy" at bounding box center [1372, 73] width 114 height 21
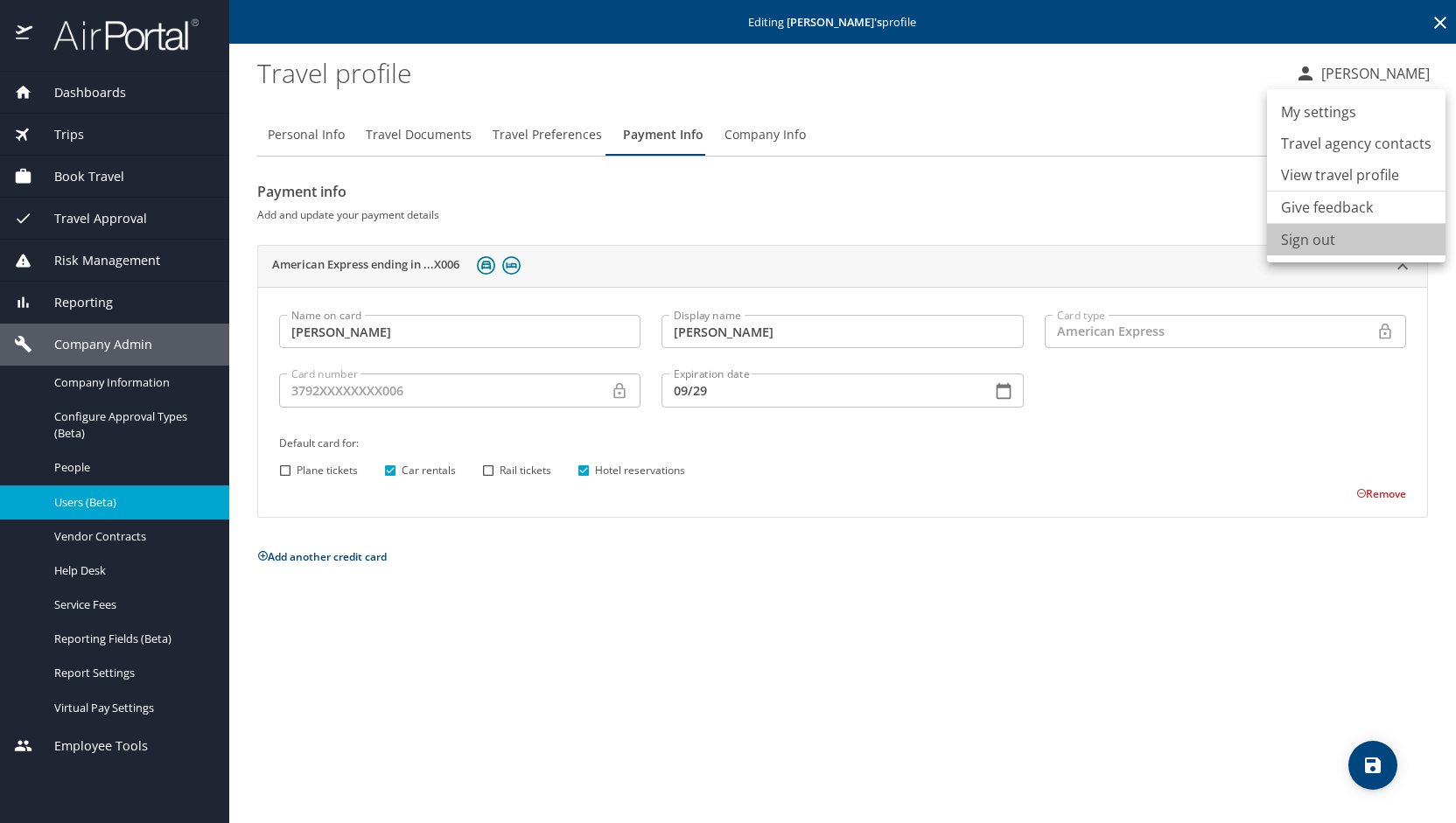
click at [1367, 251] on li "Sign out" at bounding box center [1356, 240] width 178 height 31
